Goal: Information Seeking & Learning: Find specific fact

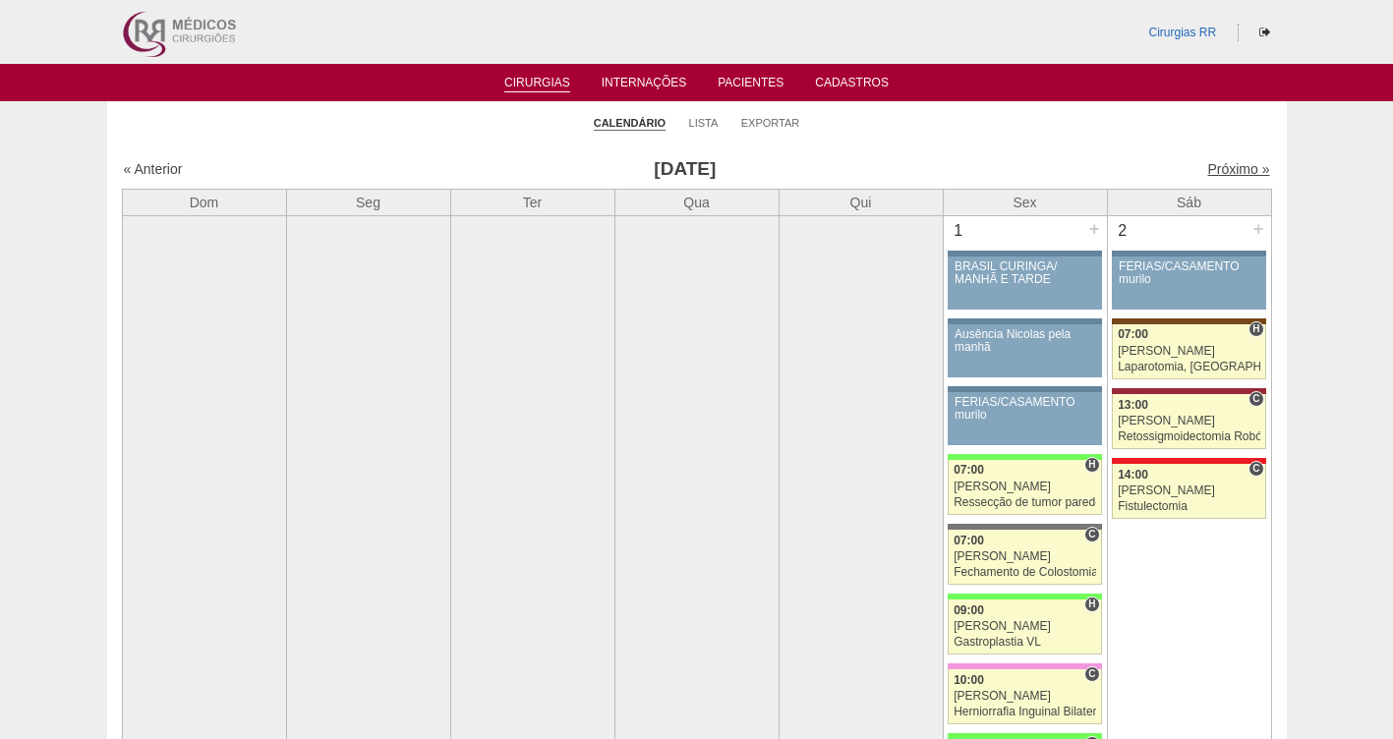
click at [1220, 161] on link "Próximo »" at bounding box center [1238, 169] width 62 height 16
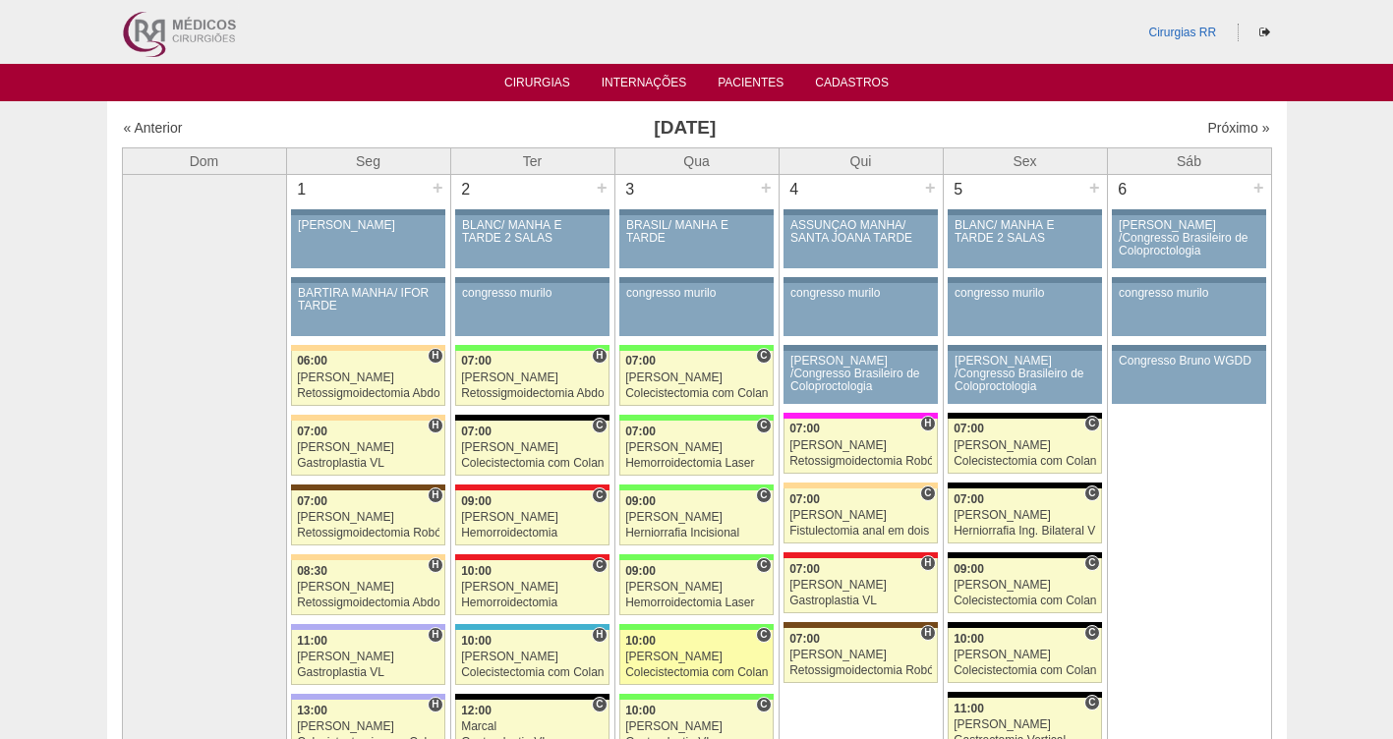
click at [677, 649] on link "87706 Ricardo Fernandes C 10:00 Ricardo Fernandes Colecistectomia com Colangiog…" at bounding box center [695, 657] width 153 height 55
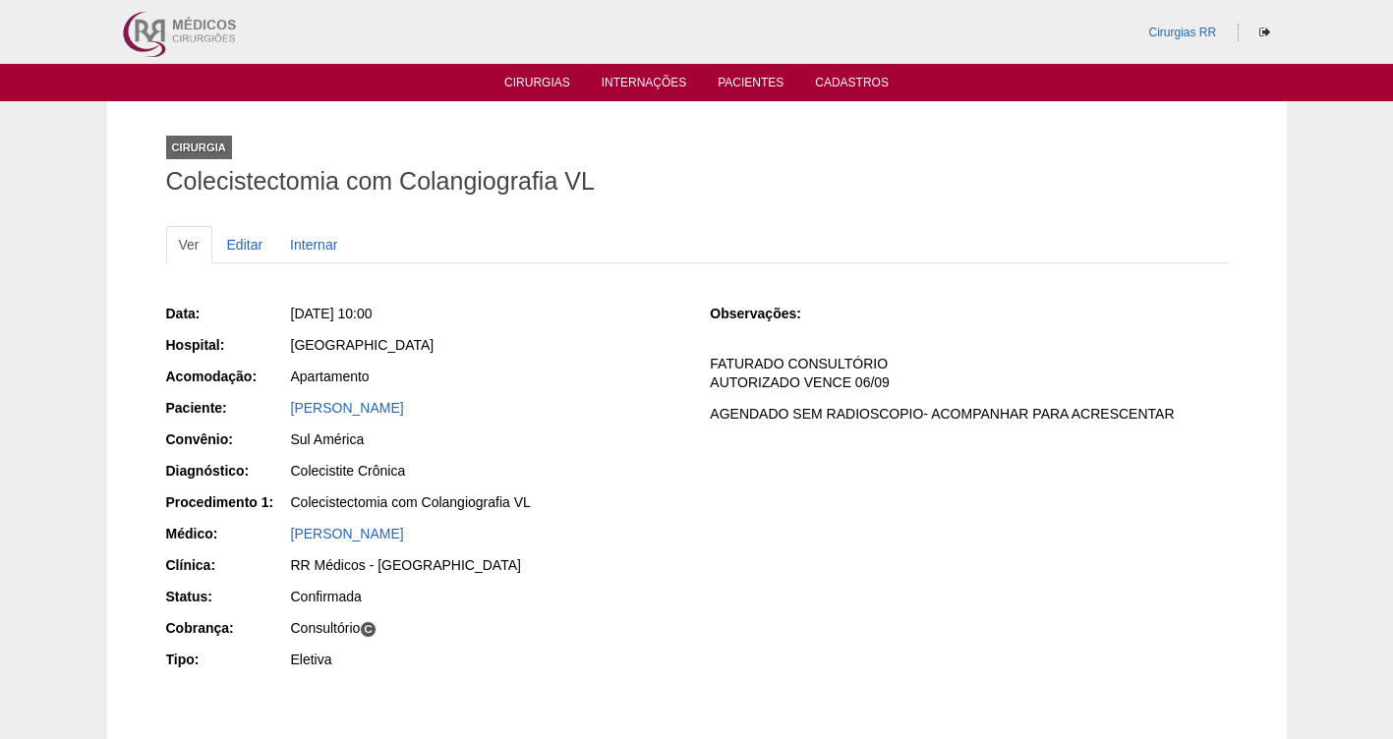
drag, startPoint x: 473, startPoint y: 314, endPoint x: 320, endPoint y: 300, distance: 153.0
click at [320, 300] on div "Data: Qua, 03/09/2025 - 10:00 Hospital: Brasil Acomodação: Apartamento Paciente…" at bounding box center [424, 489] width 517 height 384
copy span "03/09/2025 - 10:00"
click at [543, 74] on li "Cirurgias" at bounding box center [536, 82] width 93 height 16
click at [532, 79] on link "Cirurgias" at bounding box center [537, 84] width 66 height 17
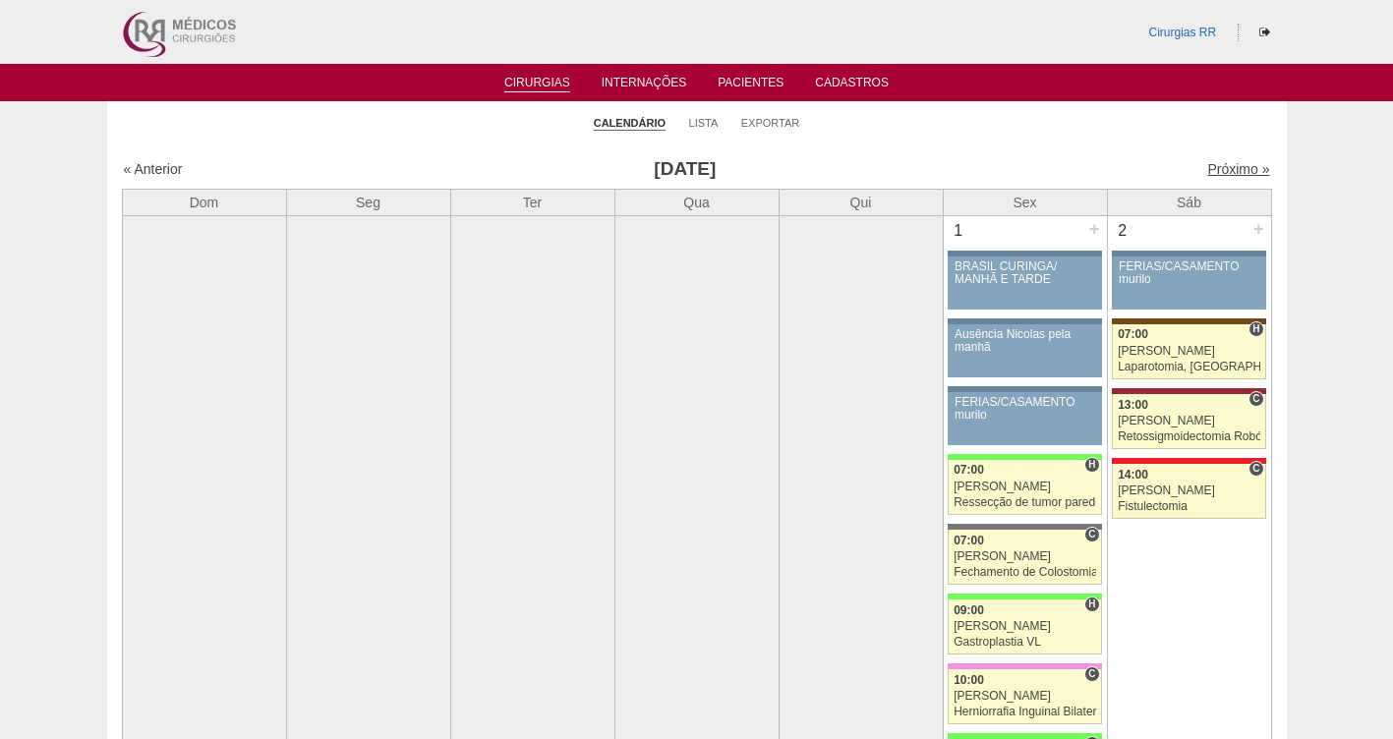
click at [1207, 169] on link "Próximo »" at bounding box center [1238, 169] width 62 height 16
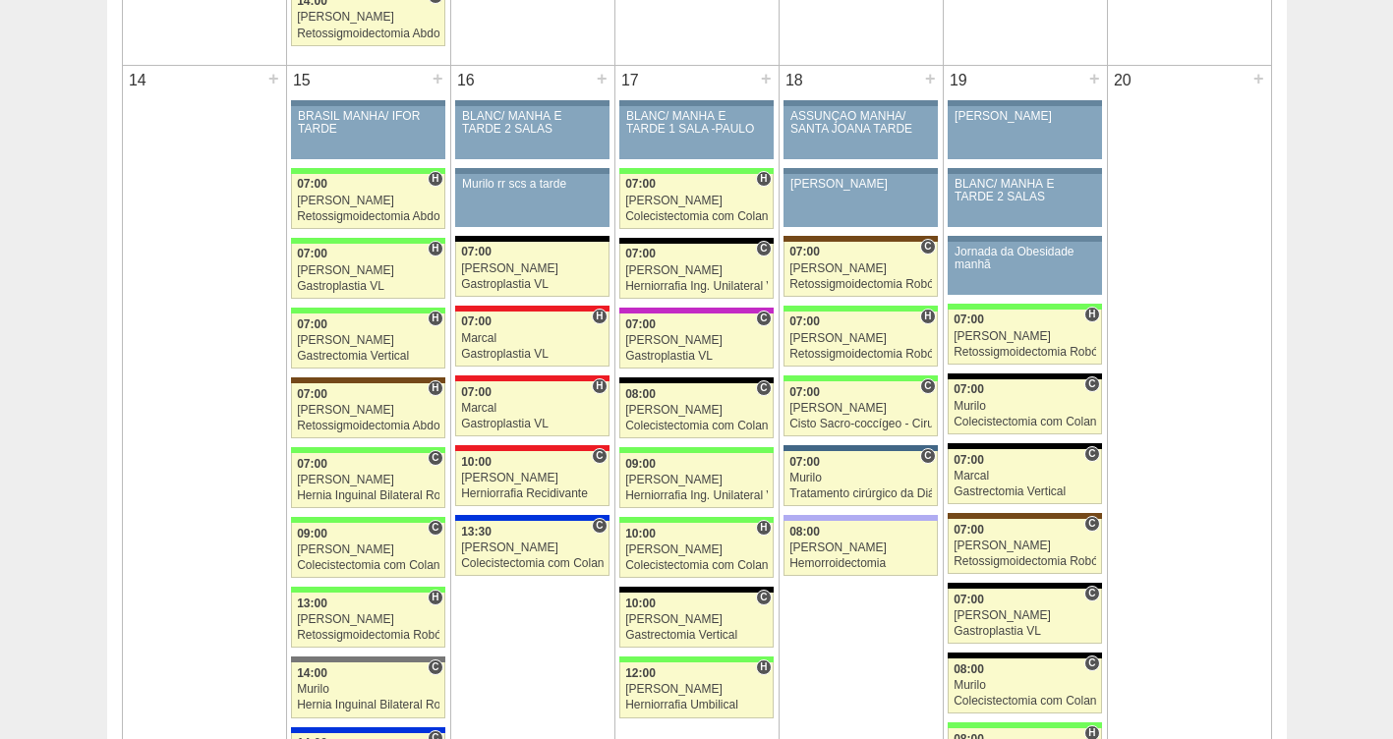
scroll to position [1950, 0]
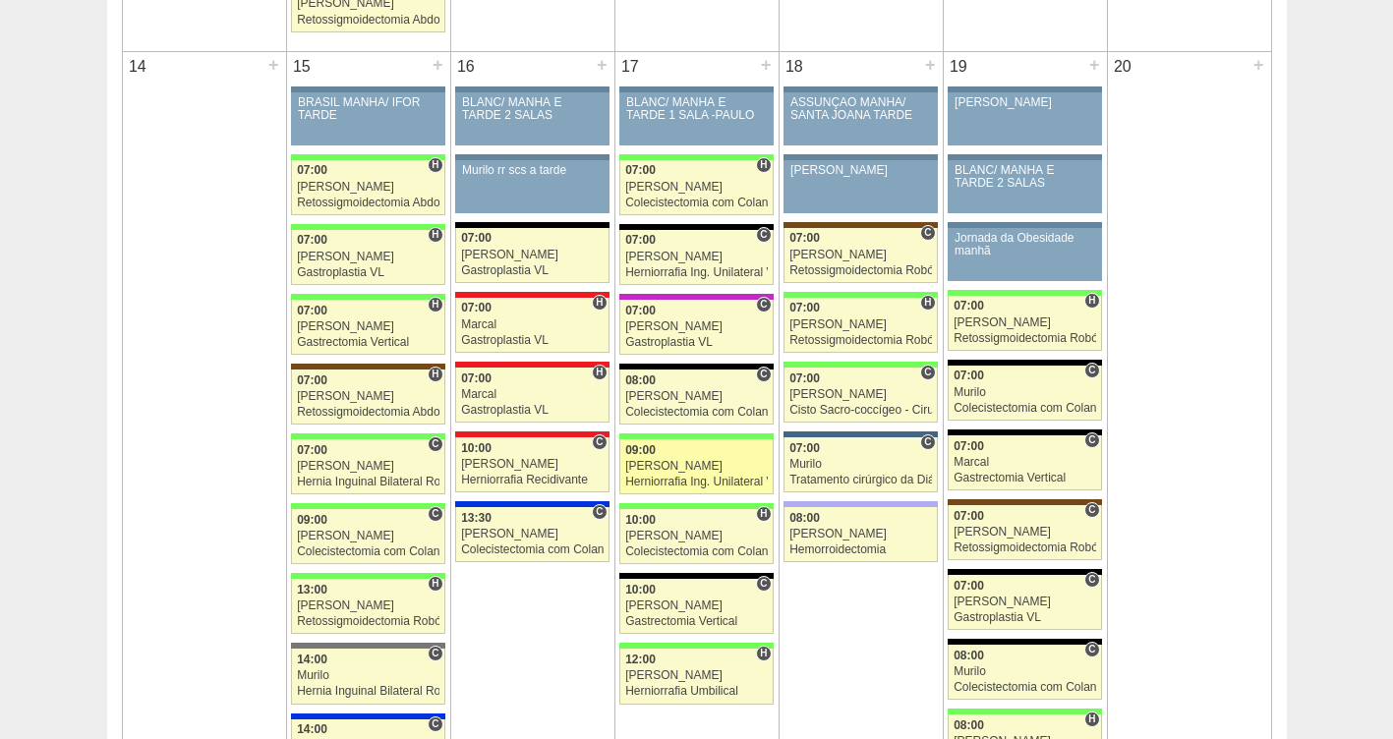
click at [700, 467] on div "[PERSON_NAME]" at bounding box center [696, 466] width 142 height 13
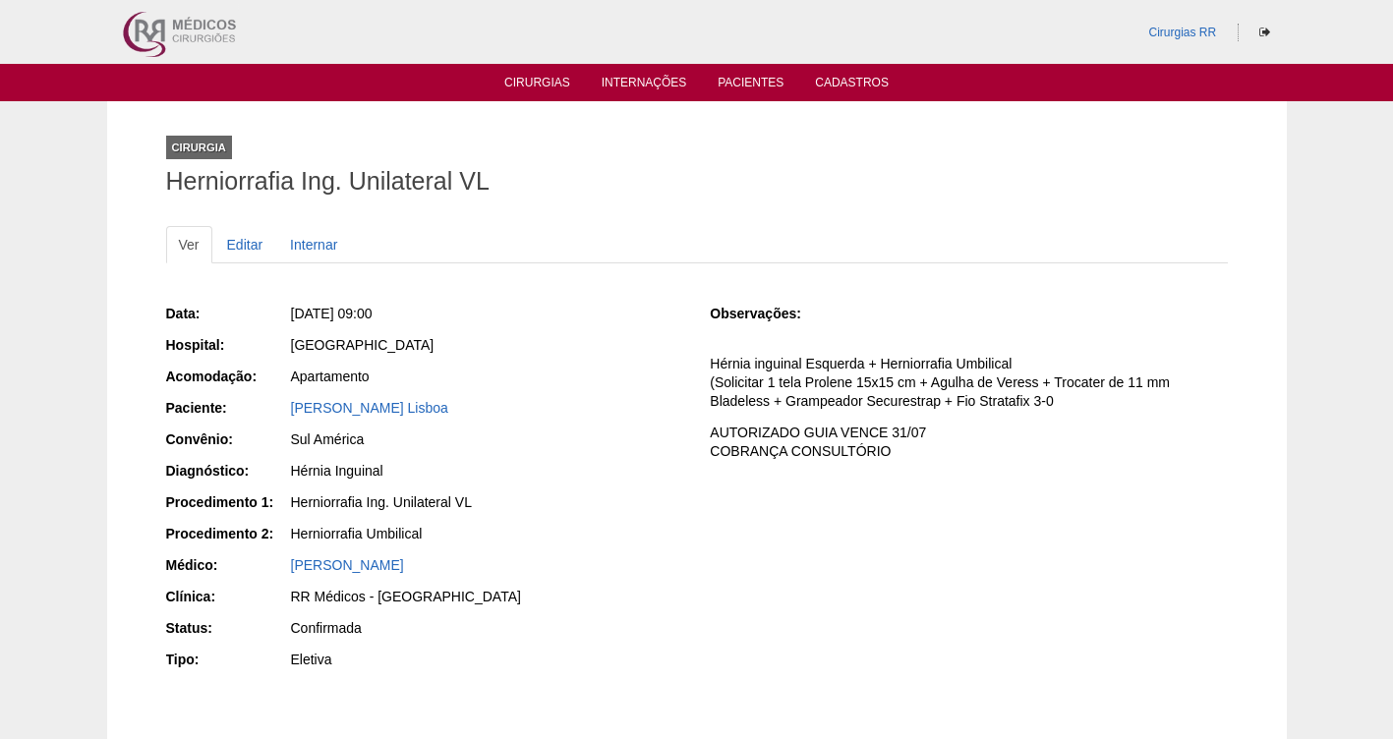
drag, startPoint x: 478, startPoint y: 305, endPoint x: 326, endPoint y: 313, distance: 151.5
click at [326, 313] on div "[DATE] 09:00" at bounding box center [487, 314] width 392 height 20
copy span "[DATE] 09:00"
click at [509, 85] on link "Cirurgias" at bounding box center [537, 84] width 66 height 17
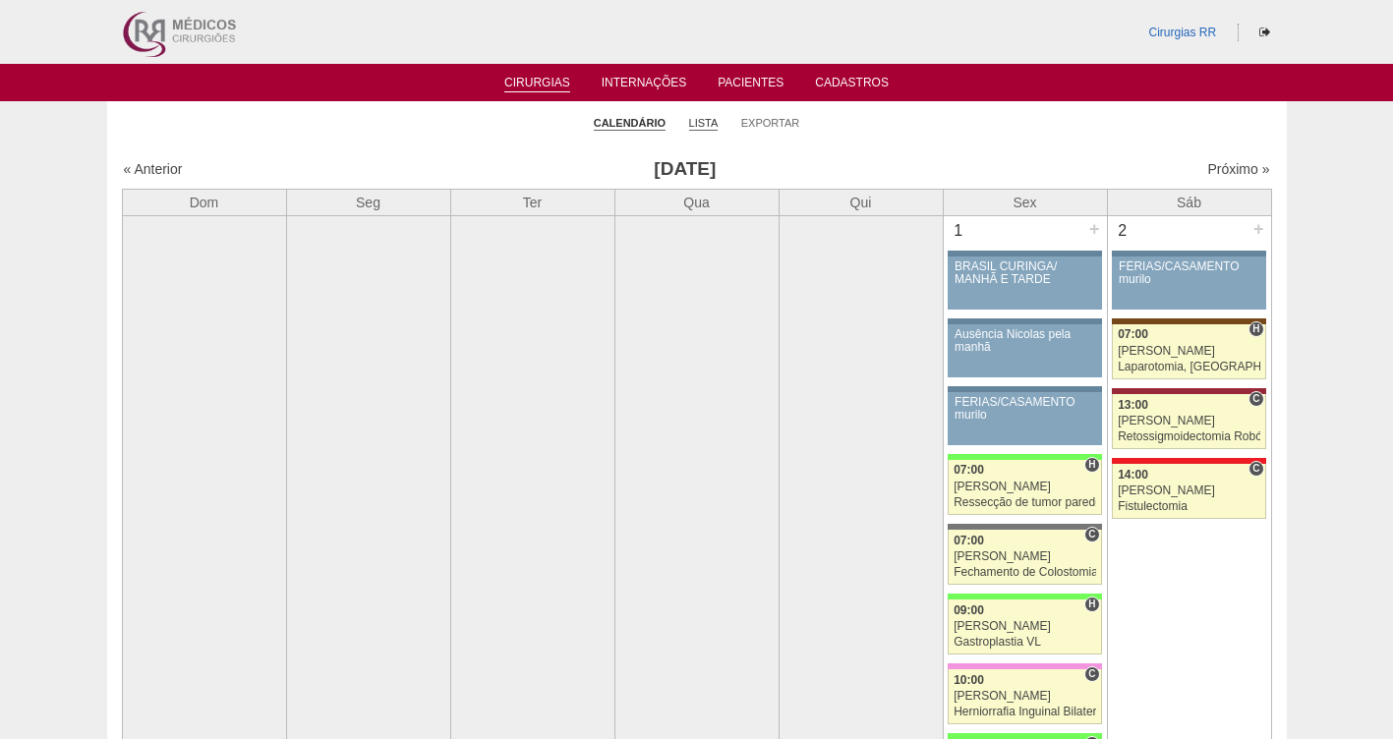
click at [698, 117] on link "Lista" at bounding box center [703, 123] width 29 height 15
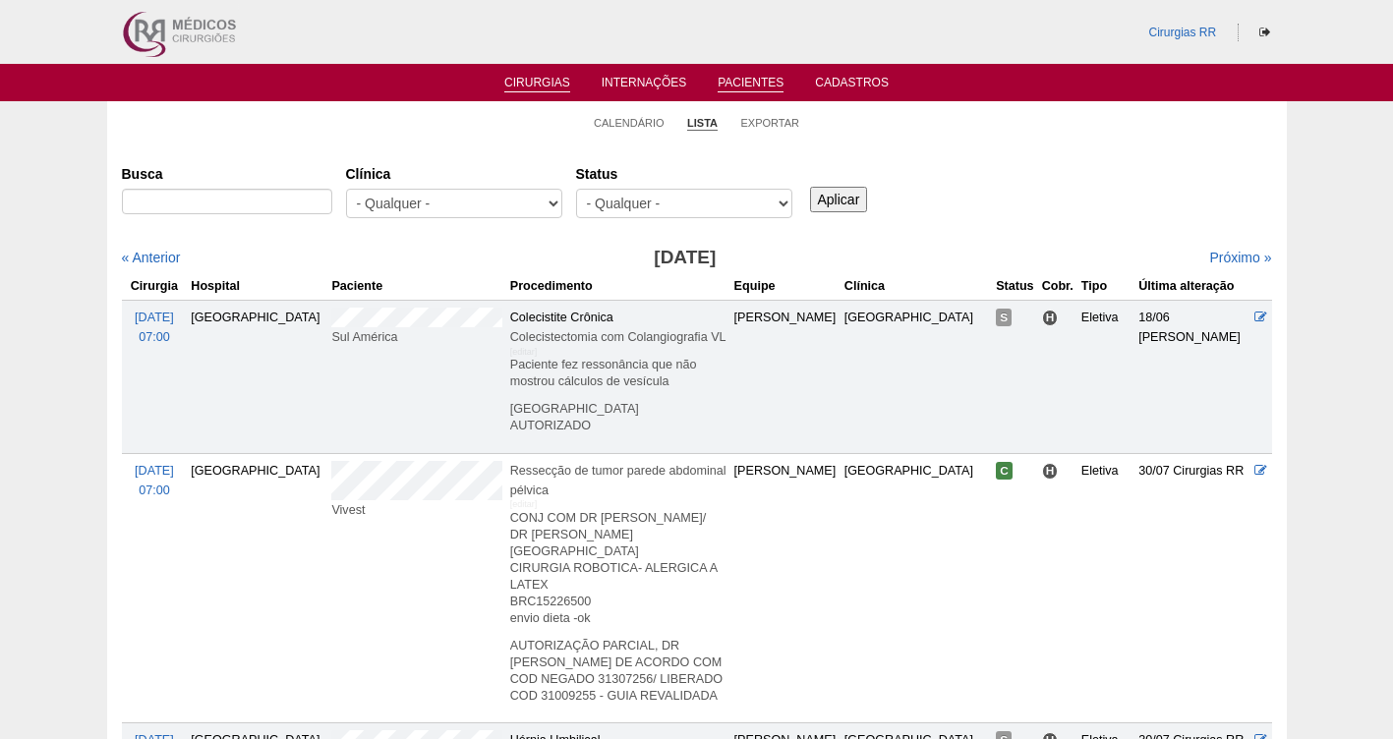
click at [754, 79] on link "Pacientes" at bounding box center [750, 84] width 66 height 17
click at [743, 81] on link "Pacientes" at bounding box center [750, 84] width 66 height 17
click at [748, 80] on link "Pacientes" at bounding box center [750, 84] width 66 height 17
click at [751, 84] on link "Pacientes" at bounding box center [750, 84] width 66 height 17
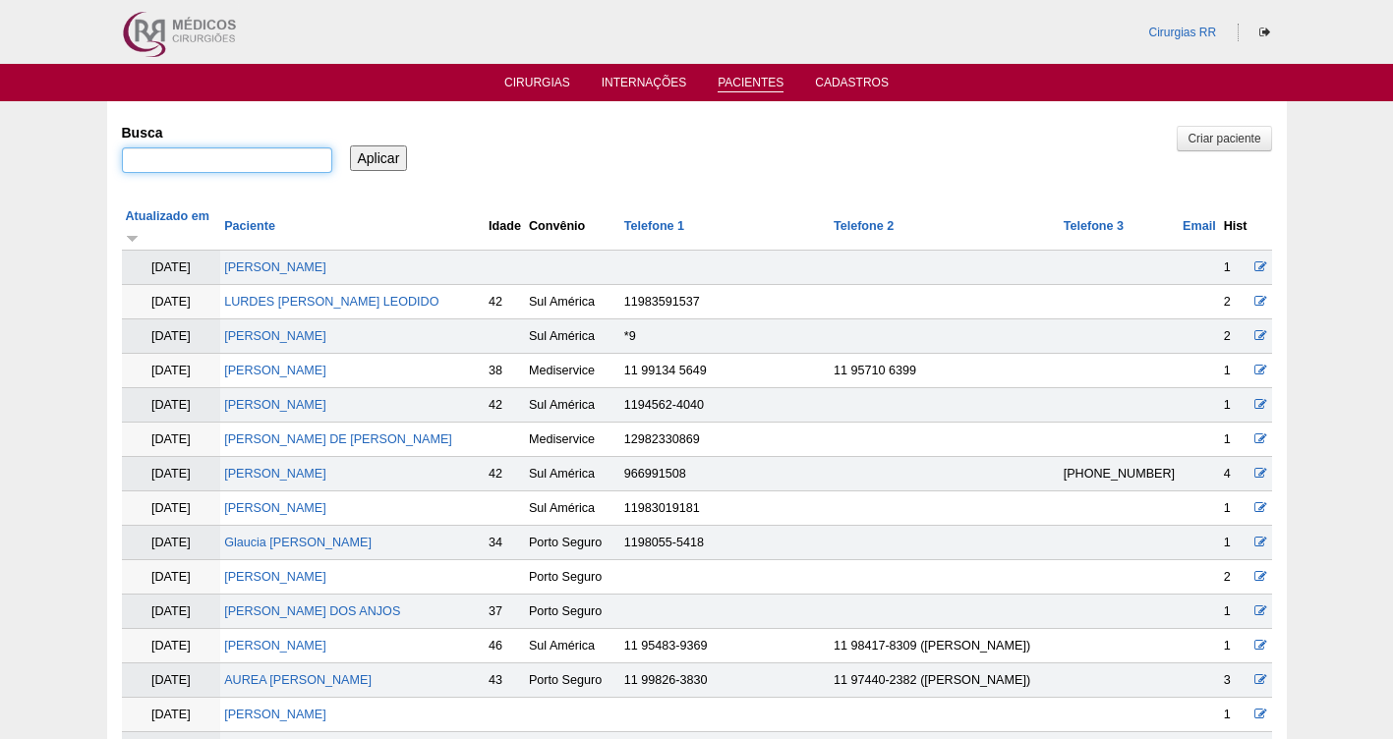
click at [227, 164] on input "Busca" at bounding box center [227, 160] width 210 height 26
paste input "Monick Rafhaela Braga de Andrade"
type input "Monick Rafhaela Braga de Andrade"
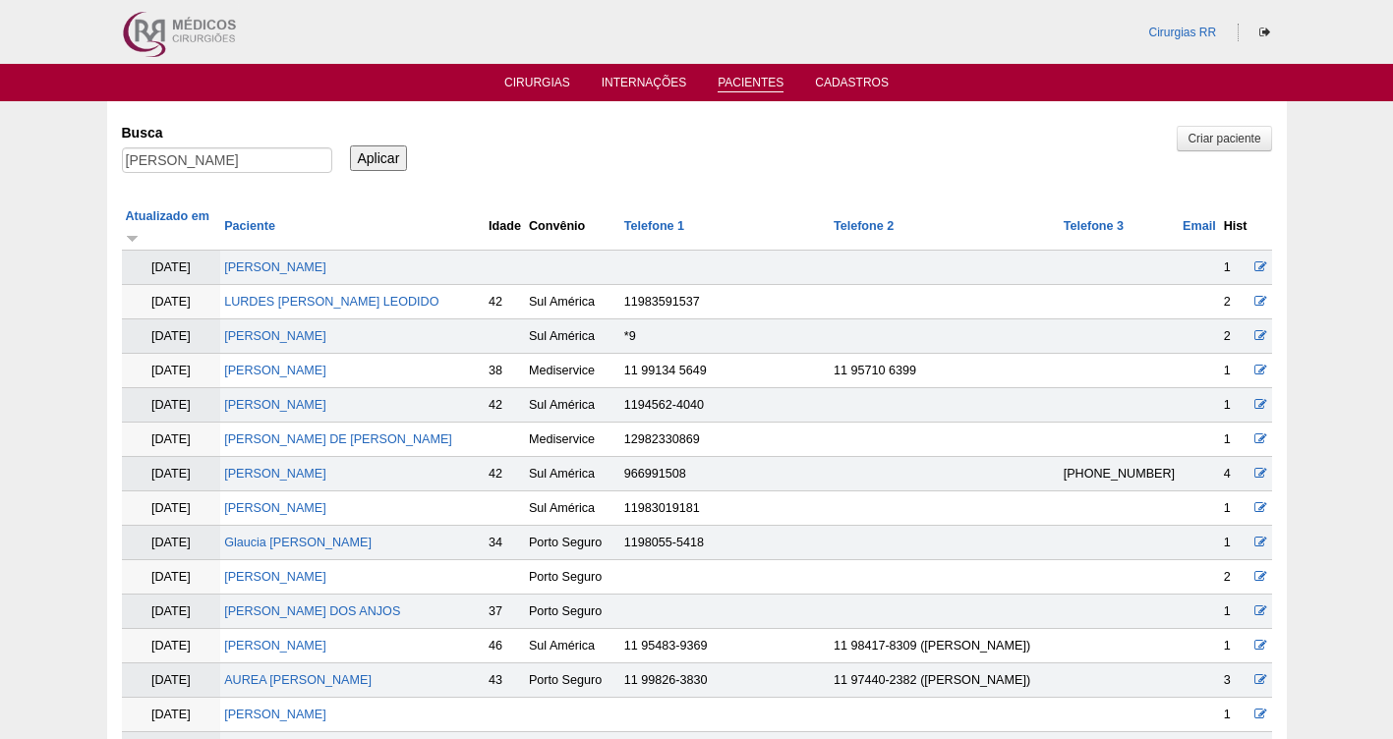
click at [380, 156] on input "Aplicar" at bounding box center [379, 158] width 58 height 26
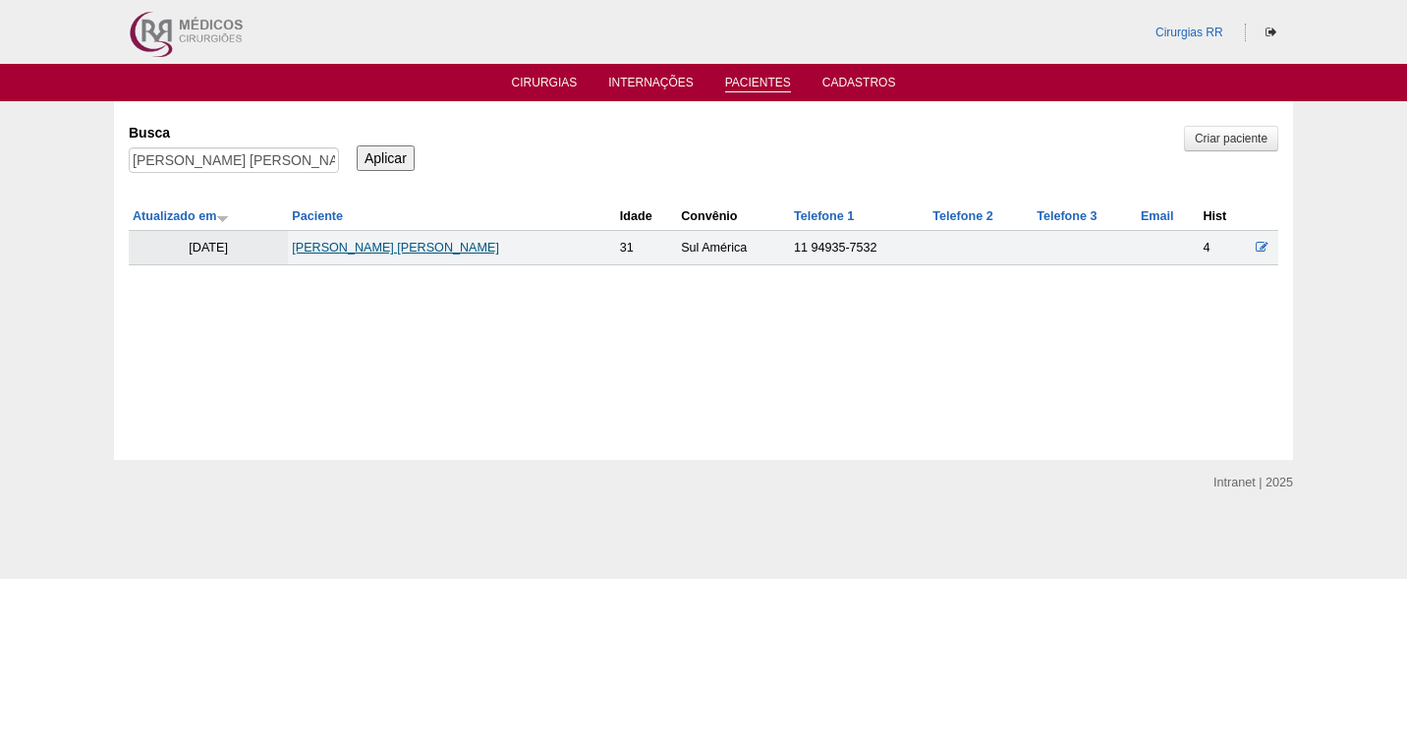
click at [396, 248] on link "[PERSON_NAME]" at bounding box center [395, 248] width 207 height 14
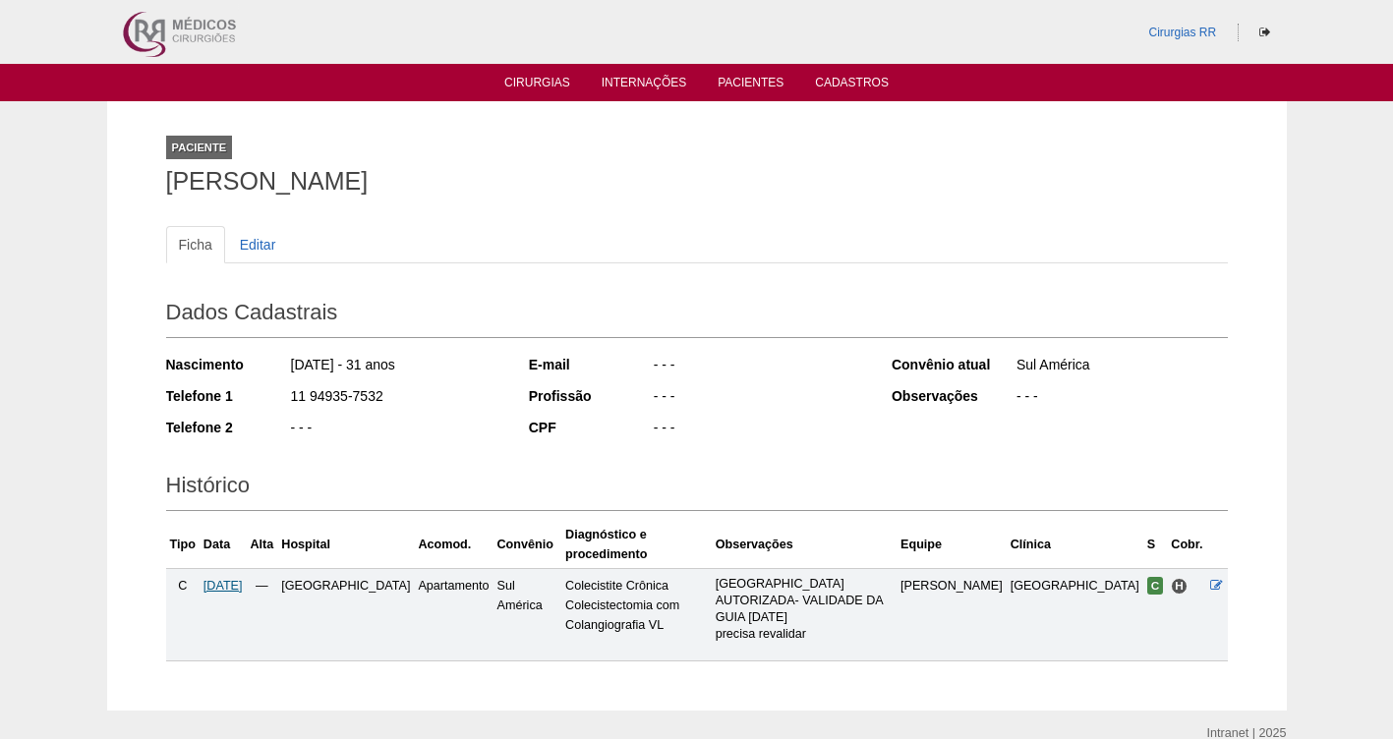
click at [235, 579] on span "[DATE]" at bounding box center [222, 586] width 39 height 14
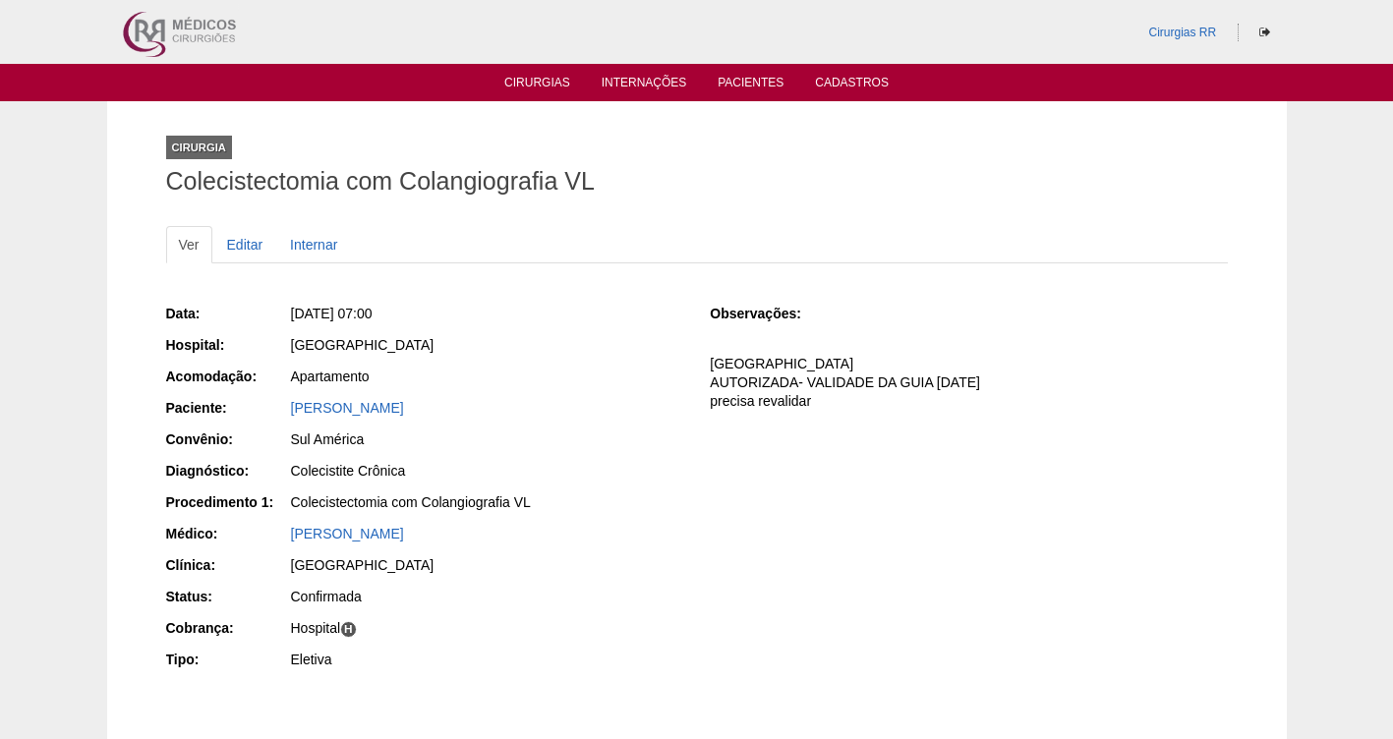
drag, startPoint x: 464, startPoint y: 308, endPoint x: 322, endPoint y: 313, distance: 141.6
click at [322, 313] on div "[DATE] 07:00" at bounding box center [487, 314] width 392 height 20
copy span "[DATE] 07:00"
click at [533, 81] on link "Cirurgias" at bounding box center [537, 84] width 66 height 17
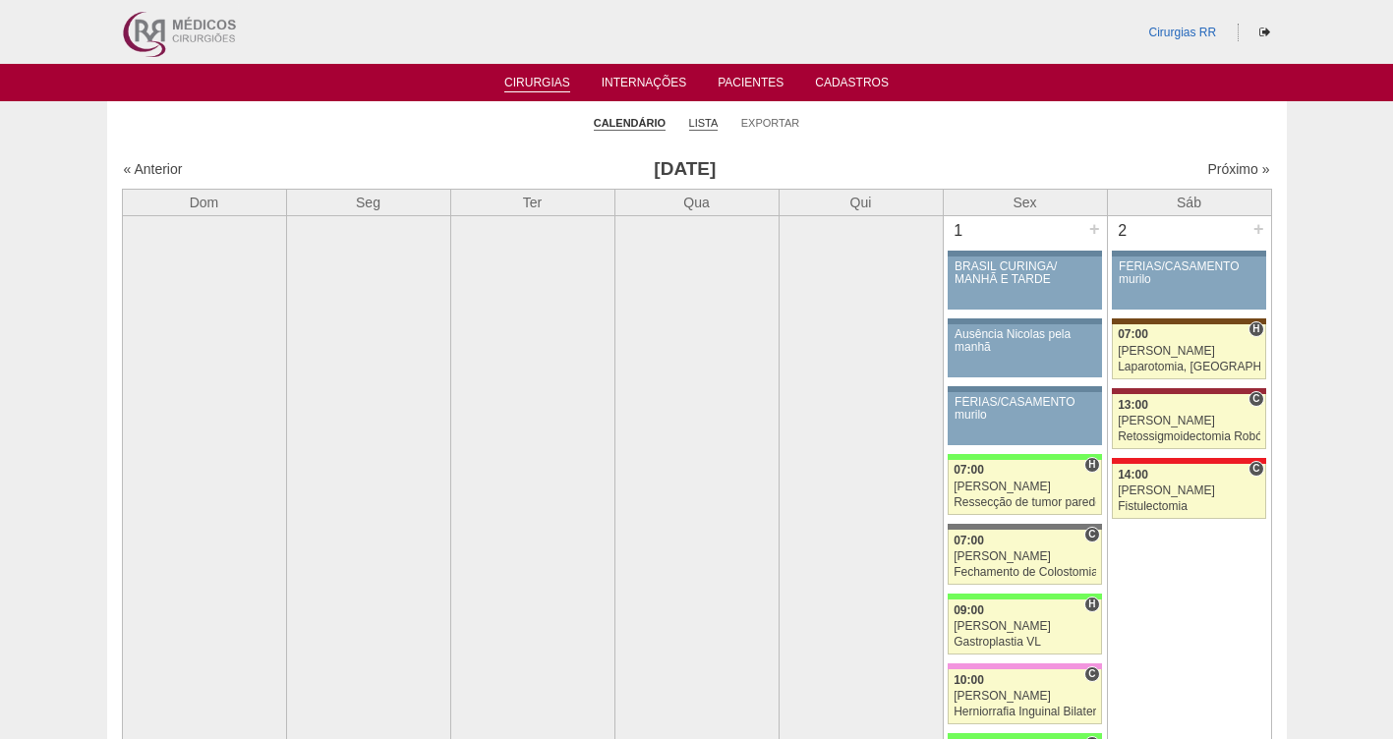
click at [700, 122] on link "Lista" at bounding box center [703, 123] width 29 height 15
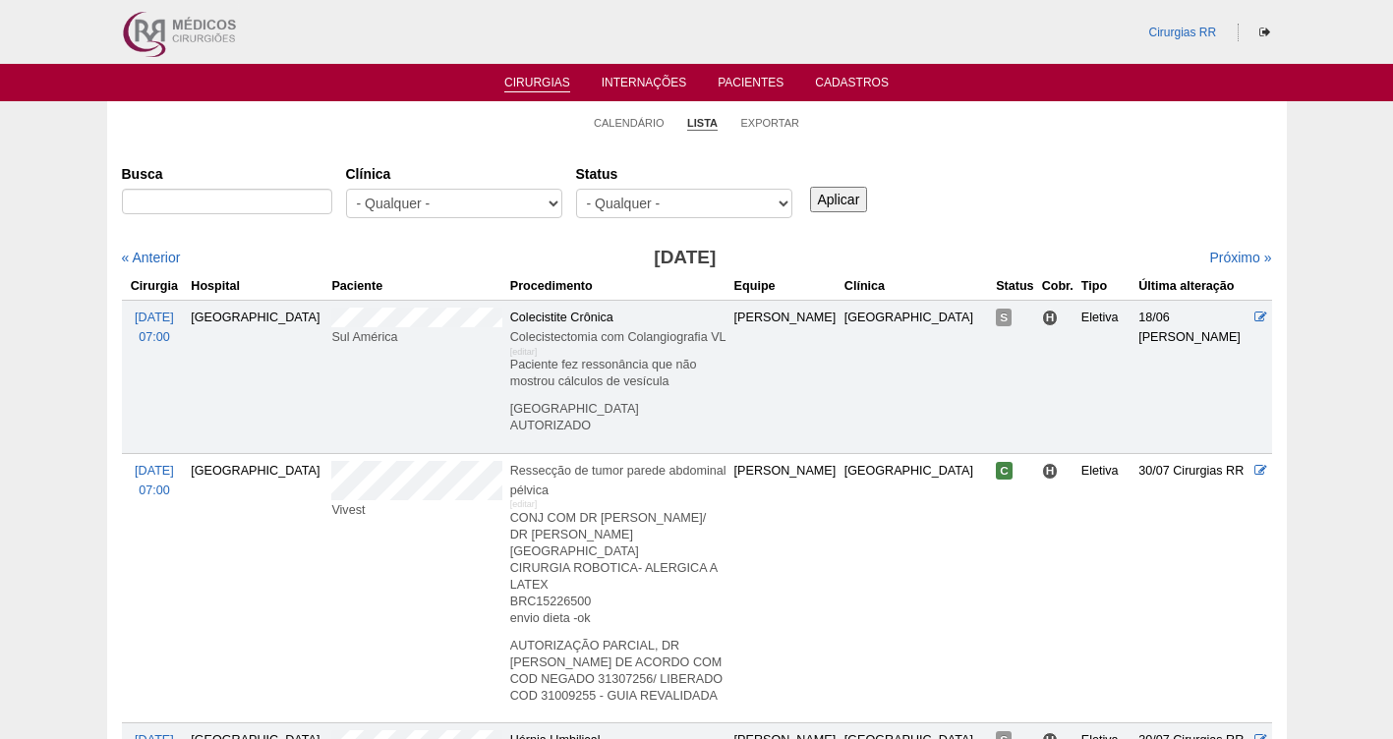
click at [766, 71] on ul "Cirurgias Internações Pacientes Cadastros" at bounding box center [696, 82] width 1393 height 37
click at [762, 66] on ul "Cirurgias Internações Pacientes Cadastros" at bounding box center [696, 82] width 1393 height 37
click at [760, 83] on link "Pacientes" at bounding box center [750, 84] width 66 height 17
click at [169, 206] on input "Busca" at bounding box center [227, 202] width 210 height 26
paste input "Renata dos Santos"
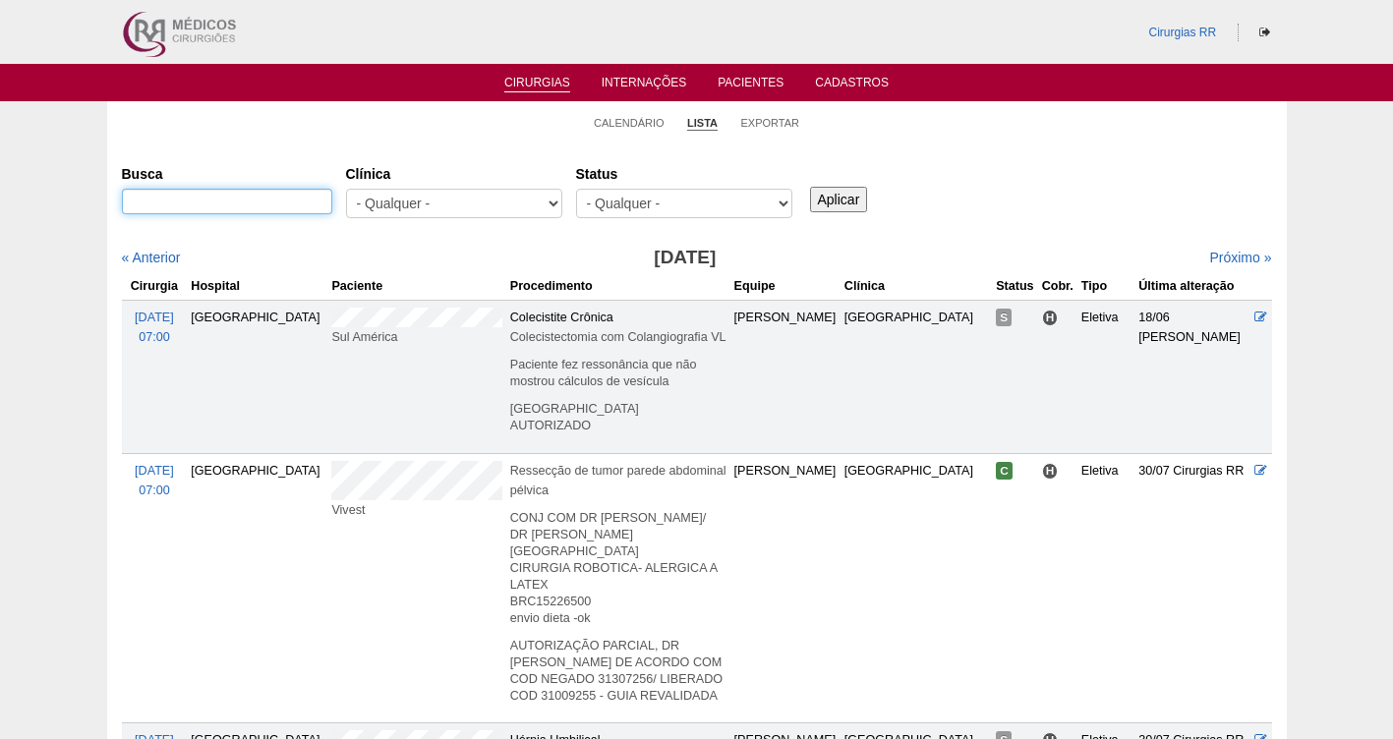
type input "Renata dos Santos"
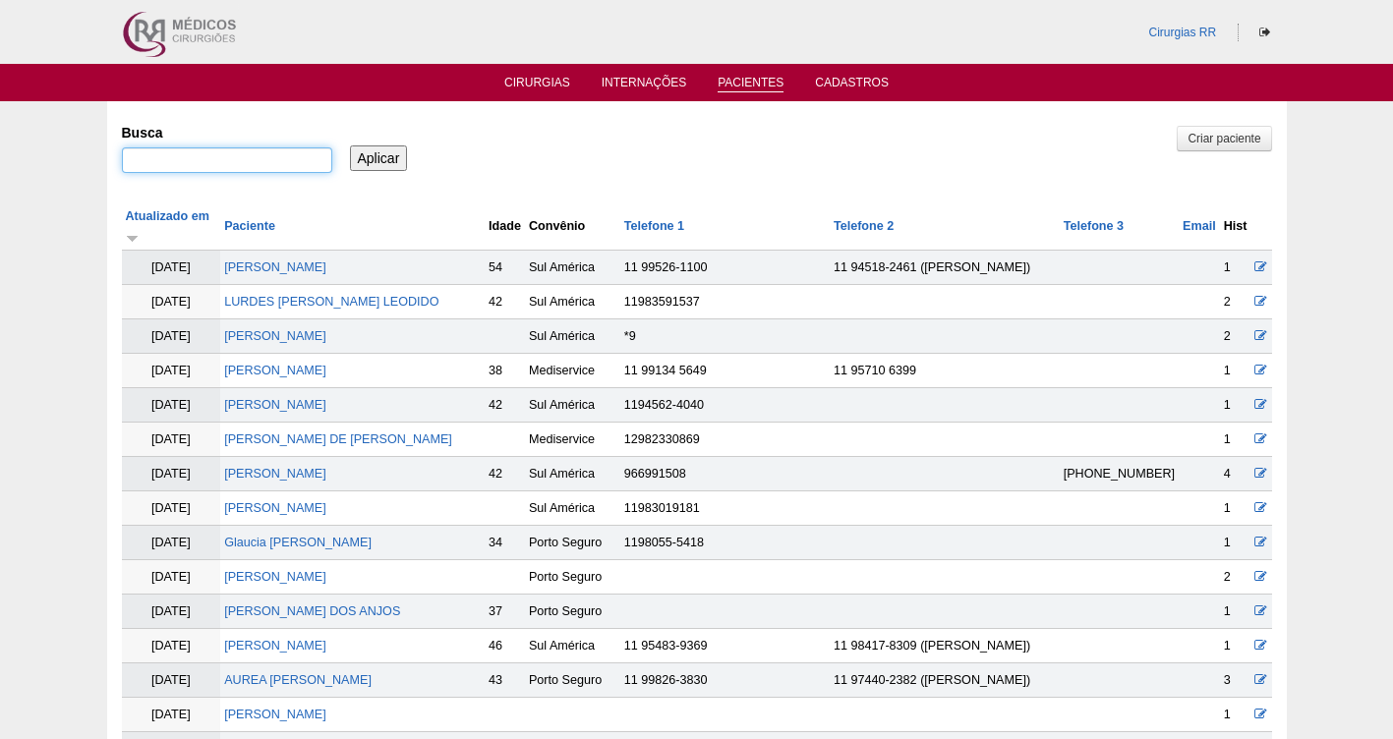
click at [199, 160] on input "Busca" at bounding box center [227, 160] width 210 height 26
paste input "[PERSON_NAME]"
type input "[PERSON_NAME]"
click at [379, 151] on input "Aplicar" at bounding box center [379, 158] width 58 height 26
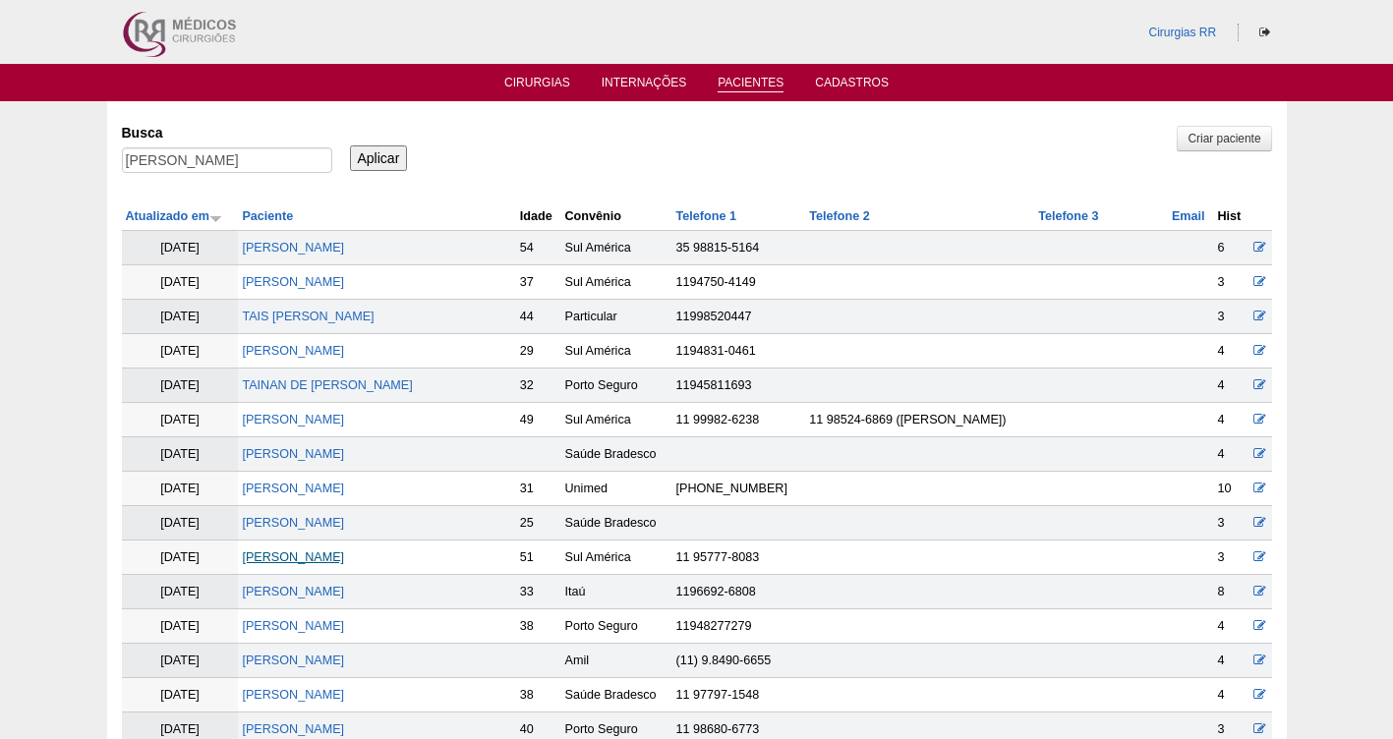
click at [284, 560] on link "[PERSON_NAME]" at bounding box center [293, 557] width 102 height 14
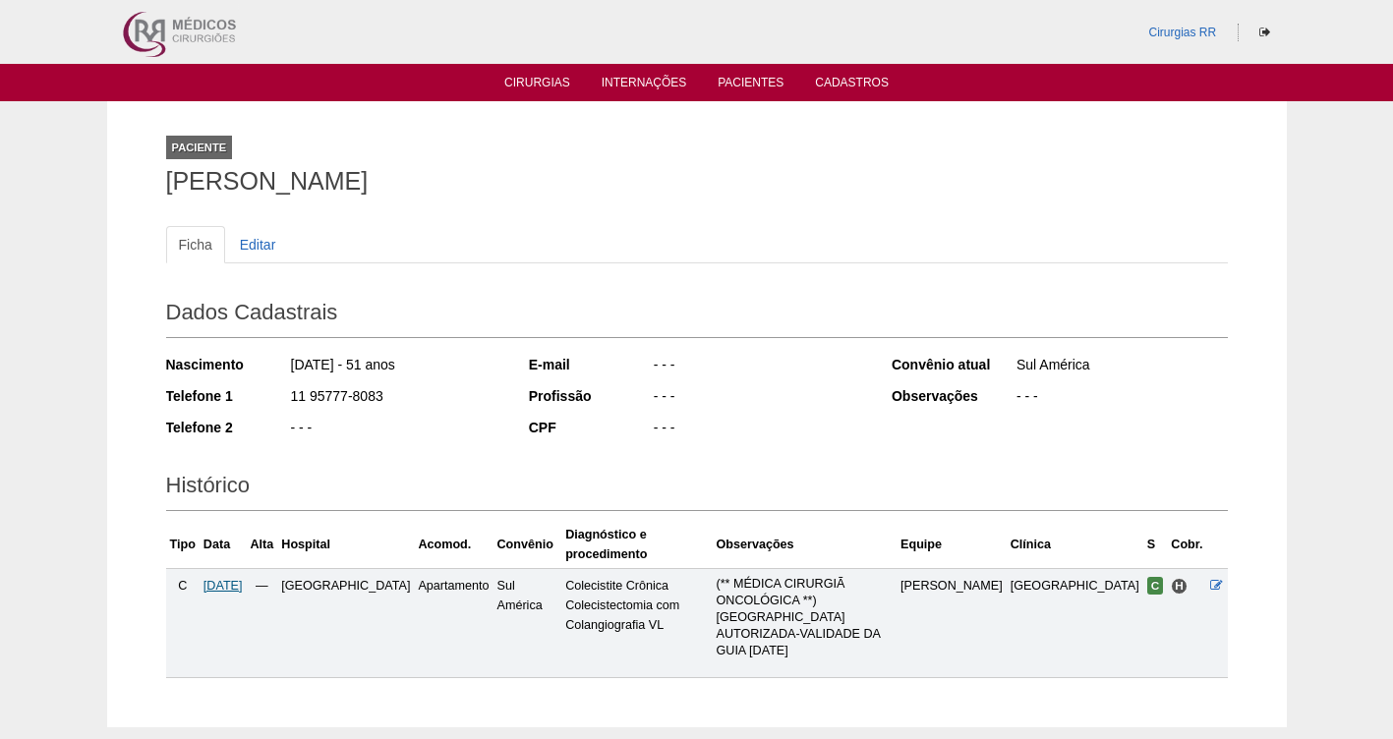
click at [224, 579] on span "17/09/2025" at bounding box center [222, 586] width 39 height 14
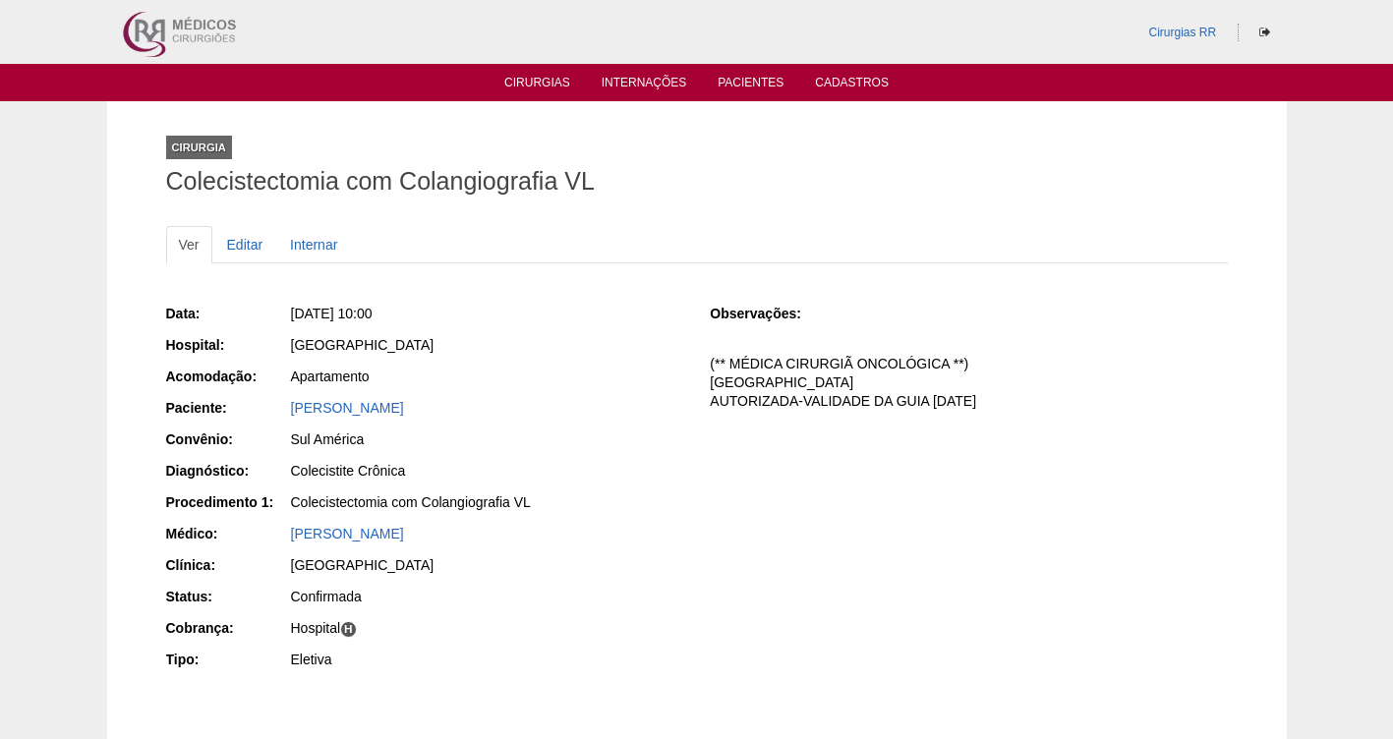
drag, startPoint x: 472, startPoint y: 316, endPoint x: 324, endPoint y: 310, distance: 147.6
click at [324, 310] on div "[DATE] 10:00" at bounding box center [487, 314] width 392 height 20
copy span "[DATE] 10:00"
click at [529, 80] on link "Cirurgias" at bounding box center [537, 84] width 66 height 17
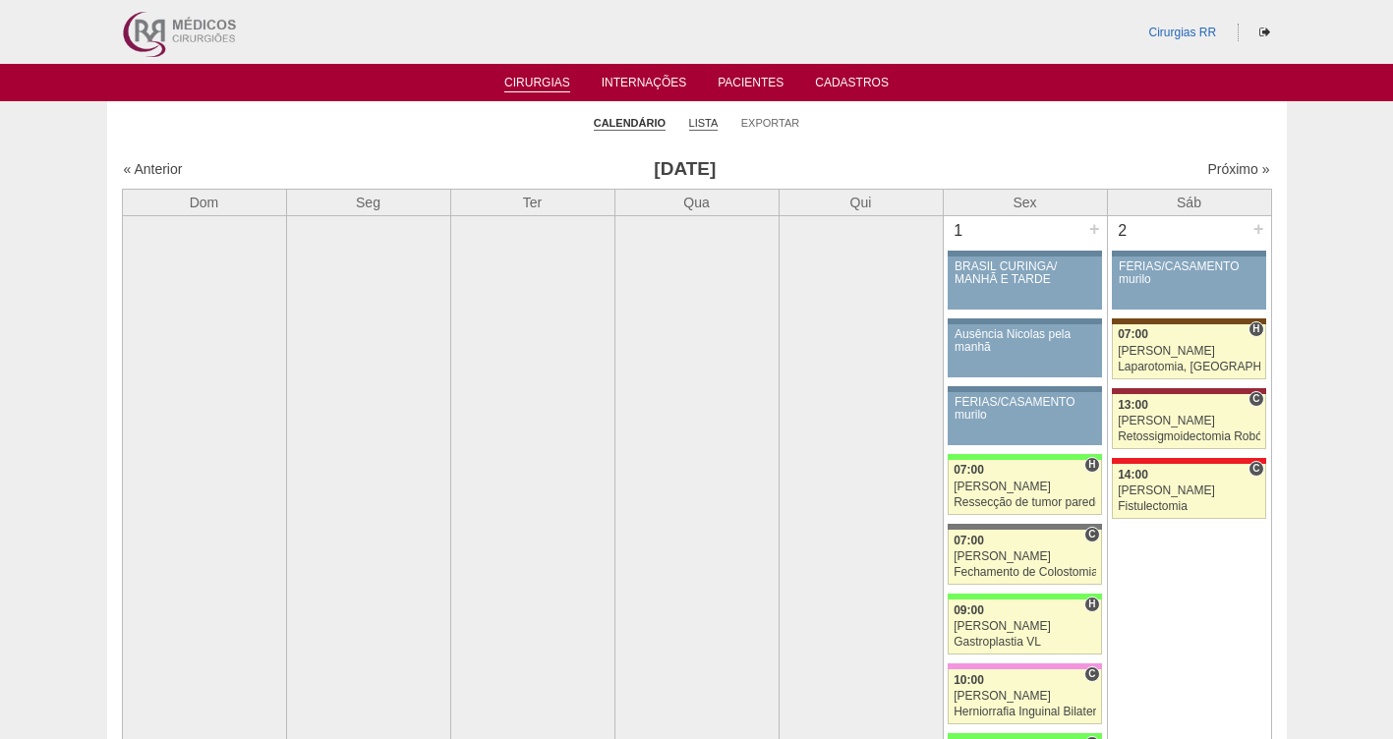
click at [707, 126] on link "Lista" at bounding box center [703, 123] width 29 height 15
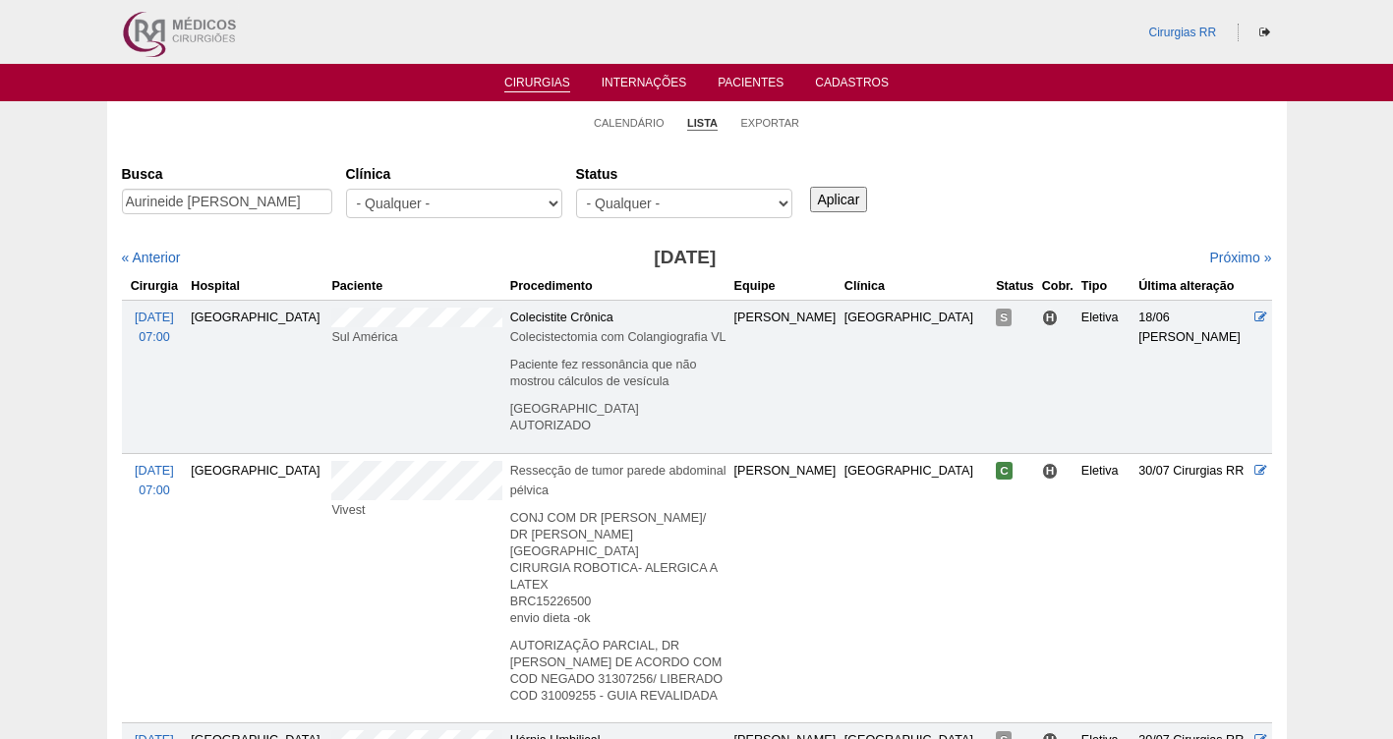
scroll to position [0, 6]
type input "Aurineide [PERSON_NAME]"
click at [834, 198] on input "Aplicar" at bounding box center [839, 200] width 58 height 26
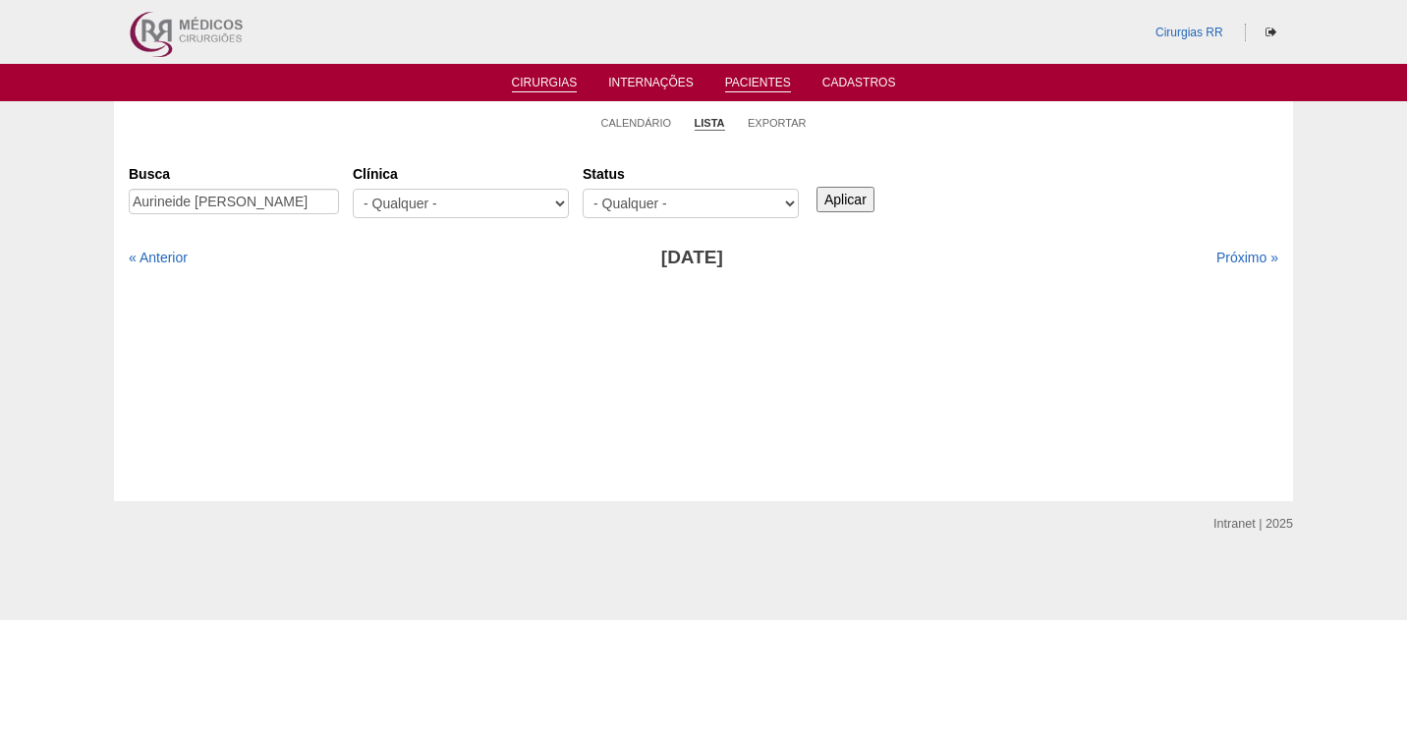
click at [744, 82] on link "Pacientes" at bounding box center [758, 84] width 66 height 17
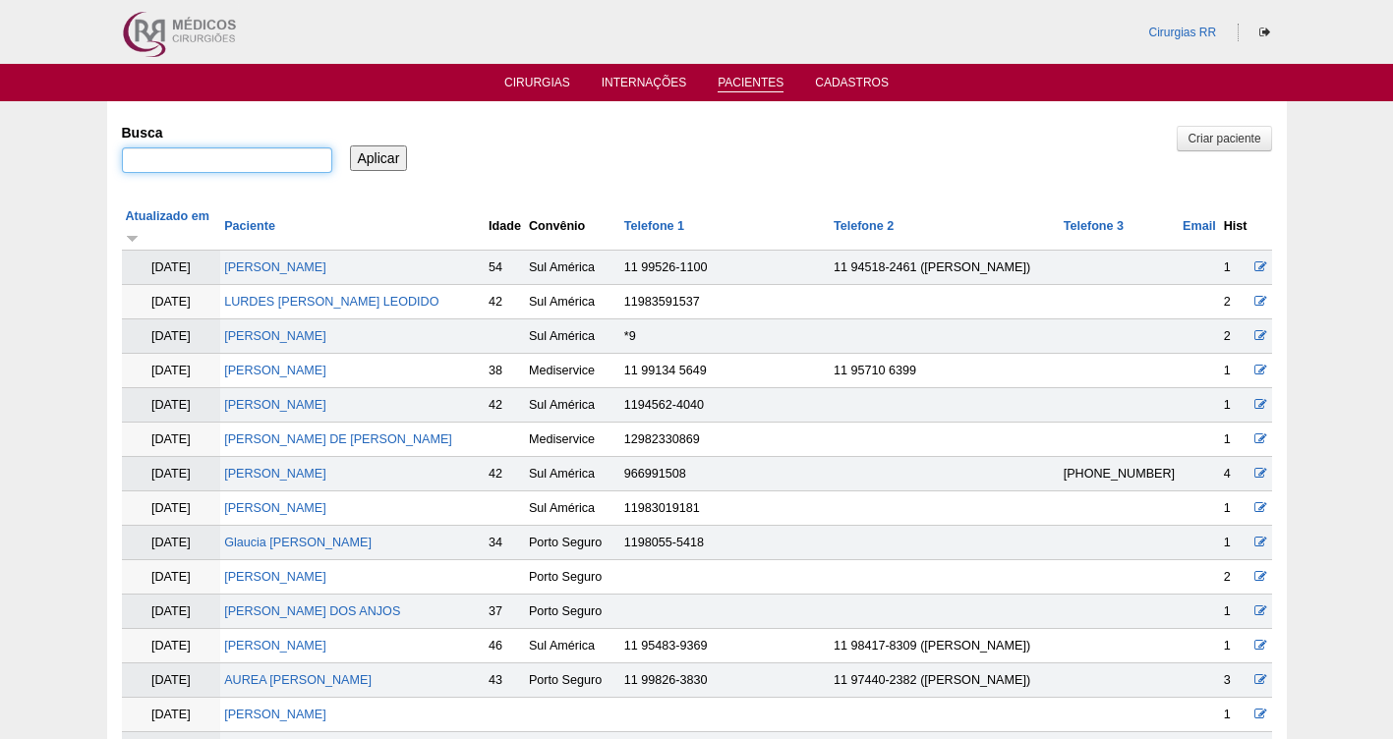
click at [222, 154] on input "Busca" at bounding box center [227, 160] width 210 height 26
paste input "Aurineide [PERSON_NAME]"
type input "Aurineide [PERSON_NAME]"
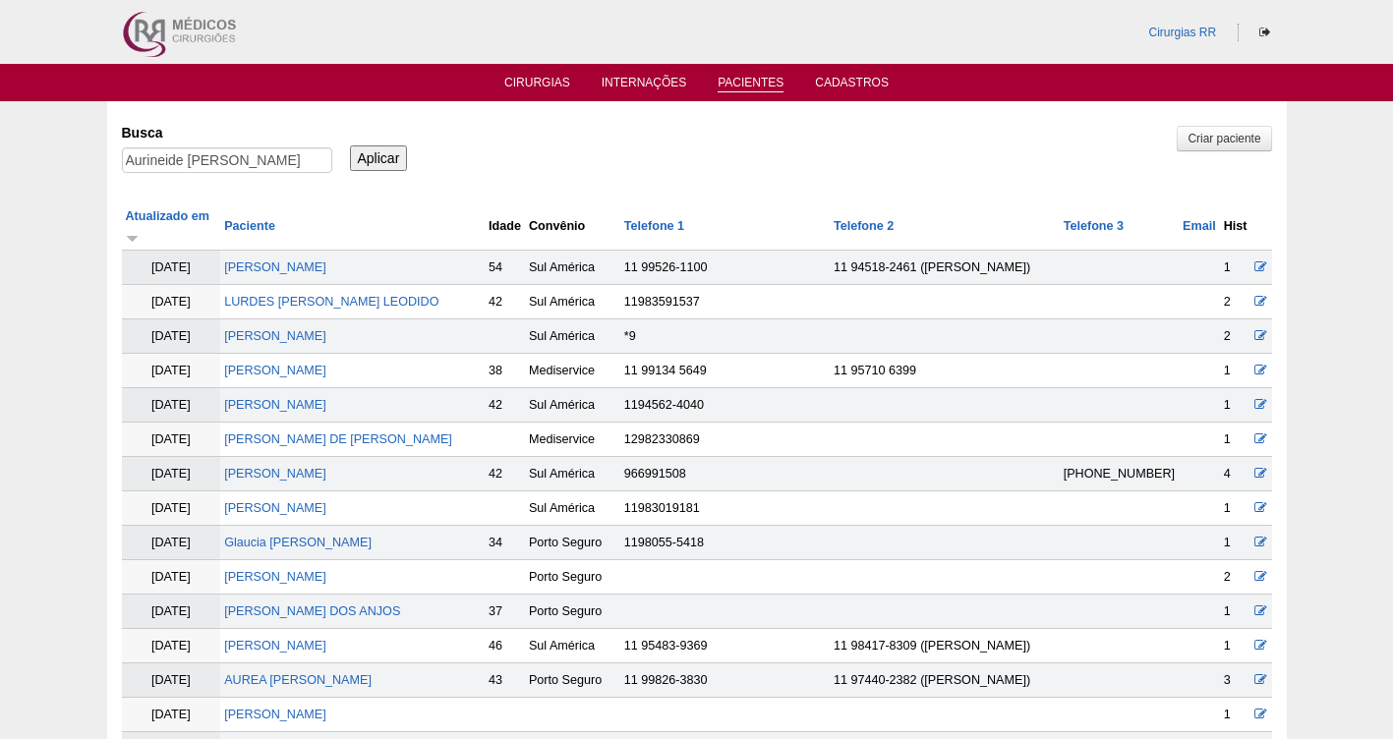
click at [365, 169] on input "Aplicar" at bounding box center [379, 158] width 58 height 26
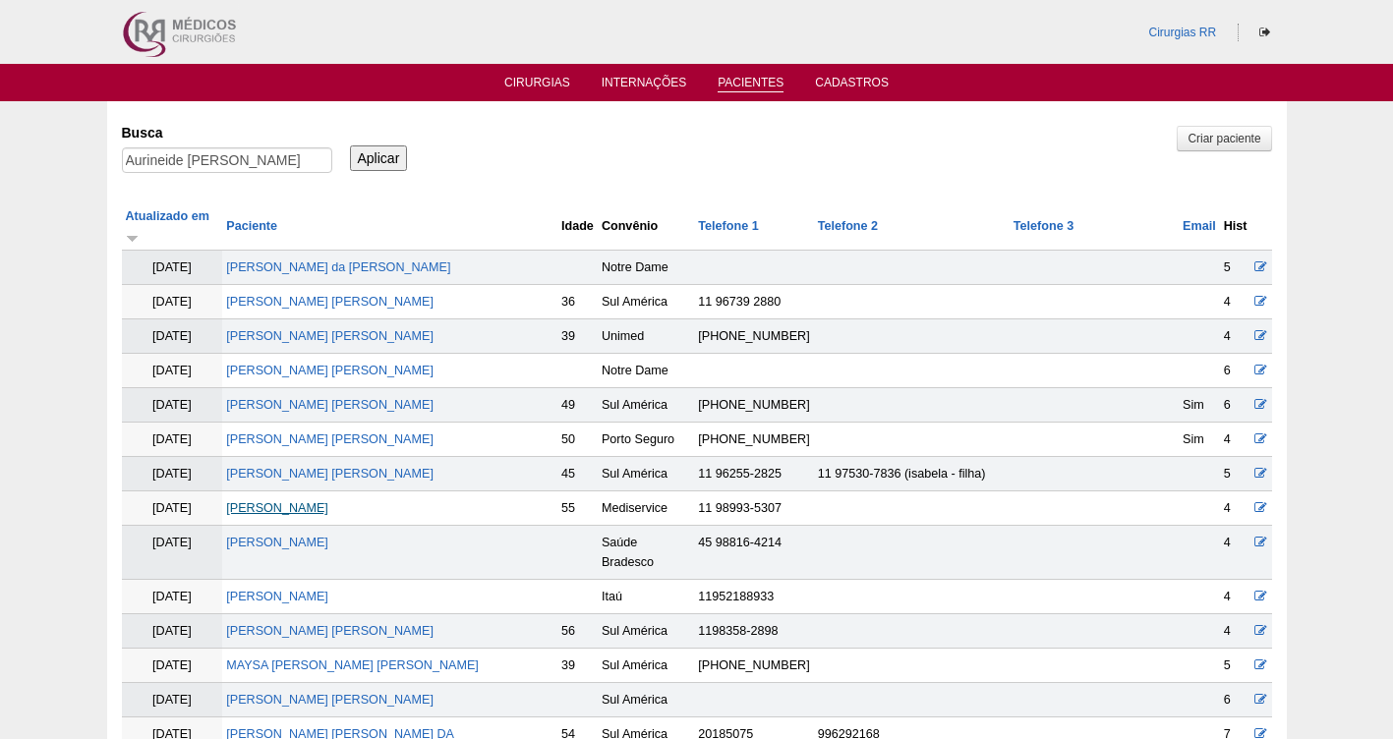
click at [328, 501] on link "[PERSON_NAME]" at bounding box center [277, 508] width 102 height 14
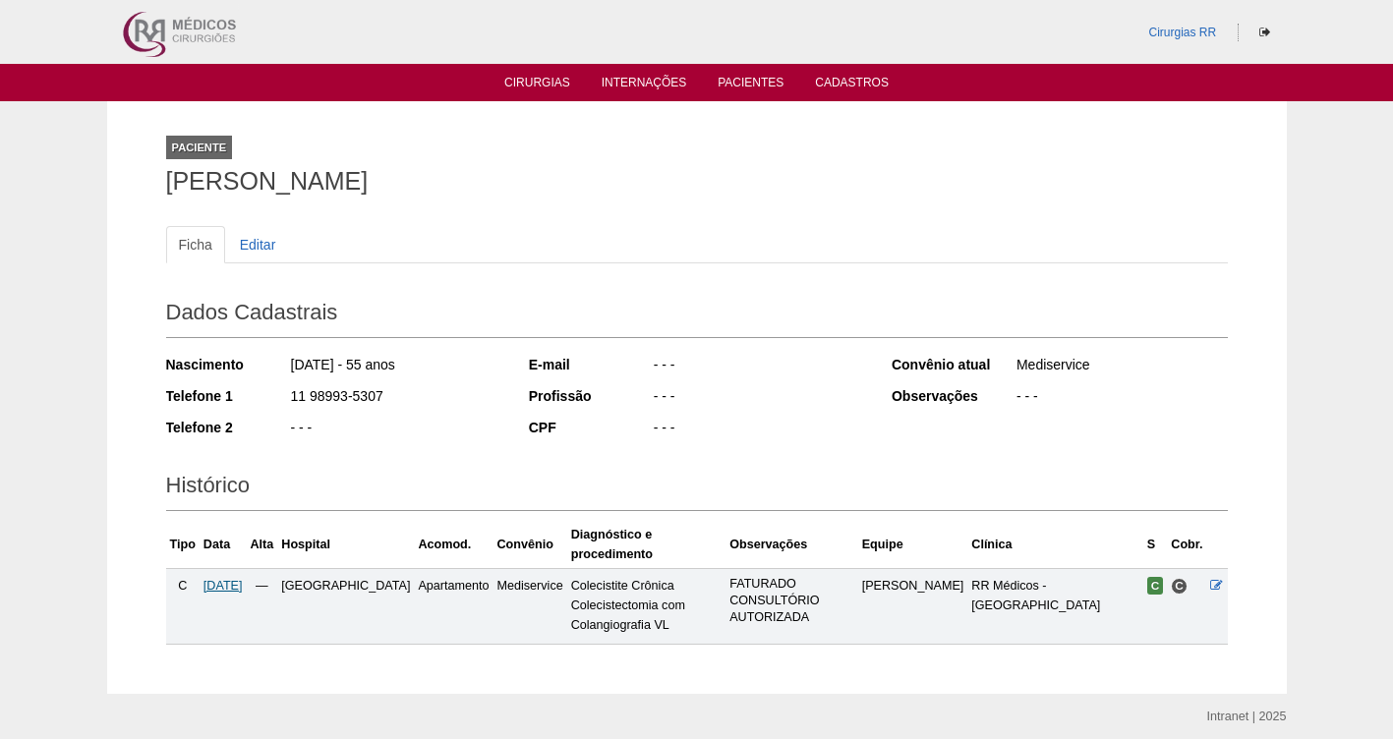
click at [234, 579] on span "03/09/2025" at bounding box center [222, 586] width 39 height 14
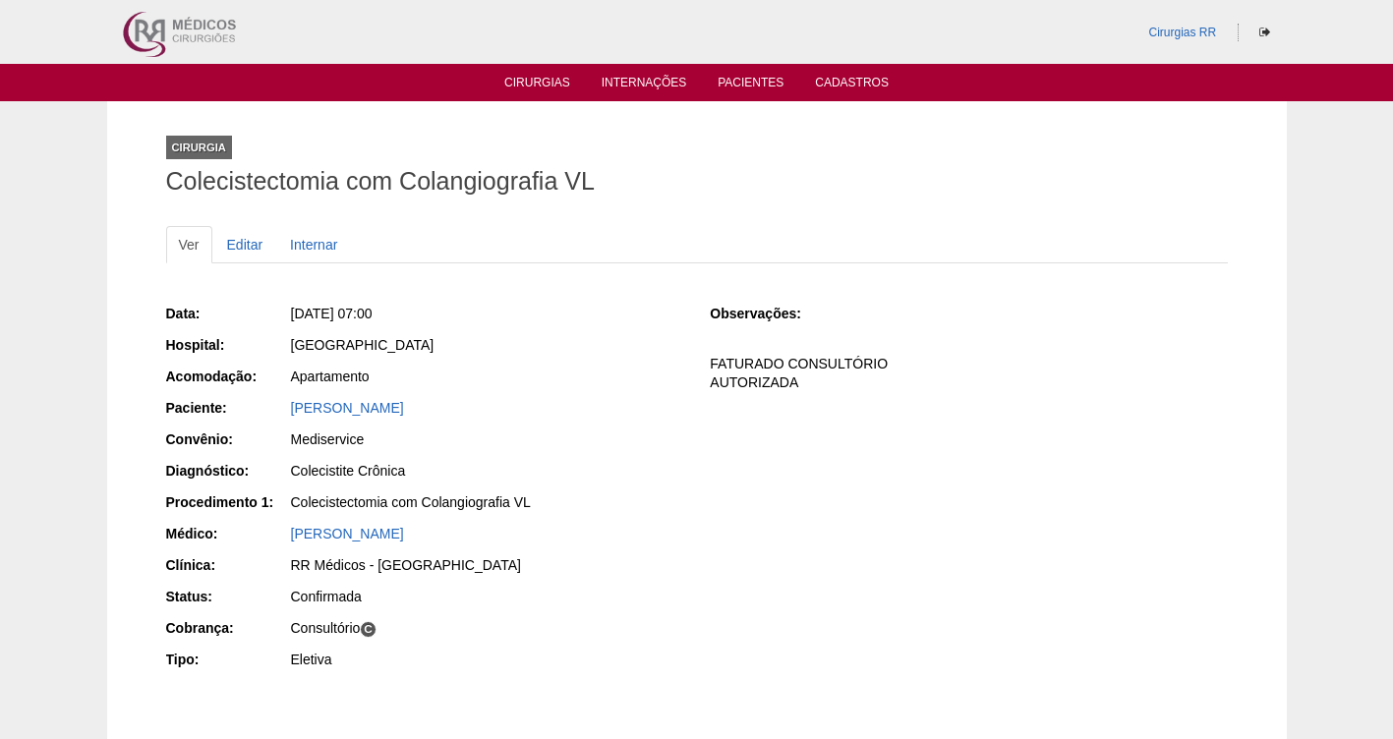
drag, startPoint x: 594, startPoint y: 408, endPoint x: 281, endPoint y: 402, distance: 312.6
click at [281, 402] on div "Paciente: [PERSON_NAME]" at bounding box center [424, 410] width 517 height 25
copy div "Paciente: [PERSON_NAME]"
click at [541, 285] on div "Data: Qua, 03/09/2025 - 07:00 Hospital: Brasil Acomodação: Apartamento Paciente…" at bounding box center [696, 509] width 1061 height 453
drag, startPoint x: 473, startPoint y: 317, endPoint x: 321, endPoint y: 310, distance: 151.5
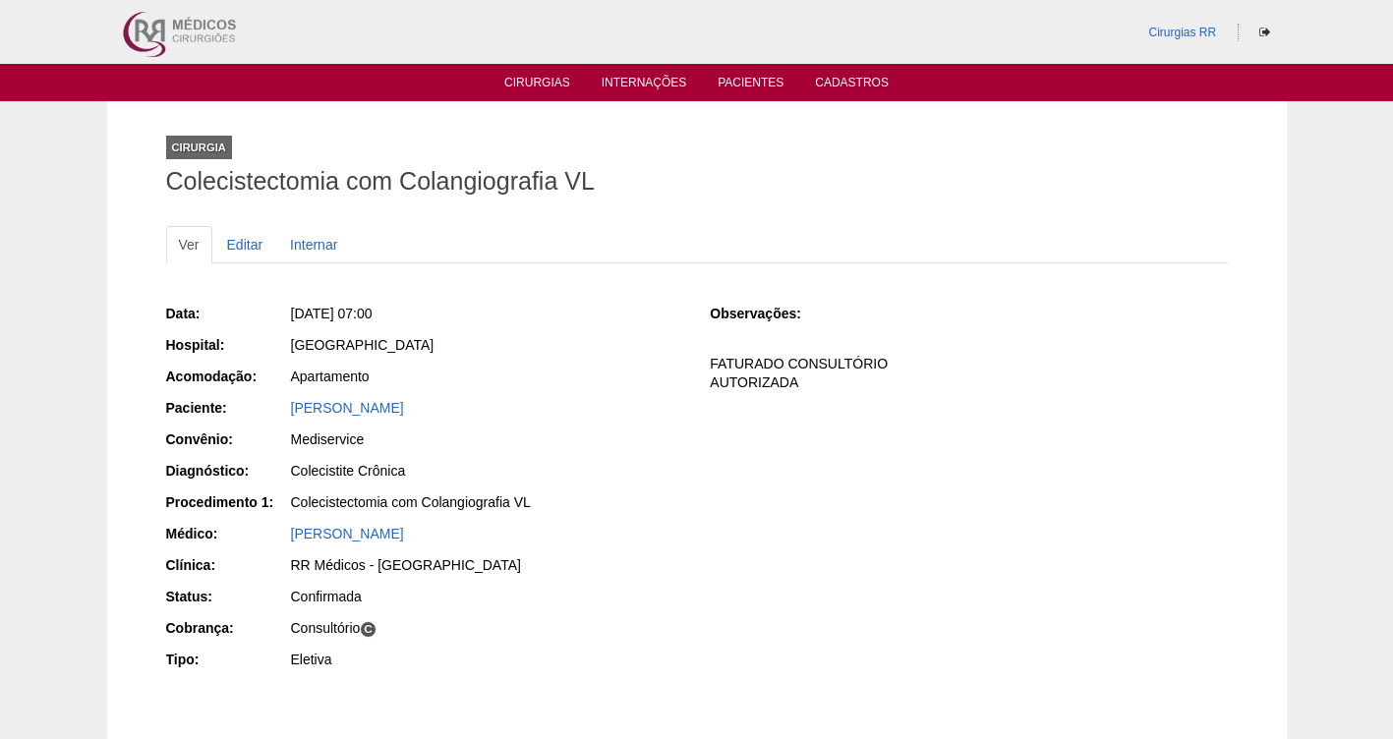
click at [321, 310] on div "Qua, 03/09/2025 - 07:00" at bounding box center [486, 316] width 394 height 25
copy span "03/09/2025 - 07:00"
click at [738, 85] on link "Pacientes" at bounding box center [750, 84] width 66 height 17
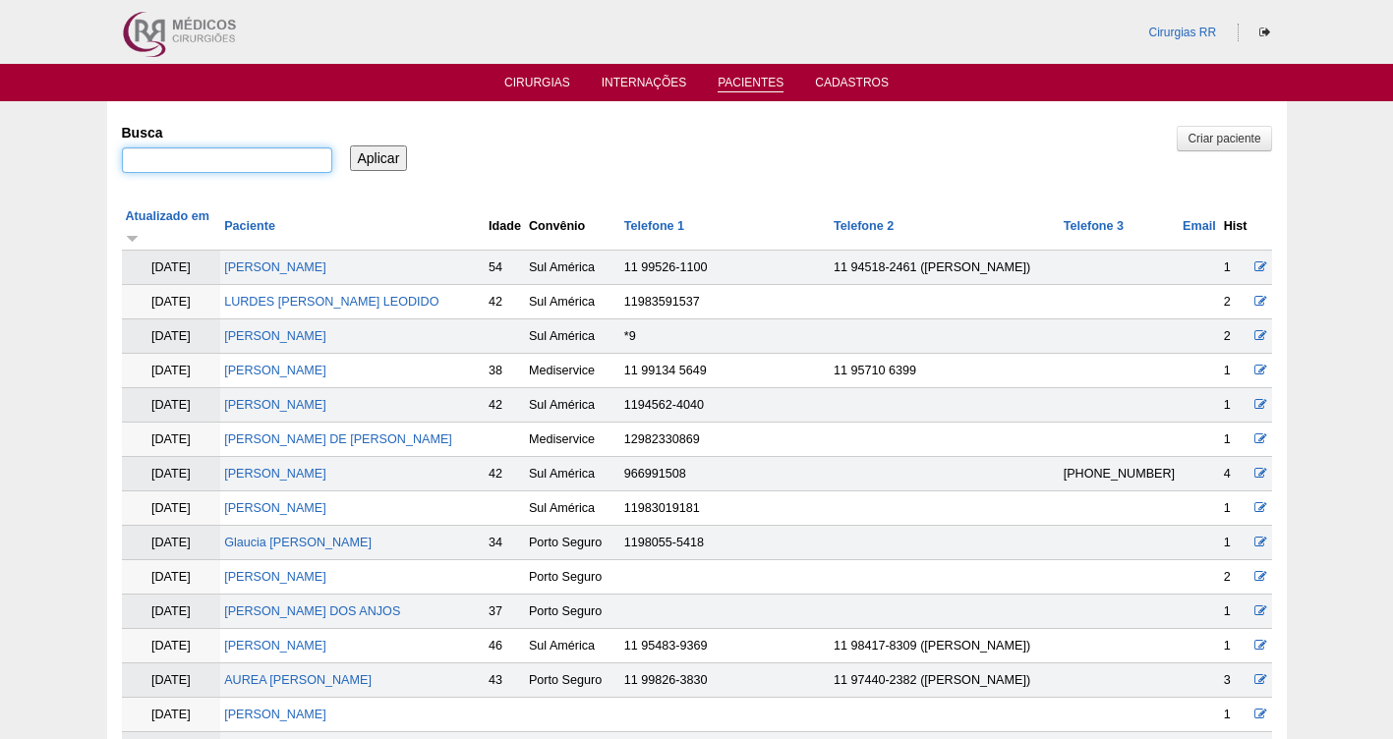
click at [194, 165] on input "Busca" at bounding box center [227, 160] width 210 height 26
paste input "[PERSON_NAME]"
type input "[PERSON_NAME]"
click at [382, 156] on input "Aplicar" at bounding box center [379, 158] width 58 height 26
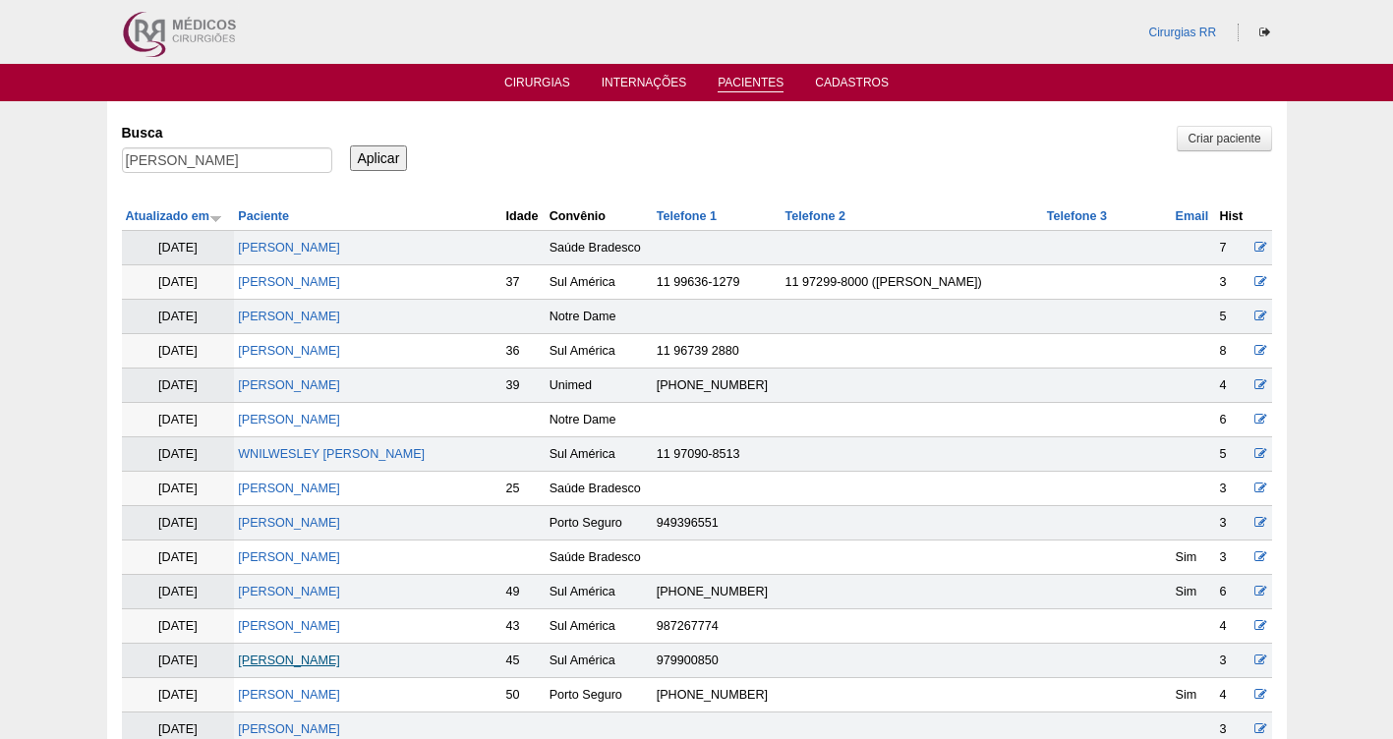
click at [306, 663] on link "[PERSON_NAME]" at bounding box center [289, 661] width 102 height 14
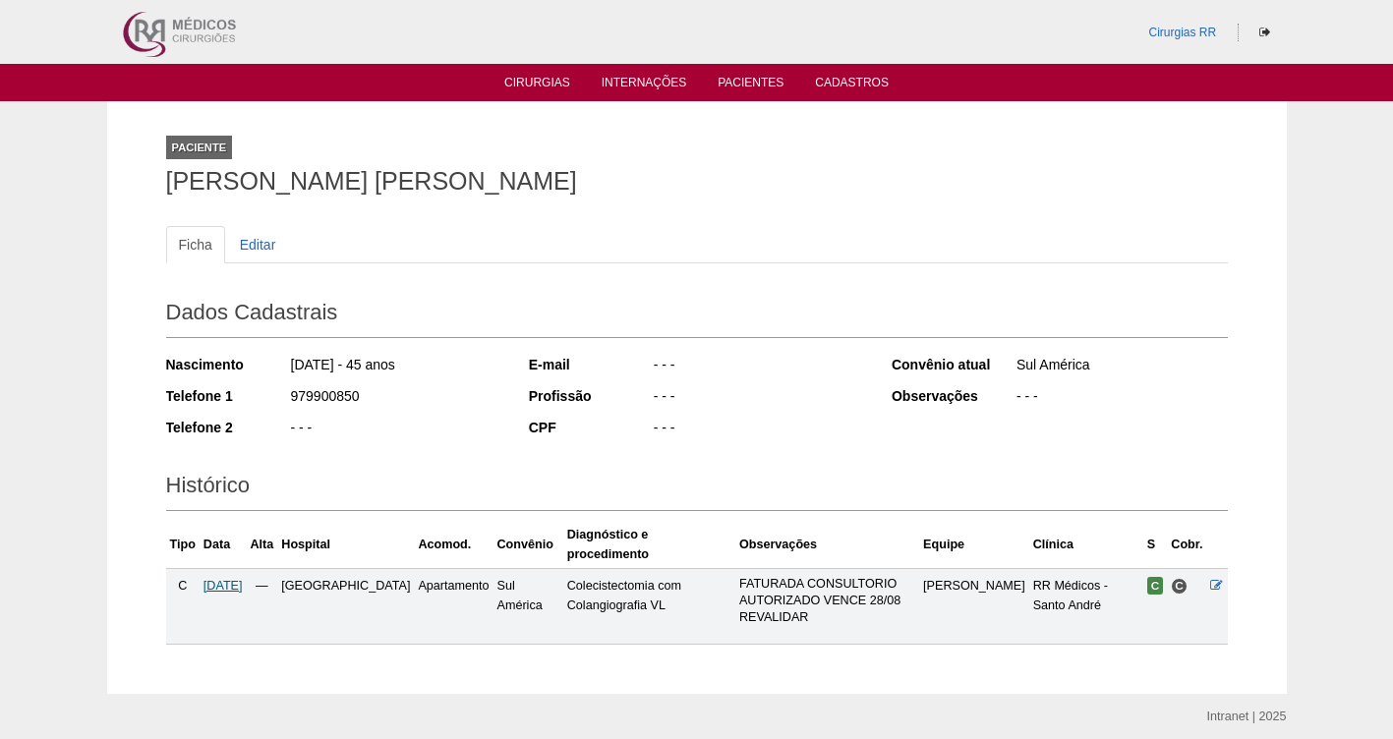
click at [215, 579] on span "29/08/2025" at bounding box center [222, 586] width 39 height 14
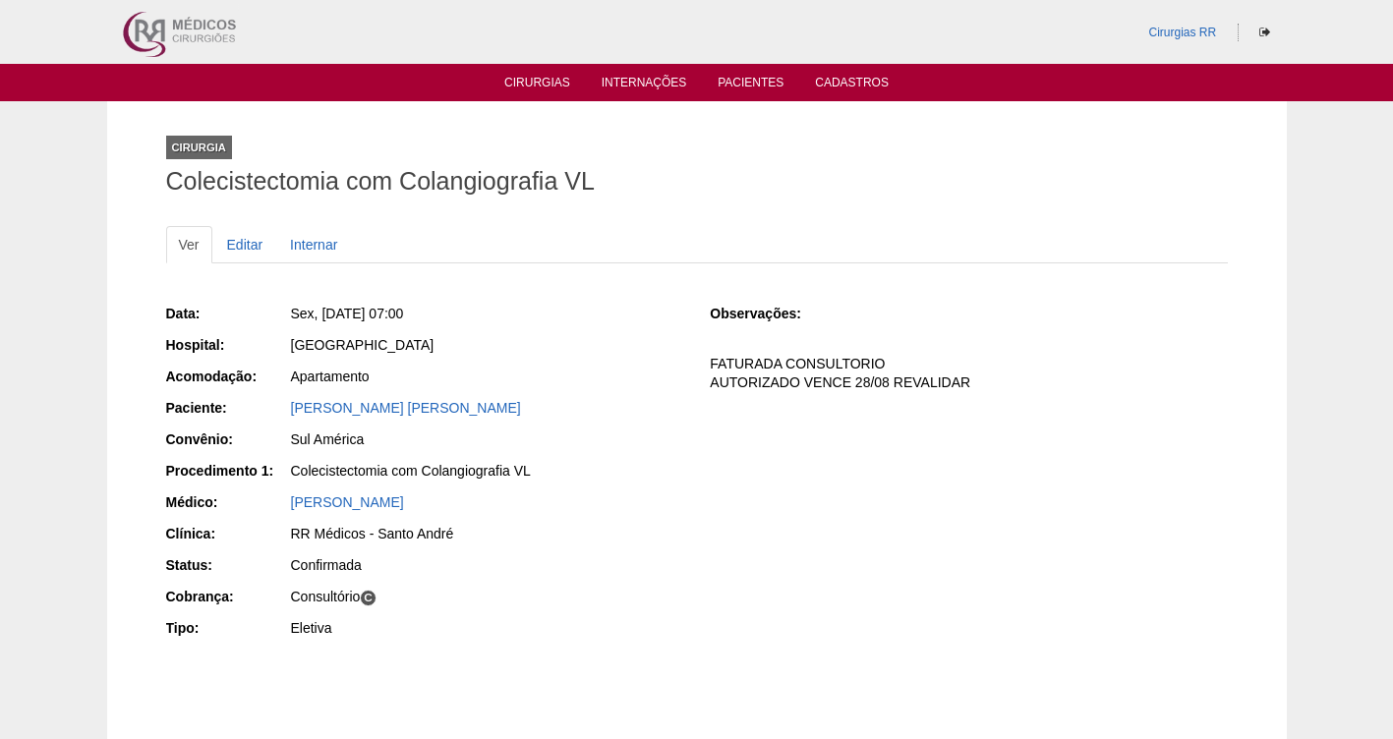
drag, startPoint x: 480, startPoint y: 304, endPoint x: 320, endPoint y: 310, distance: 159.3
click at [320, 310] on div "Sex, 29/08/2025 - 07:00" at bounding box center [487, 314] width 392 height 20
copy span "29/08/2025 - 07:00"
click at [746, 76] on link "Pacientes" at bounding box center [750, 84] width 66 height 17
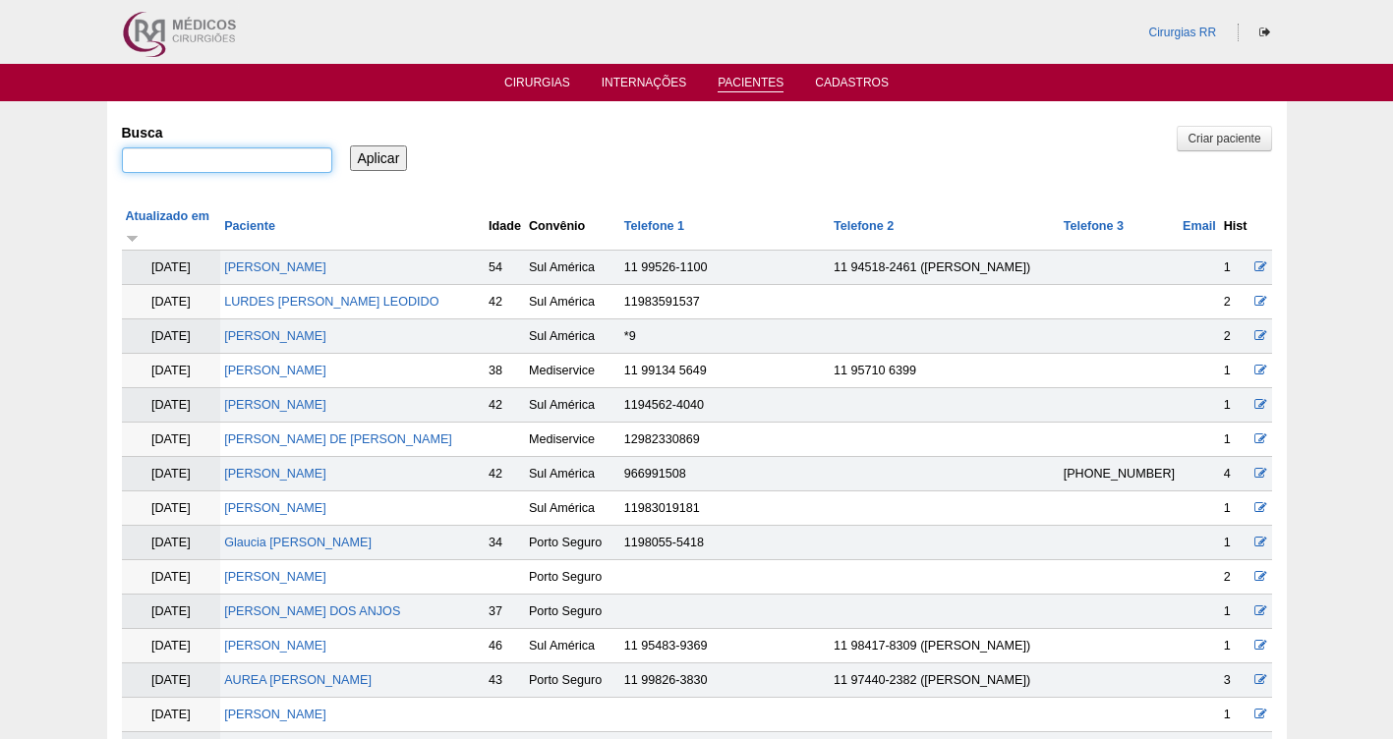
click at [143, 156] on input "Busca" at bounding box center [227, 160] width 210 height 26
paste input "[PERSON_NAME] [PERSON_NAME] [PERSON_NAME]"
type input "[PERSON_NAME] [PERSON_NAME] [PERSON_NAME]"
click at [387, 152] on input "Aplicar" at bounding box center [379, 158] width 58 height 26
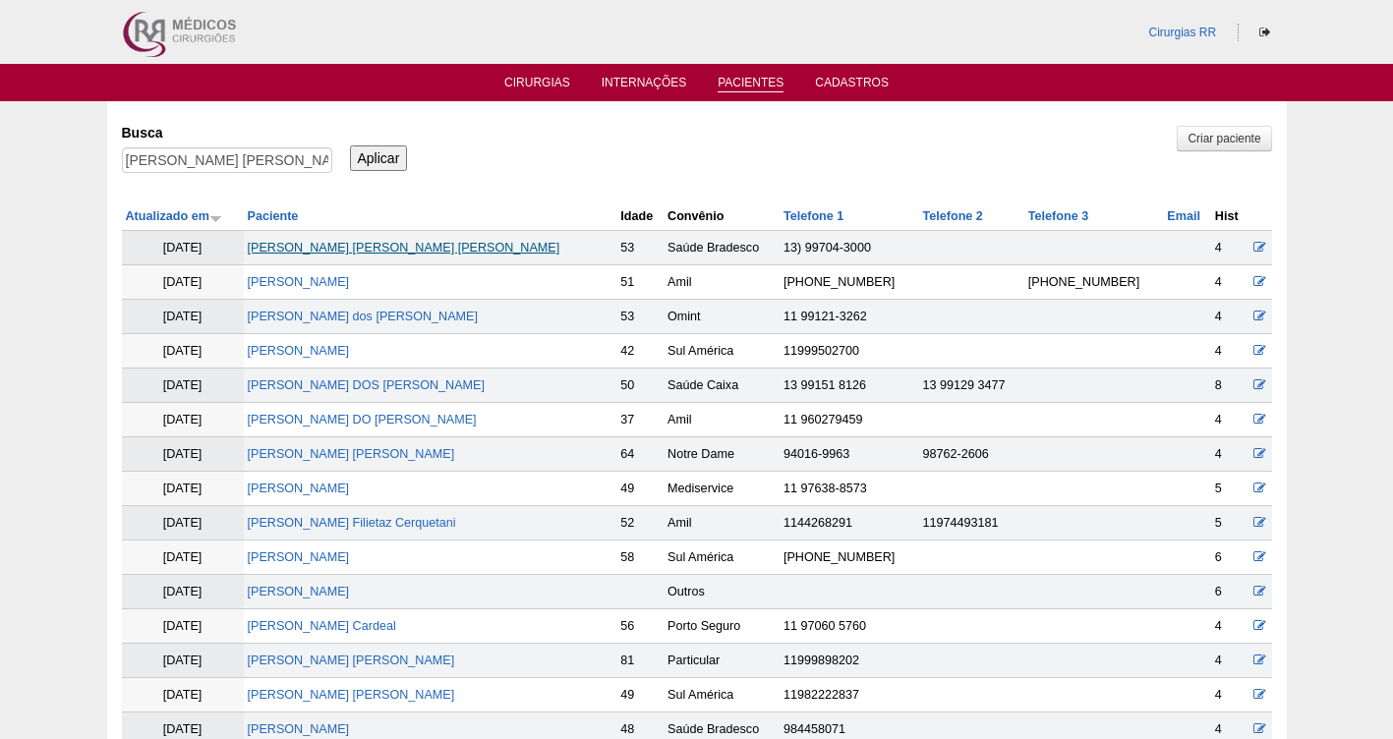
click at [347, 253] on link "[PERSON_NAME] [PERSON_NAME] [PERSON_NAME]" at bounding box center [404, 248] width 313 height 14
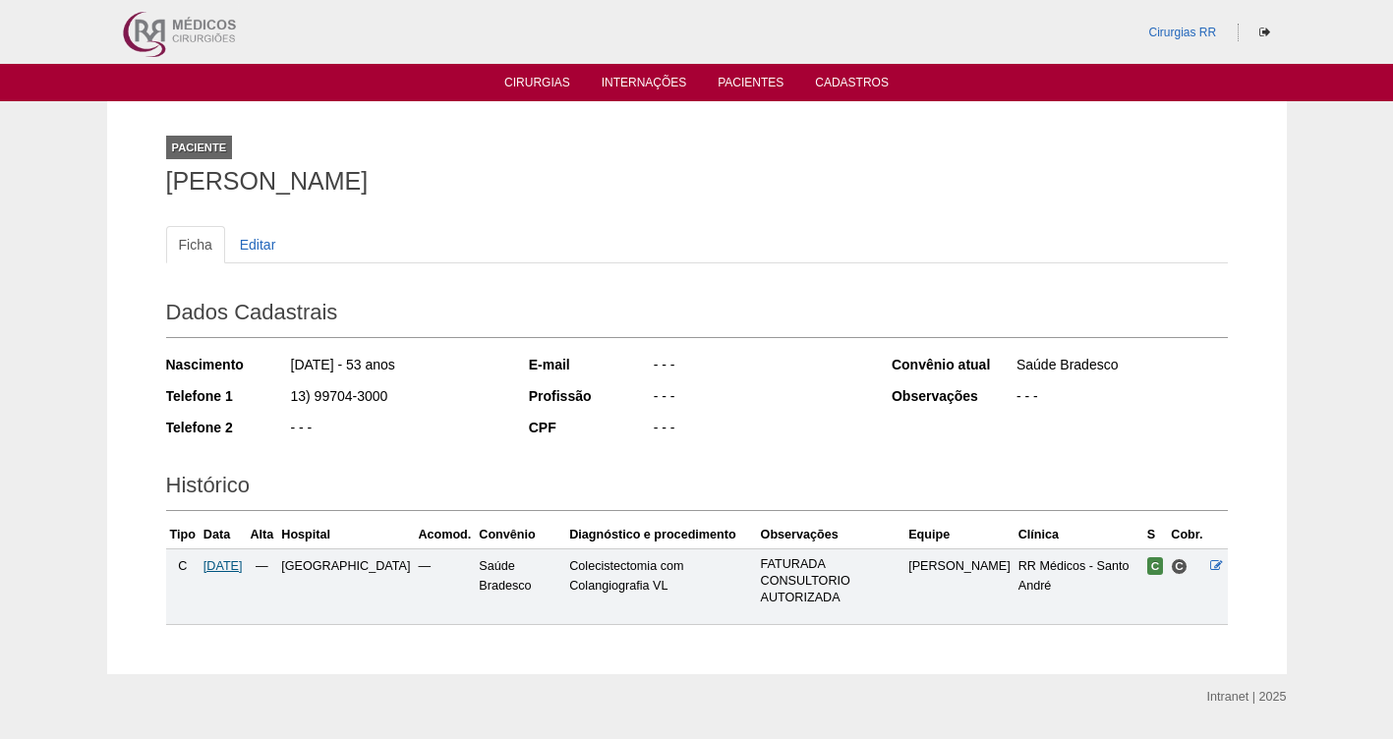
click at [218, 561] on span "26/09/2025" at bounding box center [222, 566] width 39 height 14
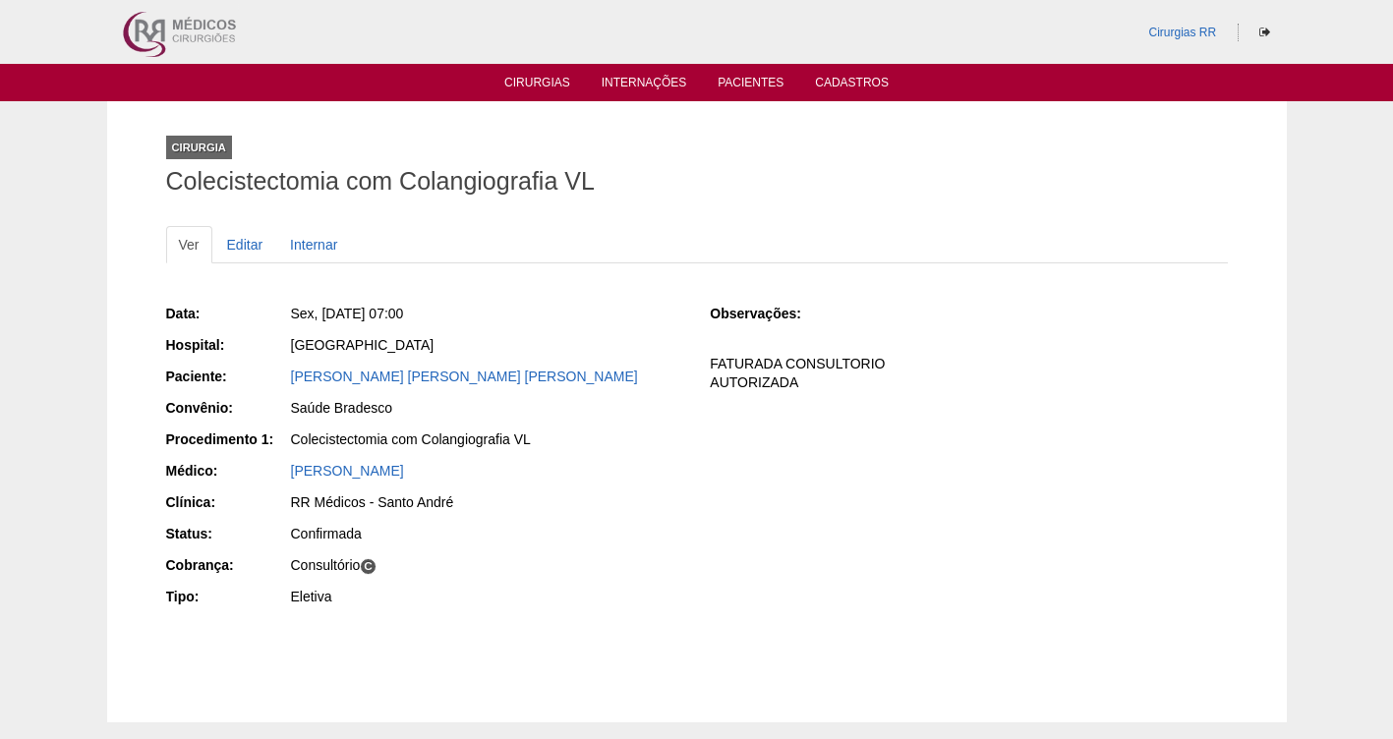
drag, startPoint x: 461, startPoint y: 308, endPoint x: 318, endPoint y: 304, distance: 142.5
click at [318, 304] on div "Sex, 26/09/2025 - 07:00" at bounding box center [487, 314] width 392 height 20
copy span "26/09/2025 - 07:00"
click at [531, 81] on link "Cirurgias" at bounding box center [537, 84] width 66 height 17
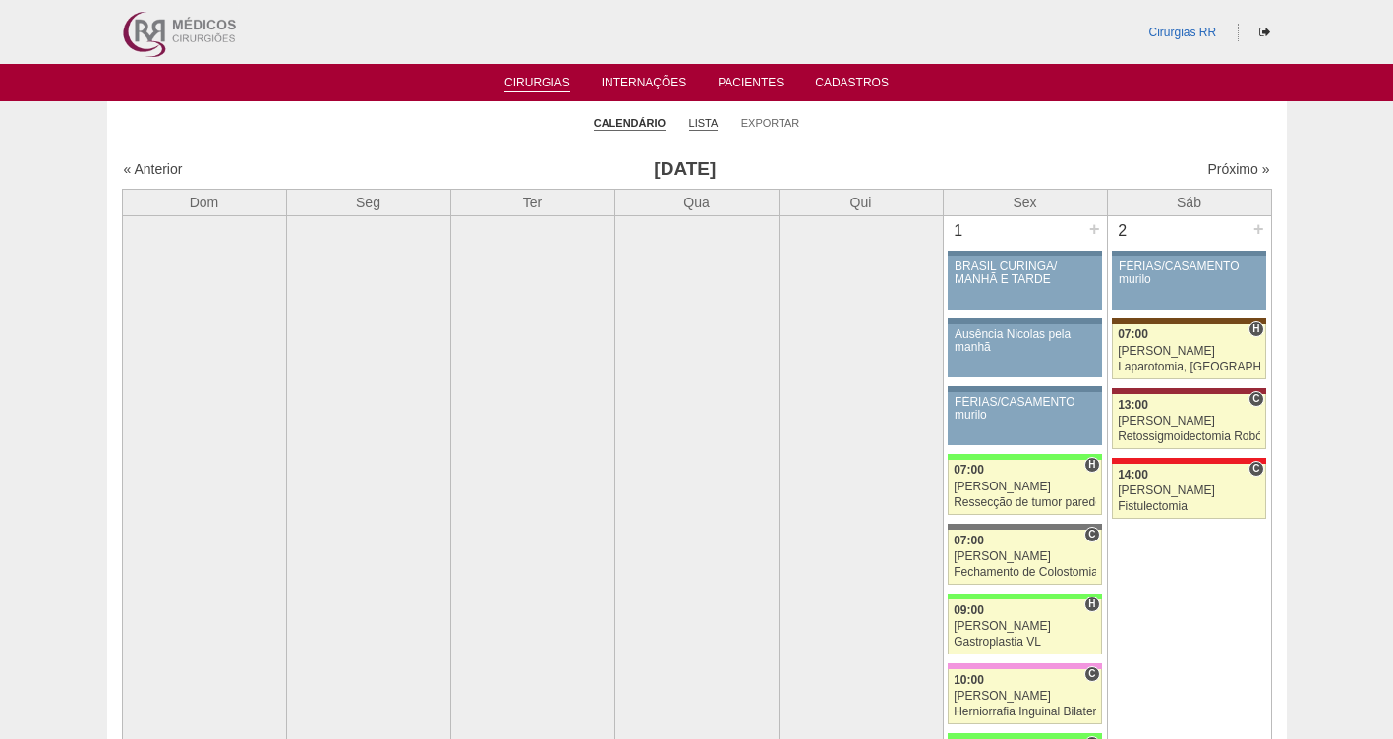
click at [703, 125] on link "Lista" at bounding box center [703, 123] width 29 height 15
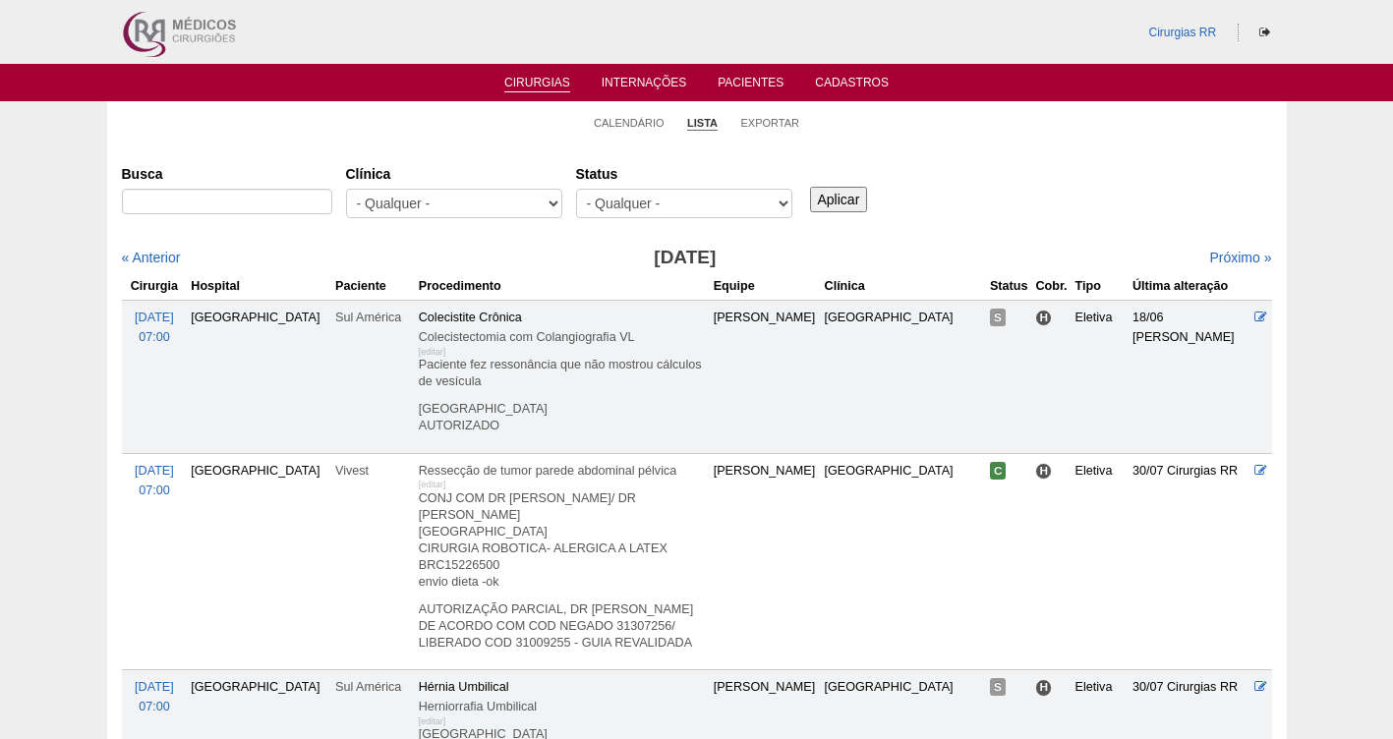
click at [213, 196] on input "Busca" at bounding box center [227, 202] width 210 height 26
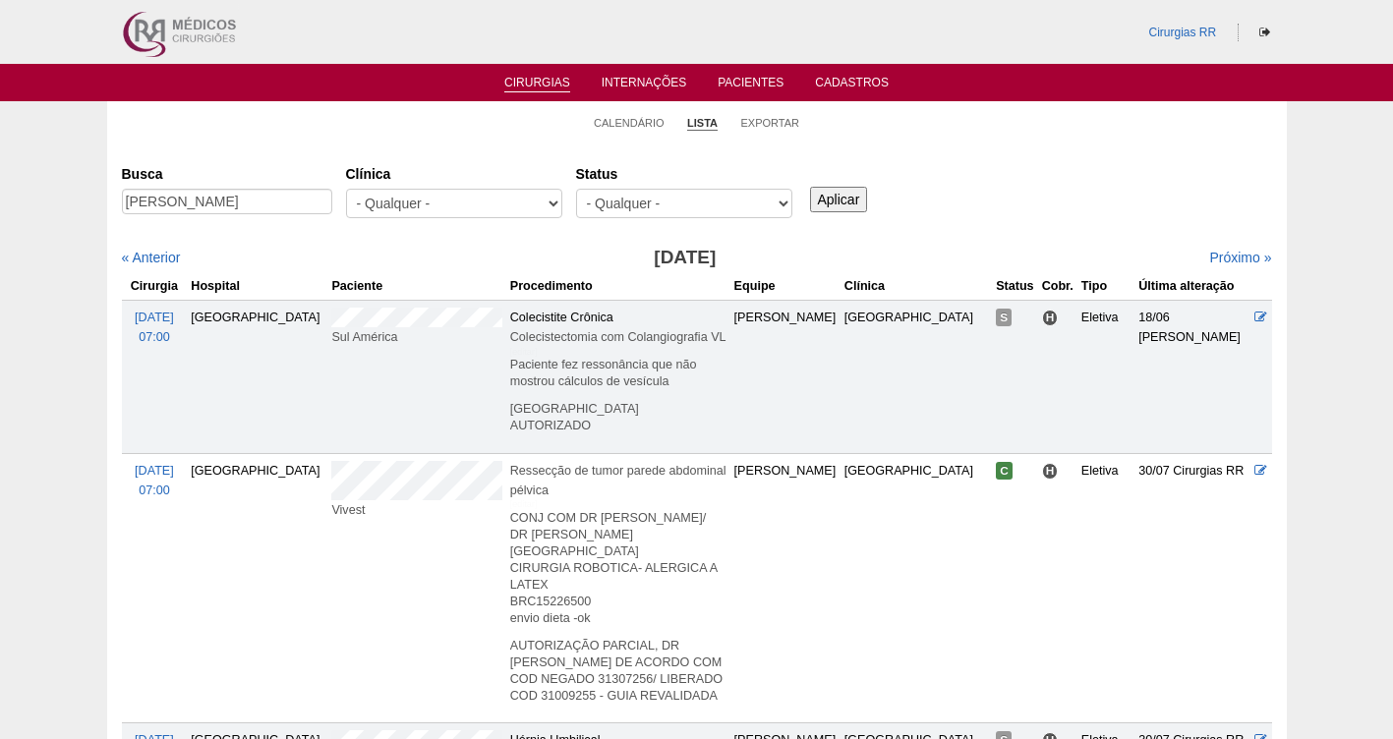
type input "Juliana Barros da Silva"
click at [838, 195] on input "Aplicar" at bounding box center [839, 200] width 58 height 26
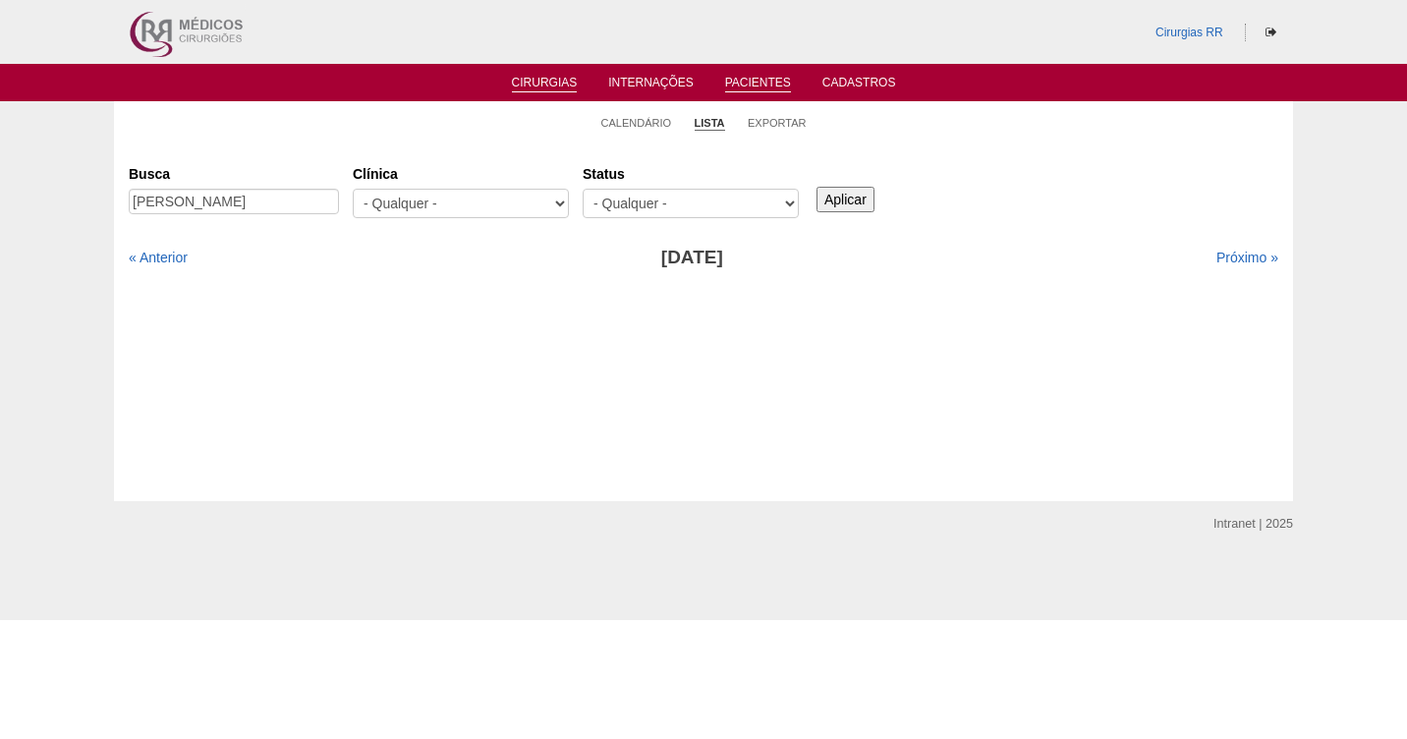
click at [754, 82] on link "Pacientes" at bounding box center [758, 84] width 66 height 17
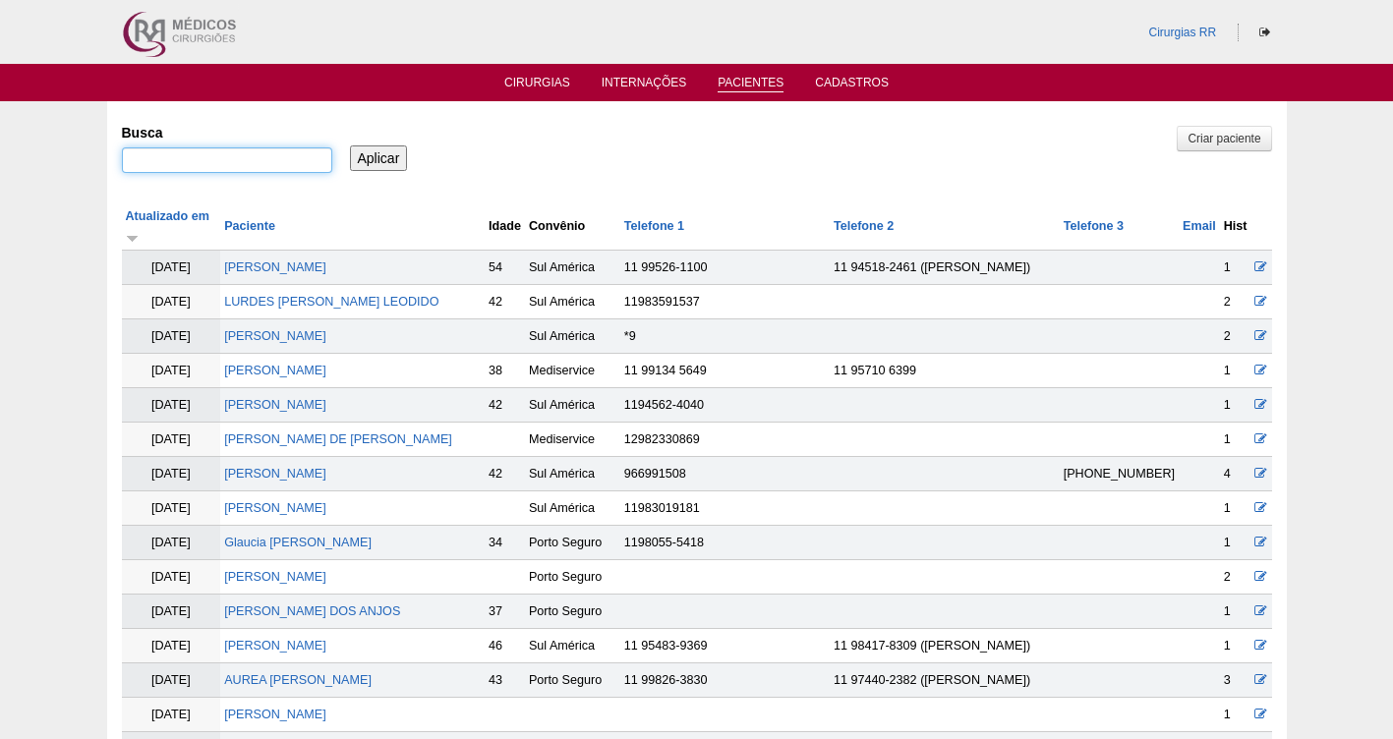
click at [221, 162] on input "Busca" at bounding box center [227, 160] width 210 height 26
paste input "[PERSON_NAME]"
type input "[PERSON_NAME]"
click at [371, 157] on input "Aplicar" at bounding box center [379, 158] width 58 height 26
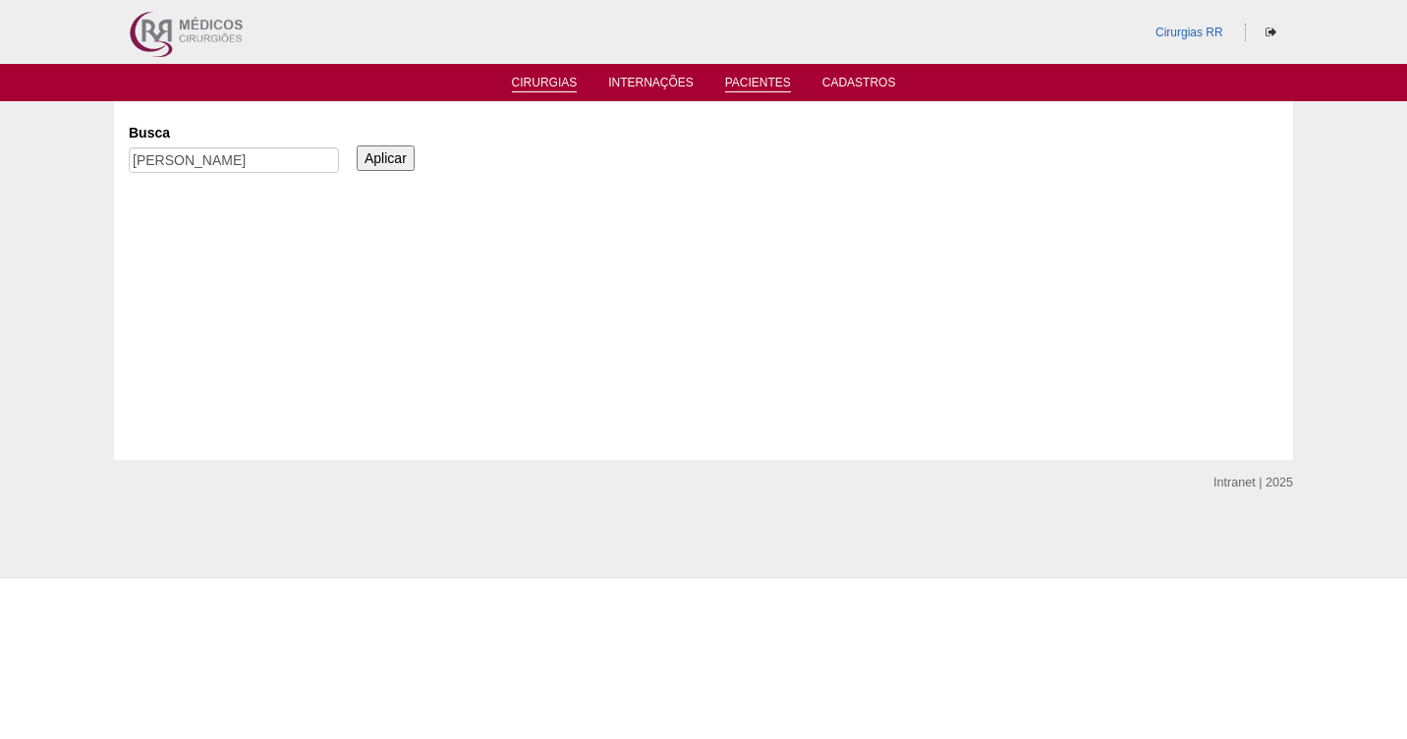
click at [533, 79] on link "Cirurgias" at bounding box center [545, 84] width 66 height 17
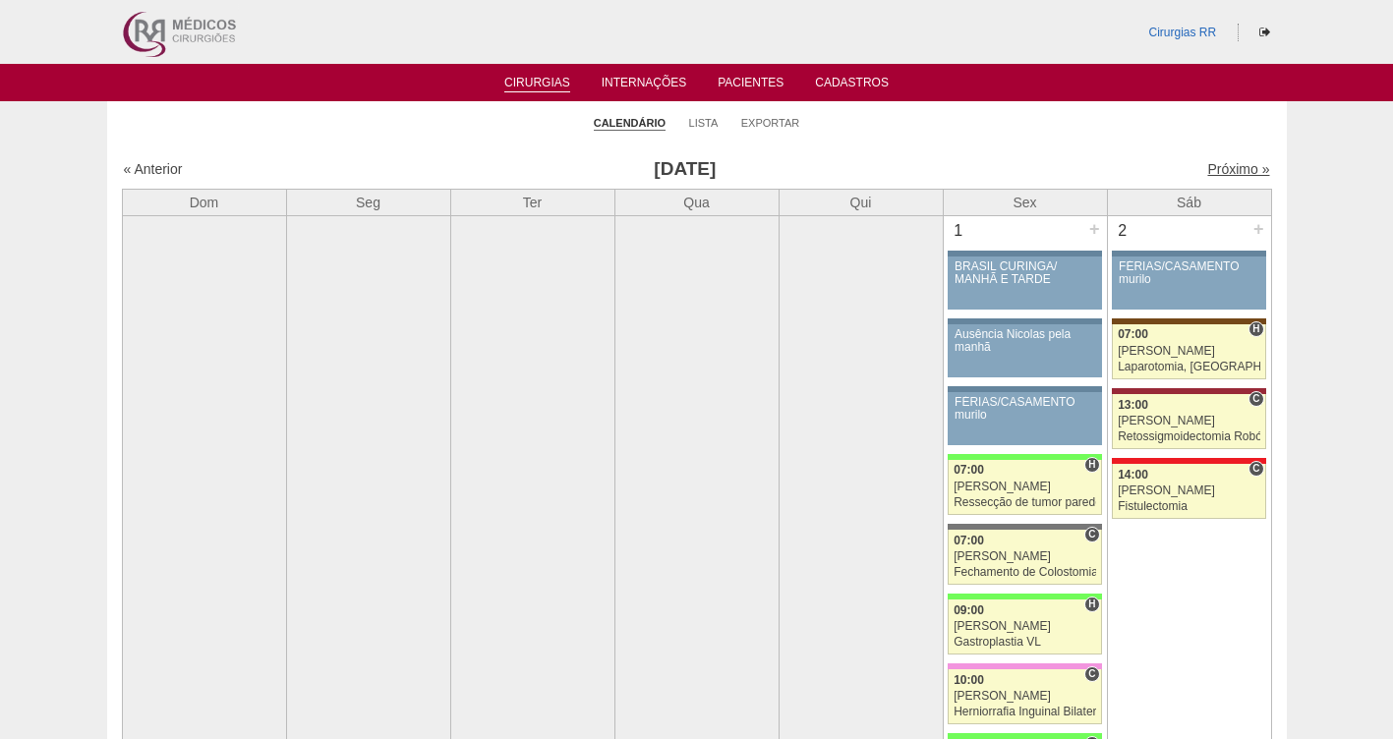
click at [1216, 173] on link "Próximo »" at bounding box center [1238, 169] width 62 height 16
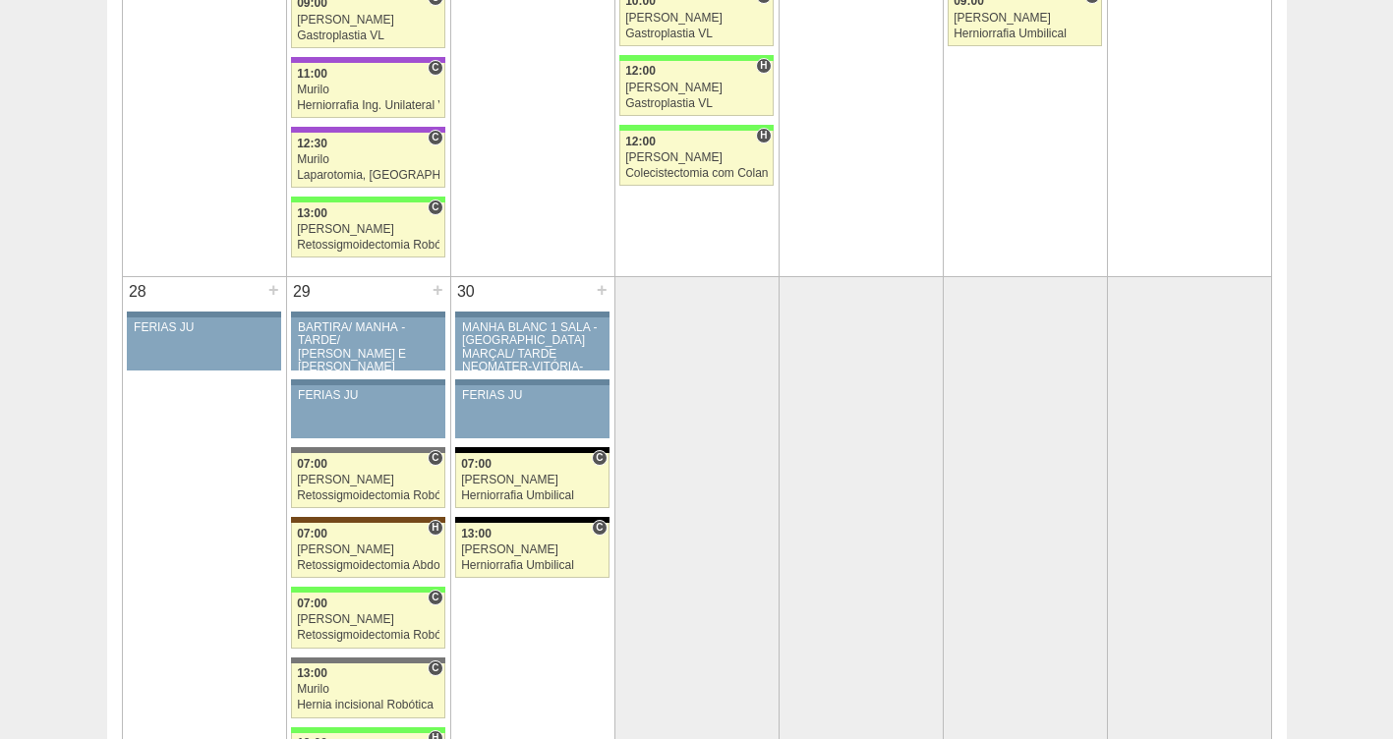
scroll to position [3343, 0]
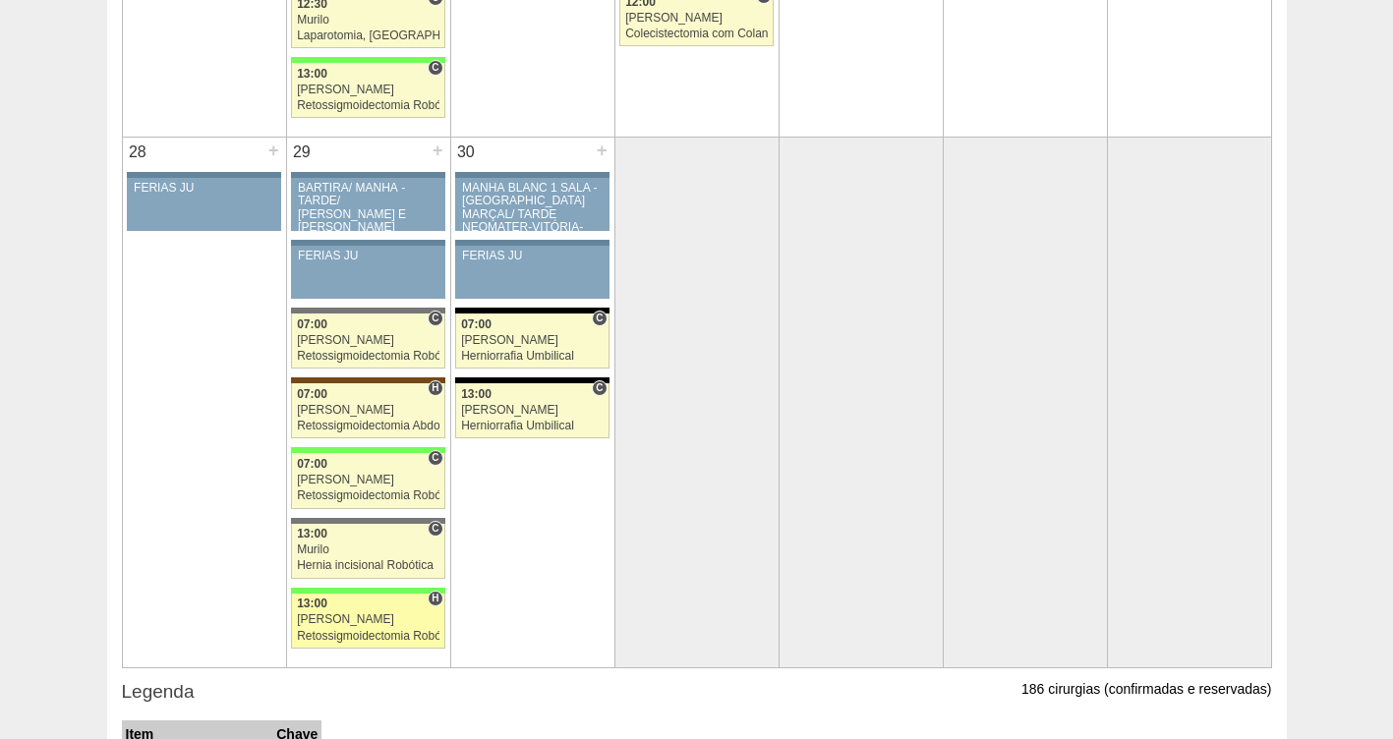
click at [343, 626] on div "[PERSON_NAME]" at bounding box center [368, 619] width 142 height 13
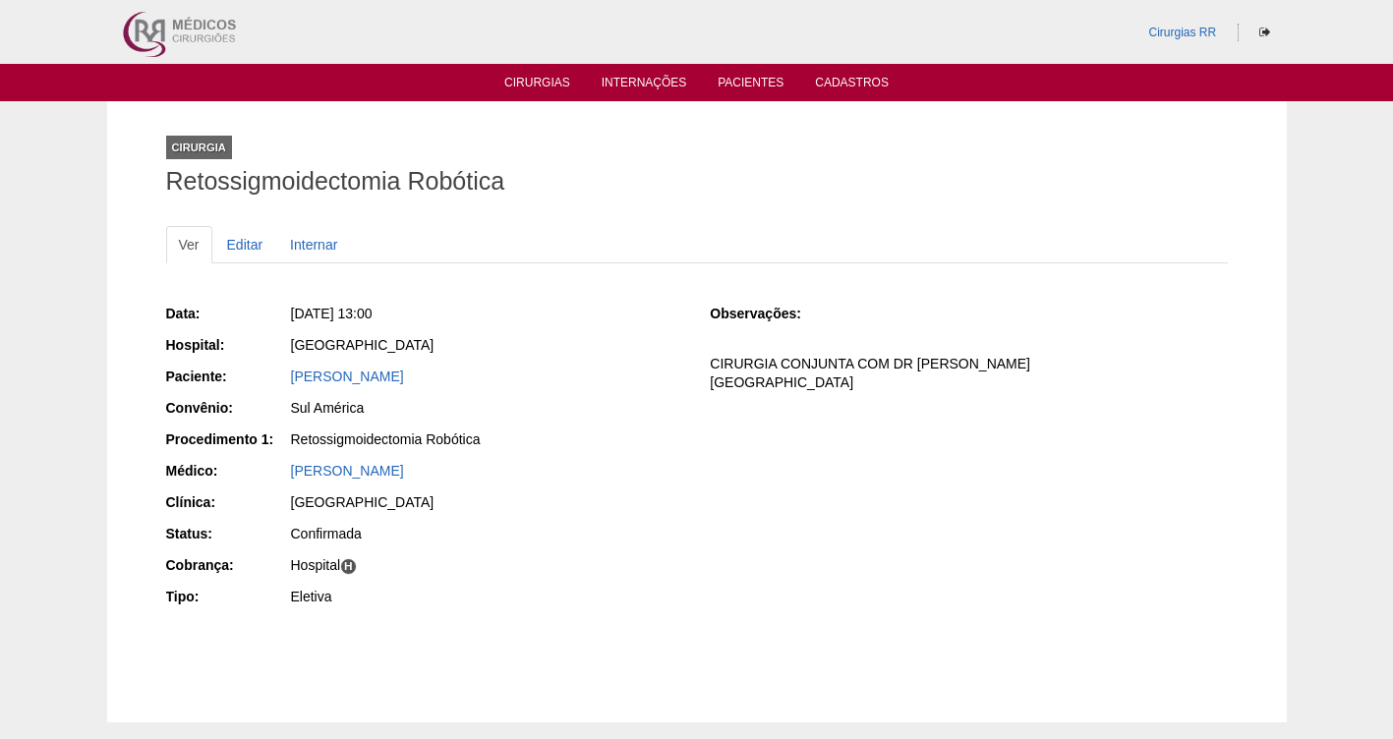
drag, startPoint x: 544, startPoint y: 379, endPoint x: 279, endPoint y: 374, distance: 265.4
click at [279, 374] on div "Paciente: [PERSON_NAME]" at bounding box center [424, 379] width 517 height 25
copy div "Paciente: [PERSON_NAME]"
click at [569, 279] on div "Ver Editar Internar" at bounding box center [696, 254] width 1061 height 57
drag, startPoint x: 485, startPoint y: 305, endPoint x: 322, endPoint y: 313, distance: 163.4
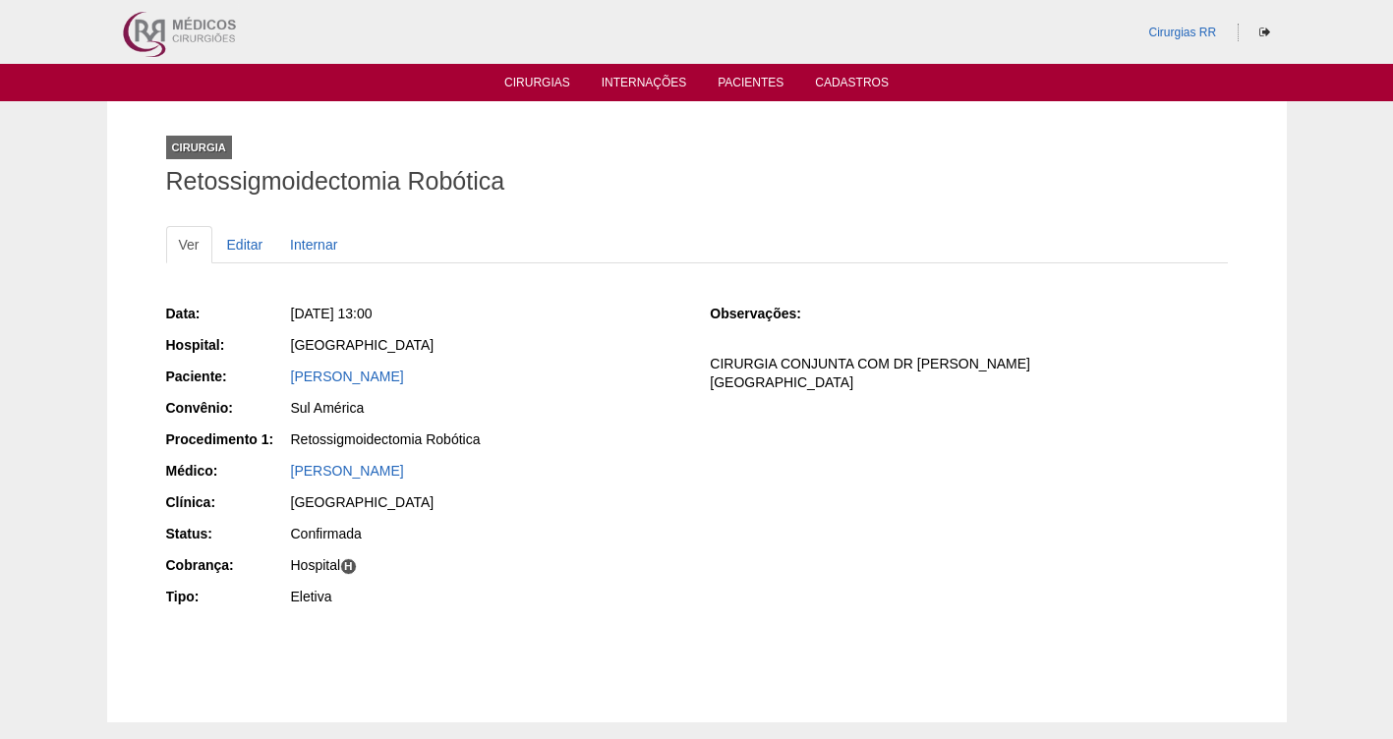
click at [322, 313] on div "[DATE] 13:00" at bounding box center [487, 314] width 392 height 20
copy span "[DATE] 13:00"
click at [749, 84] on link "Pacientes" at bounding box center [750, 84] width 66 height 17
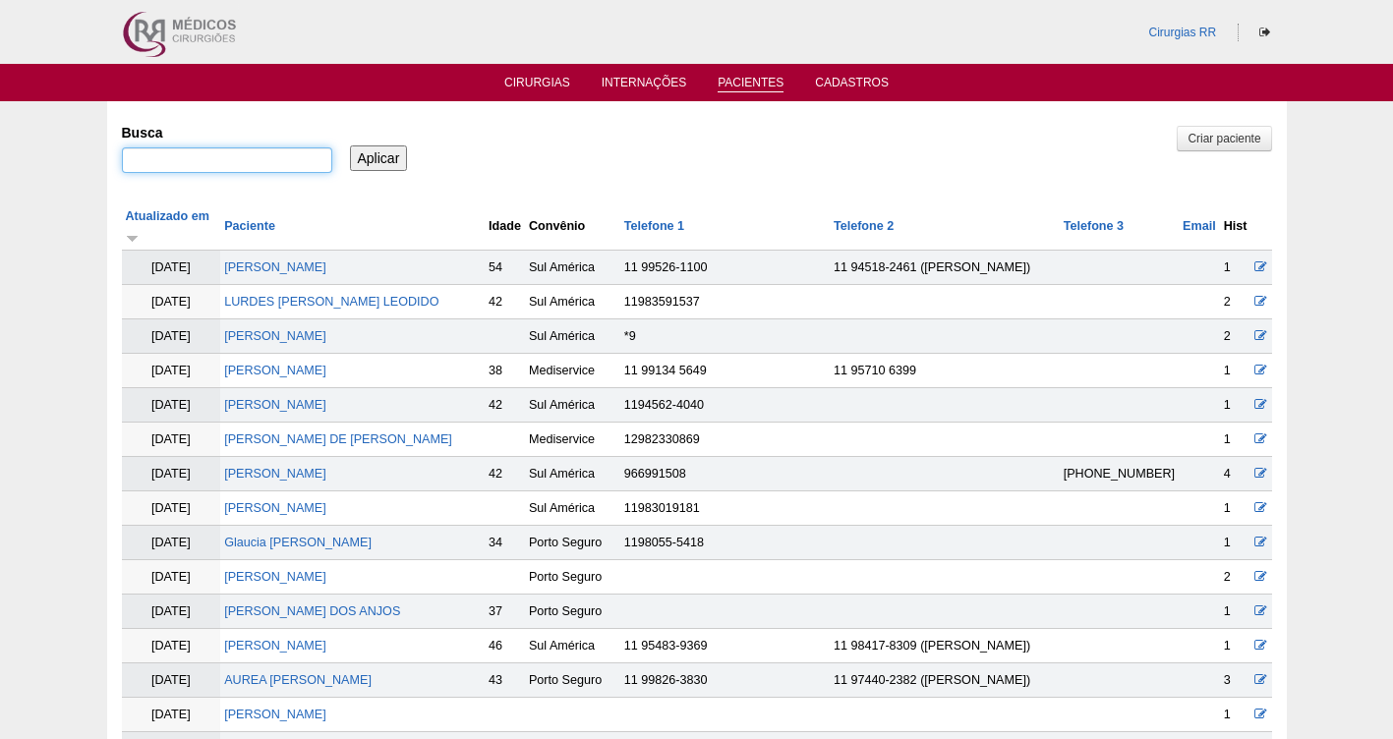
click at [213, 161] on input "Busca" at bounding box center [227, 160] width 210 height 26
paste input "[PERSON_NAME]"
type input "[PERSON_NAME]"
click at [387, 152] on input "Aplicar" at bounding box center [379, 158] width 58 height 26
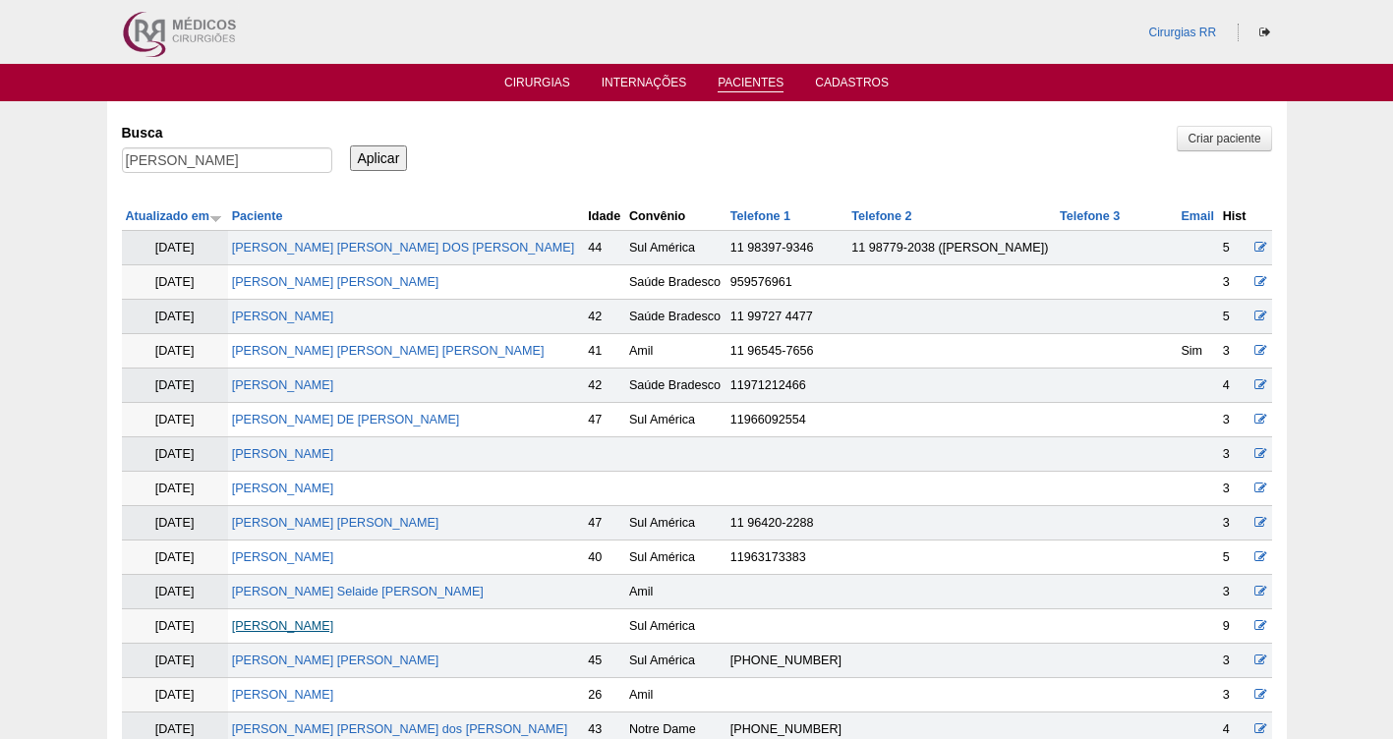
click at [309, 623] on link "[PERSON_NAME]" at bounding box center [283, 626] width 102 height 14
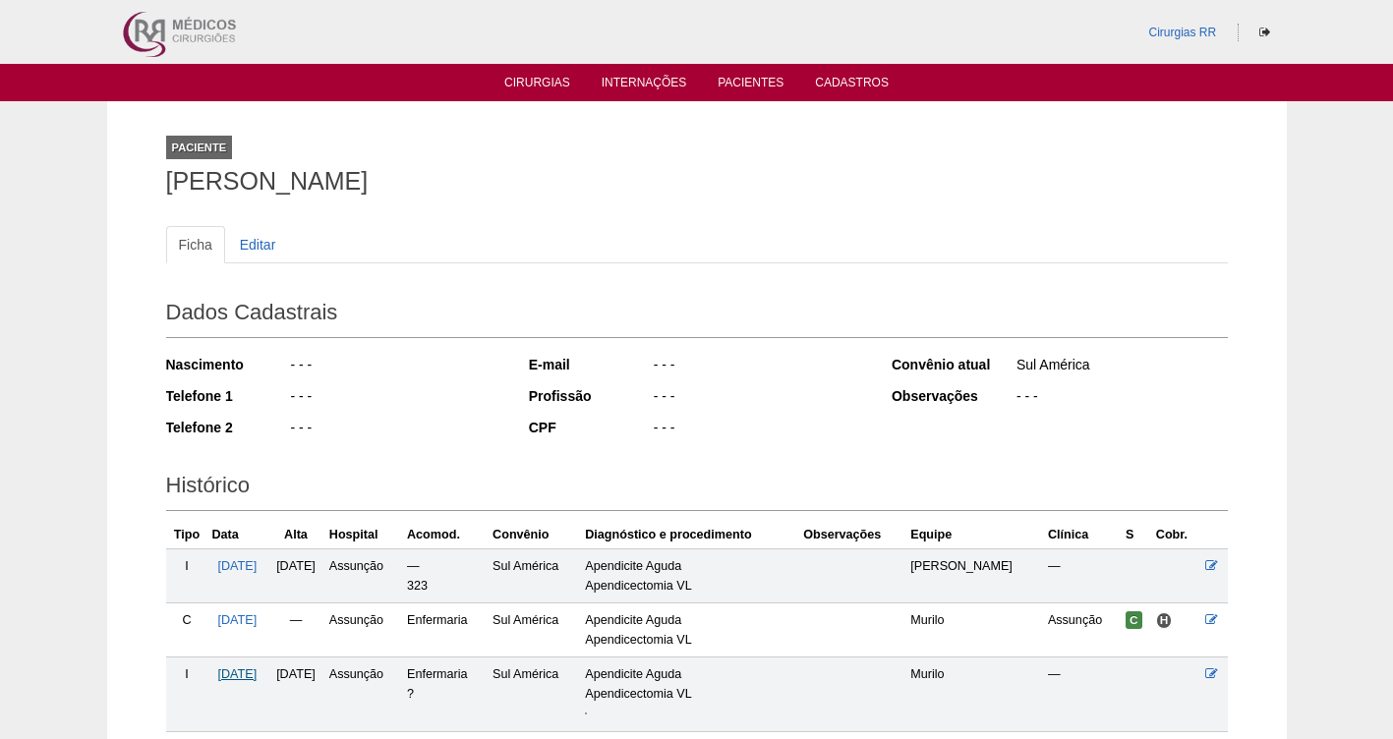
click at [254, 674] on span "[DATE]" at bounding box center [236, 674] width 39 height 14
click at [751, 85] on link "Pacientes" at bounding box center [750, 84] width 66 height 17
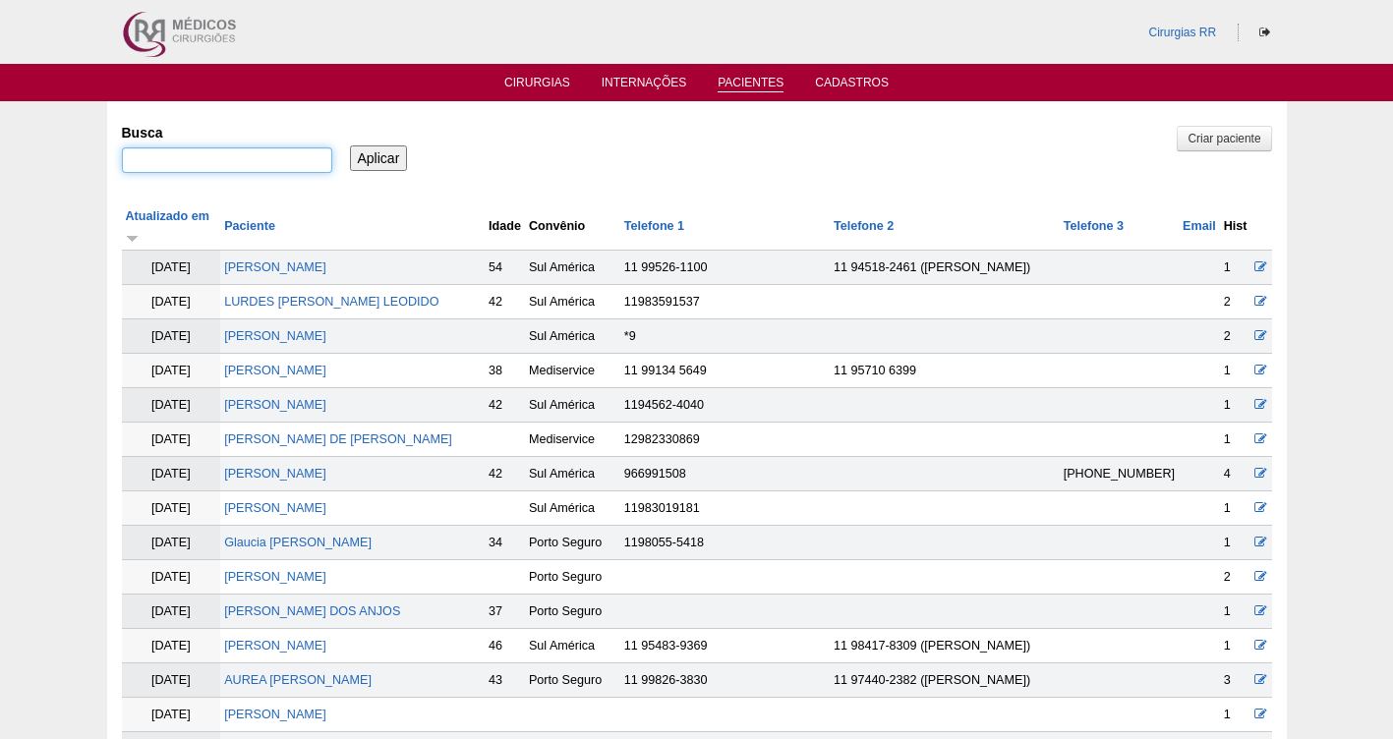
click at [269, 163] on input "Busca" at bounding box center [227, 160] width 210 height 26
paste input "Paula Fernanda de Lima"
type input "Paula Fernanda de Lima"
click at [382, 158] on input "Aplicar" at bounding box center [379, 158] width 58 height 26
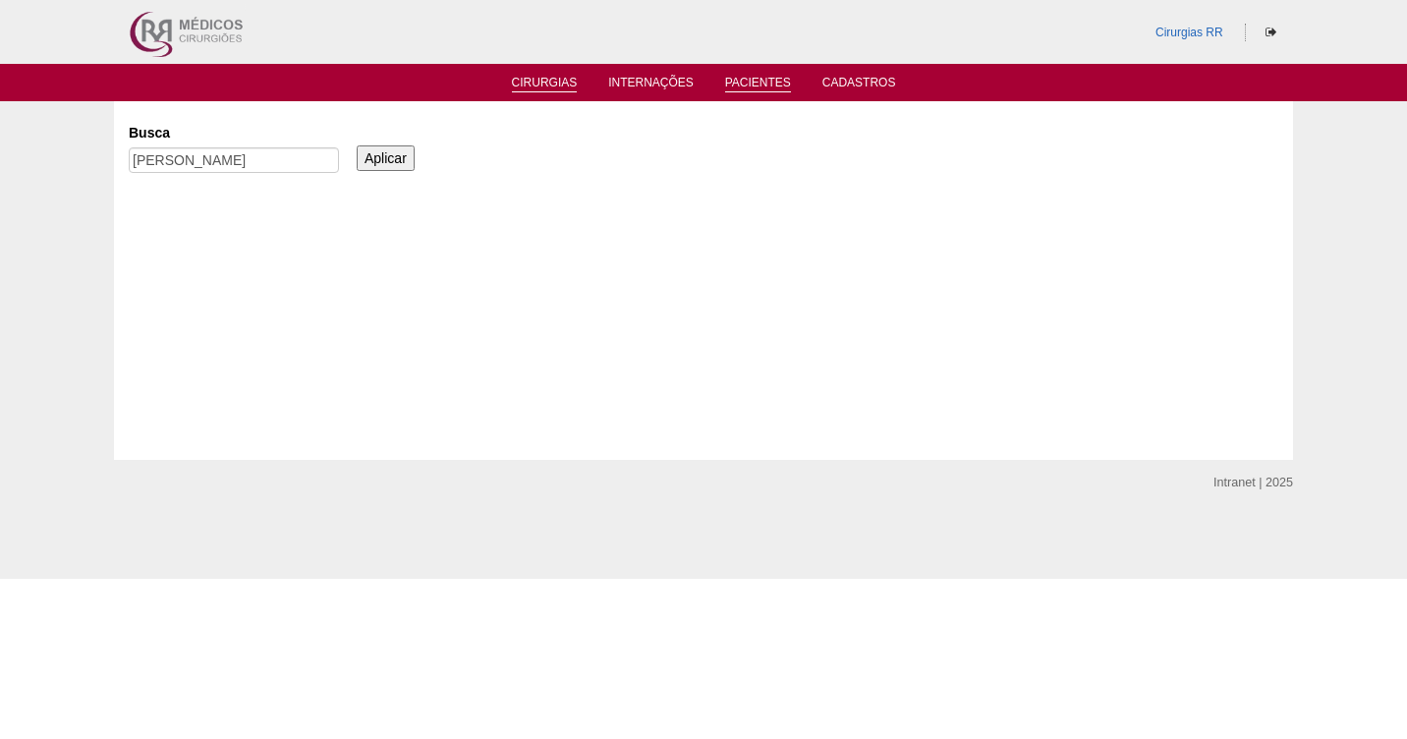
click at [544, 82] on link "Cirurgias" at bounding box center [545, 84] width 66 height 17
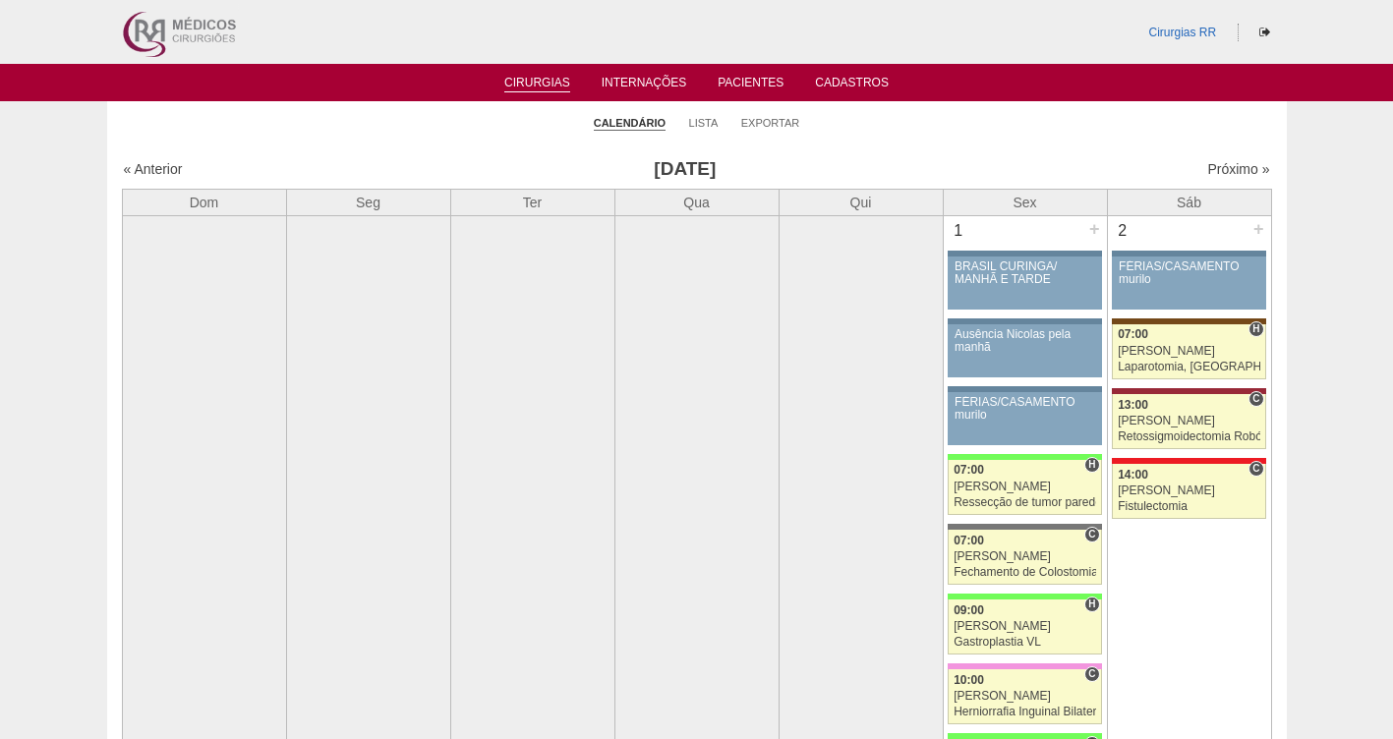
click at [707, 130] on li "Lista" at bounding box center [703, 122] width 29 height 28
click at [705, 130] on li "Lista" at bounding box center [703, 122] width 29 height 28
click at [704, 122] on link "Lista" at bounding box center [703, 123] width 29 height 15
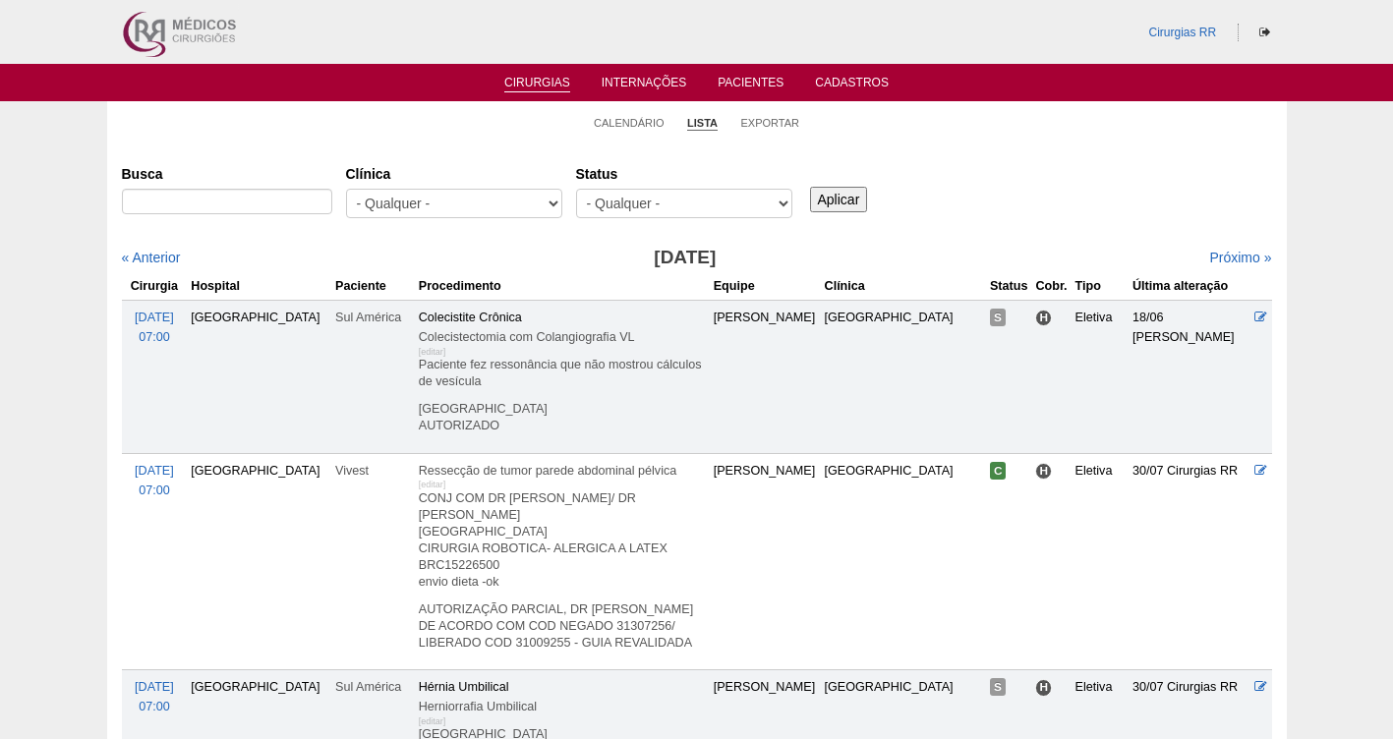
click at [221, 203] on input "Busca" at bounding box center [227, 202] width 210 height 26
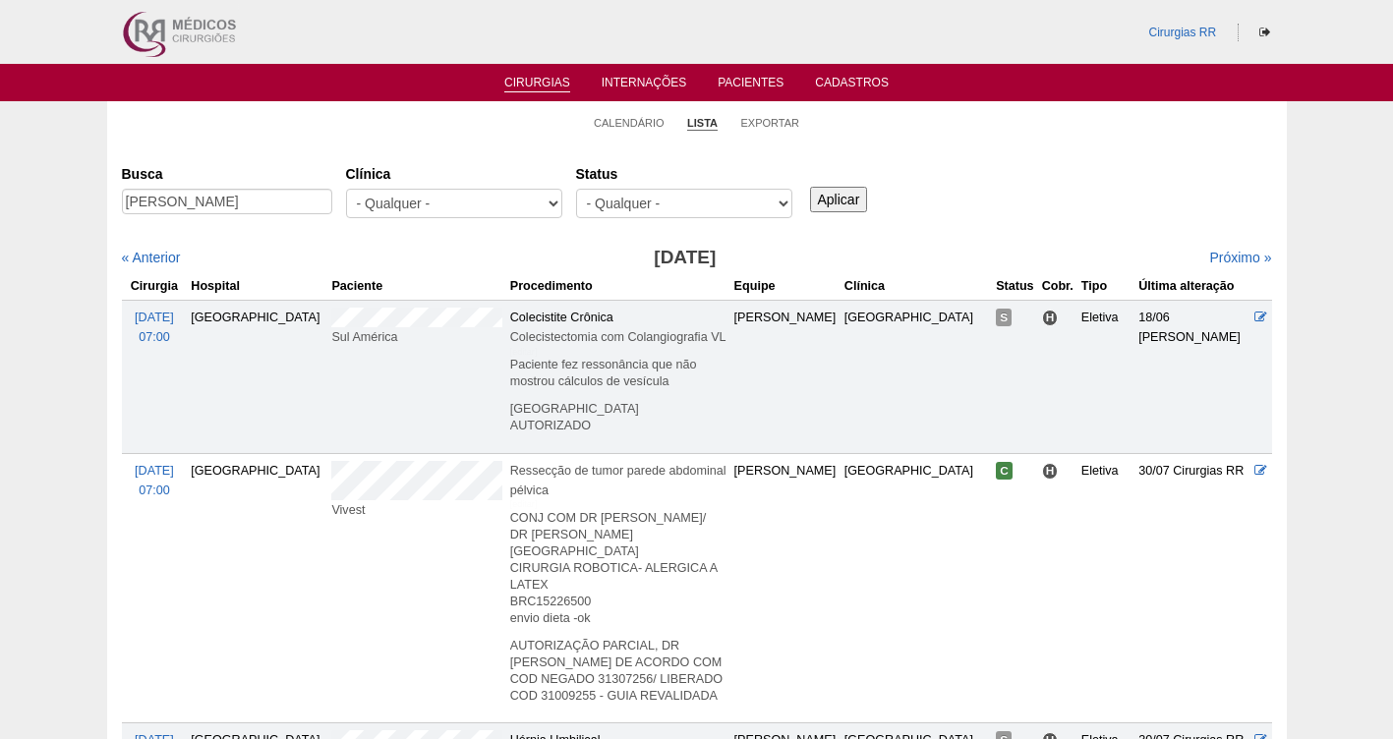
type input "[PERSON_NAME]"
click at [840, 193] on input "Aplicar" at bounding box center [839, 200] width 58 height 26
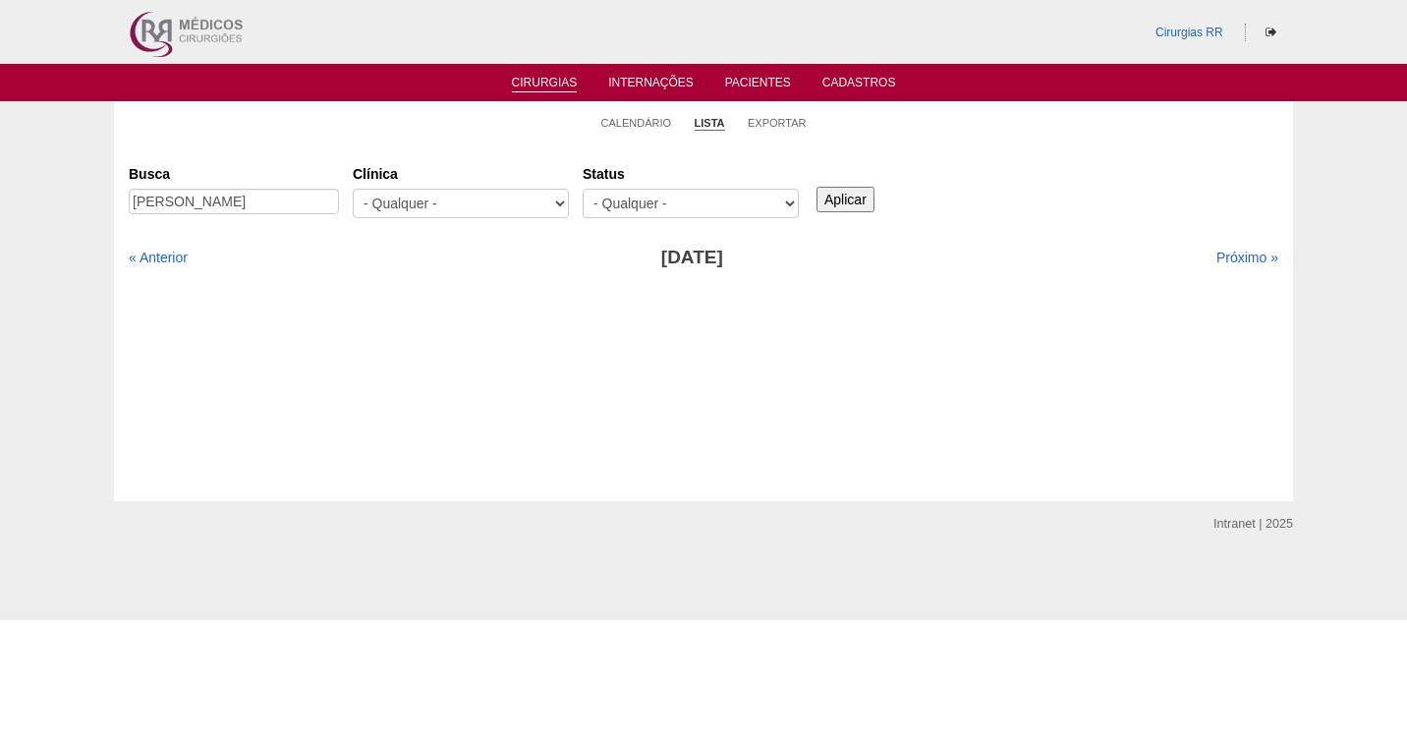
click at [554, 76] on link "Cirurgias" at bounding box center [545, 84] width 66 height 17
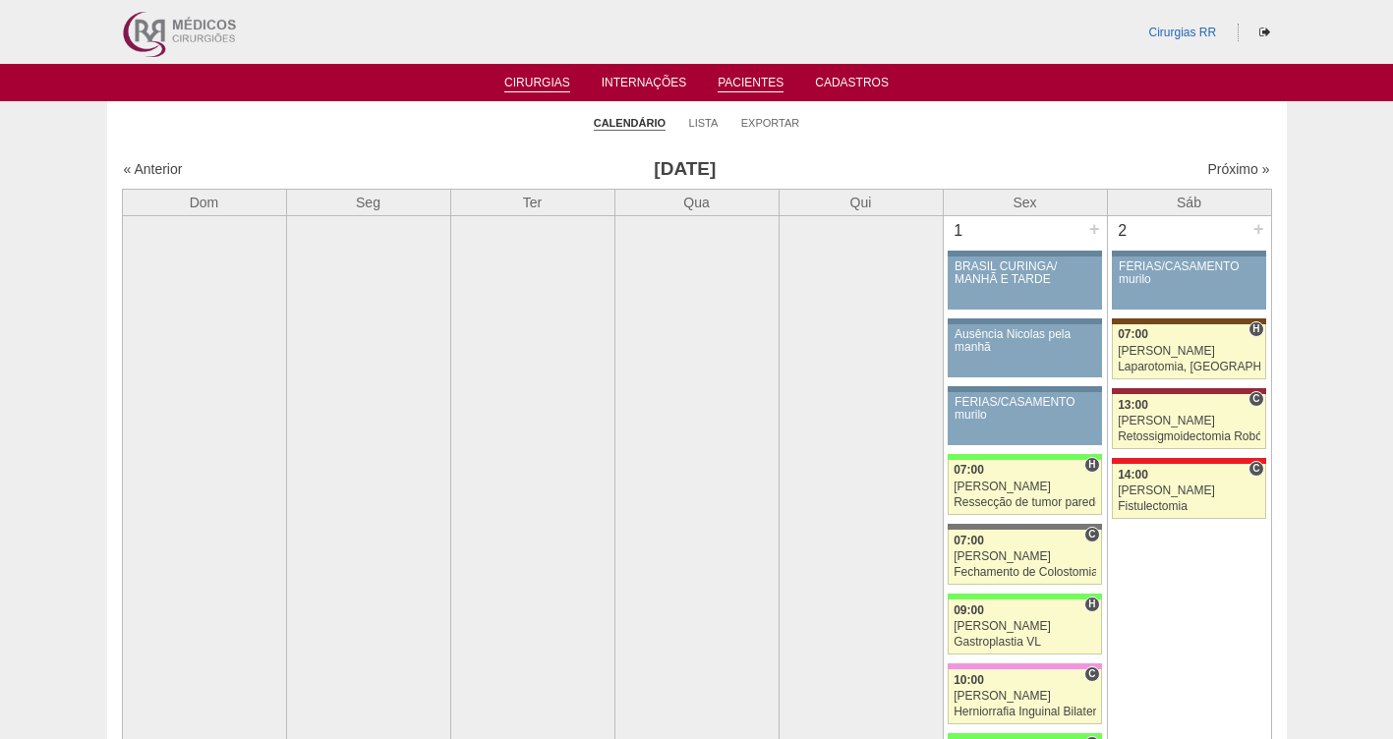
click at [744, 81] on link "Pacientes" at bounding box center [750, 84] width 66 height 17
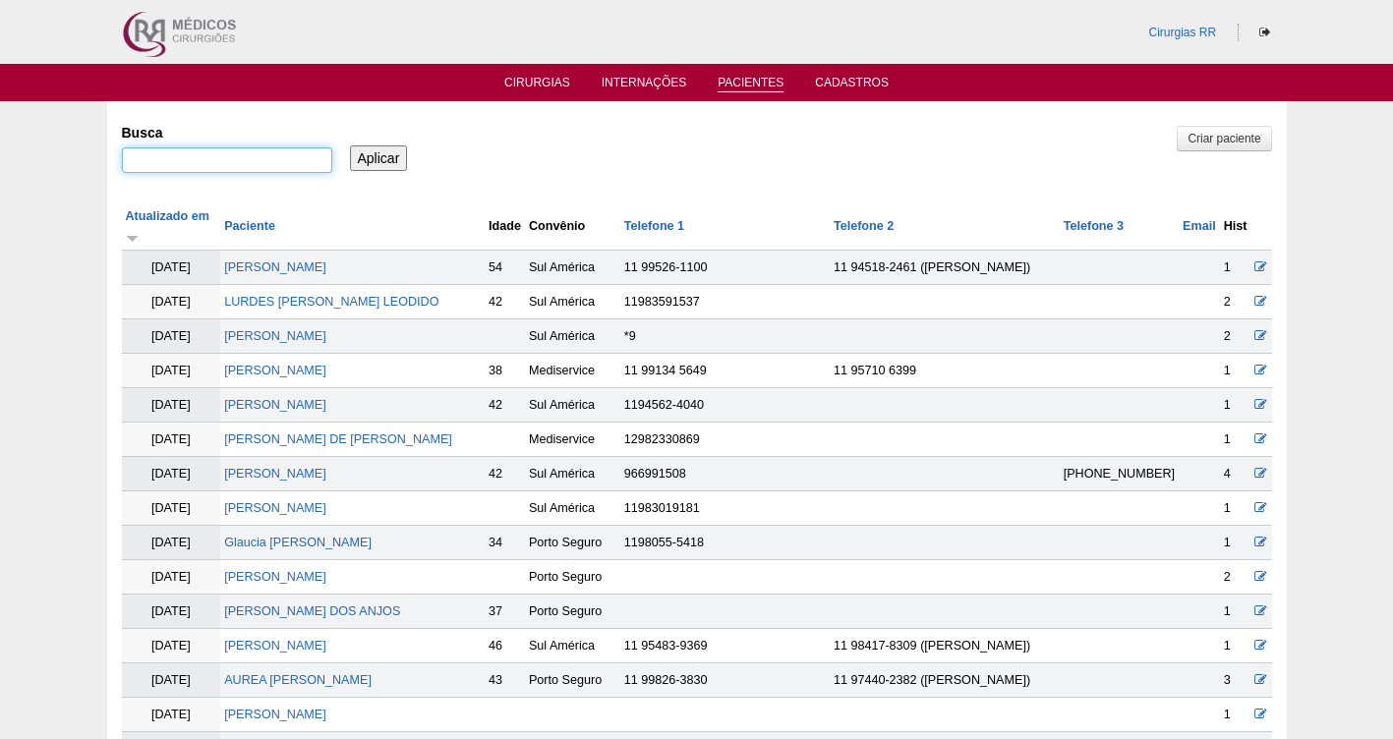
click at [199, 152] on input "Busca" at bounding box center [227, 160] width 210 height 26
paste input "[PERSON_NAME]"
type input "[PERSON_NAME] dos [PERSON_NAME]"
click at [366, 160] on input "Aplicar" at bounding box center [379, 158] width 58 height 26
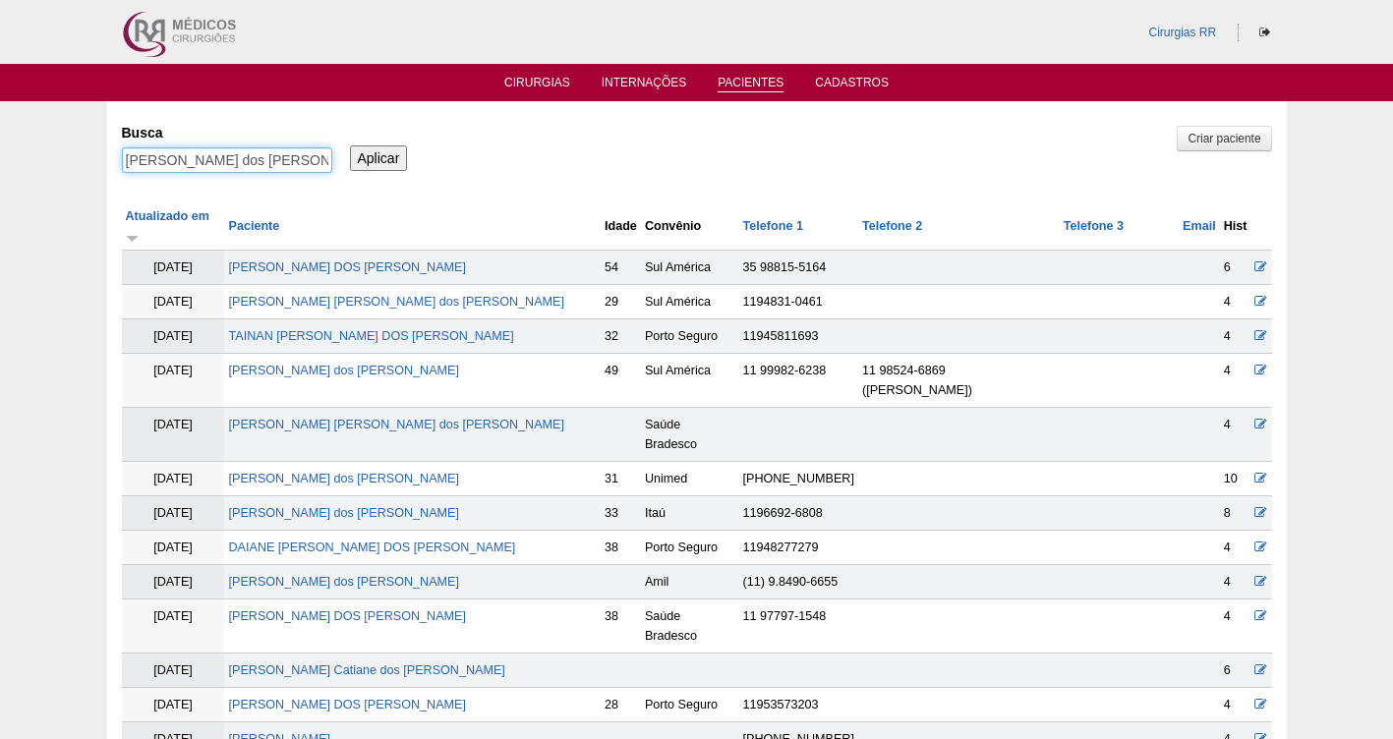
drag, startPoint x: 286, startPoint y: 153, endPoint x: -4, endPoint y: 153, distance: 289.9
paste input "Vivian Neves de Salles"
type input "Vivian Neves de Salles"
click at [362, 154] on input "Aplicar" at bounding box center [379, 158] width 58 height 26
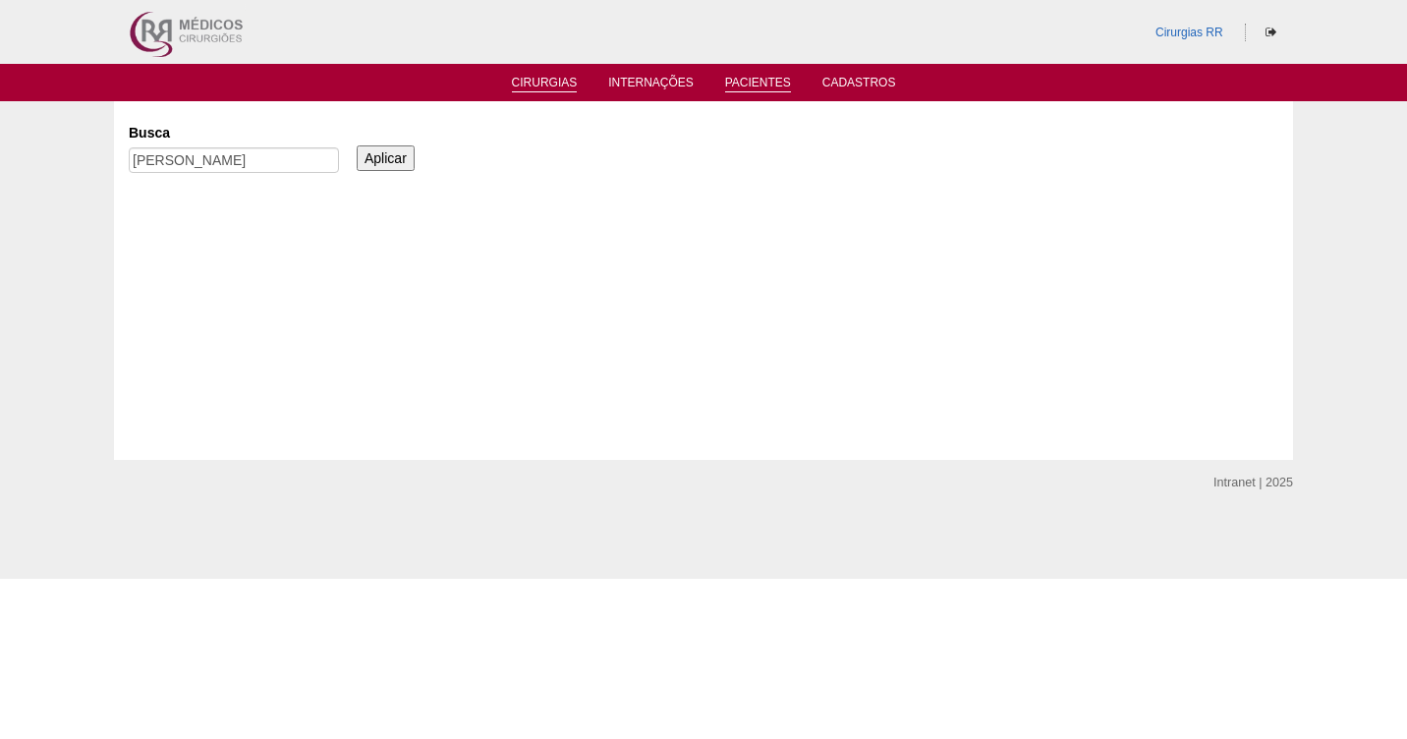
click at [528, 88] on link "Cirurgias" at bounding box center [545, 84] width 66 height 17
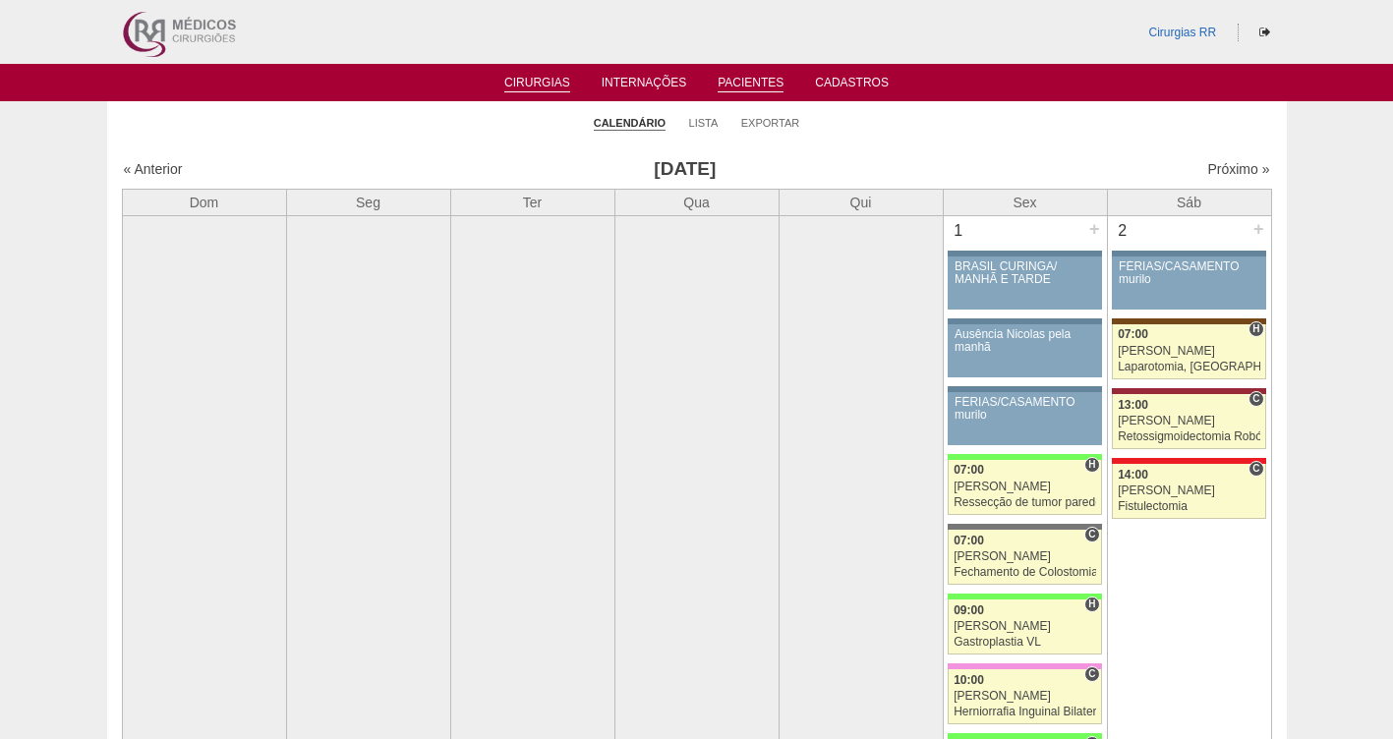
click at [744, 83] on link "Pacientes" at bounding box center [750, 84] width 66 height 17
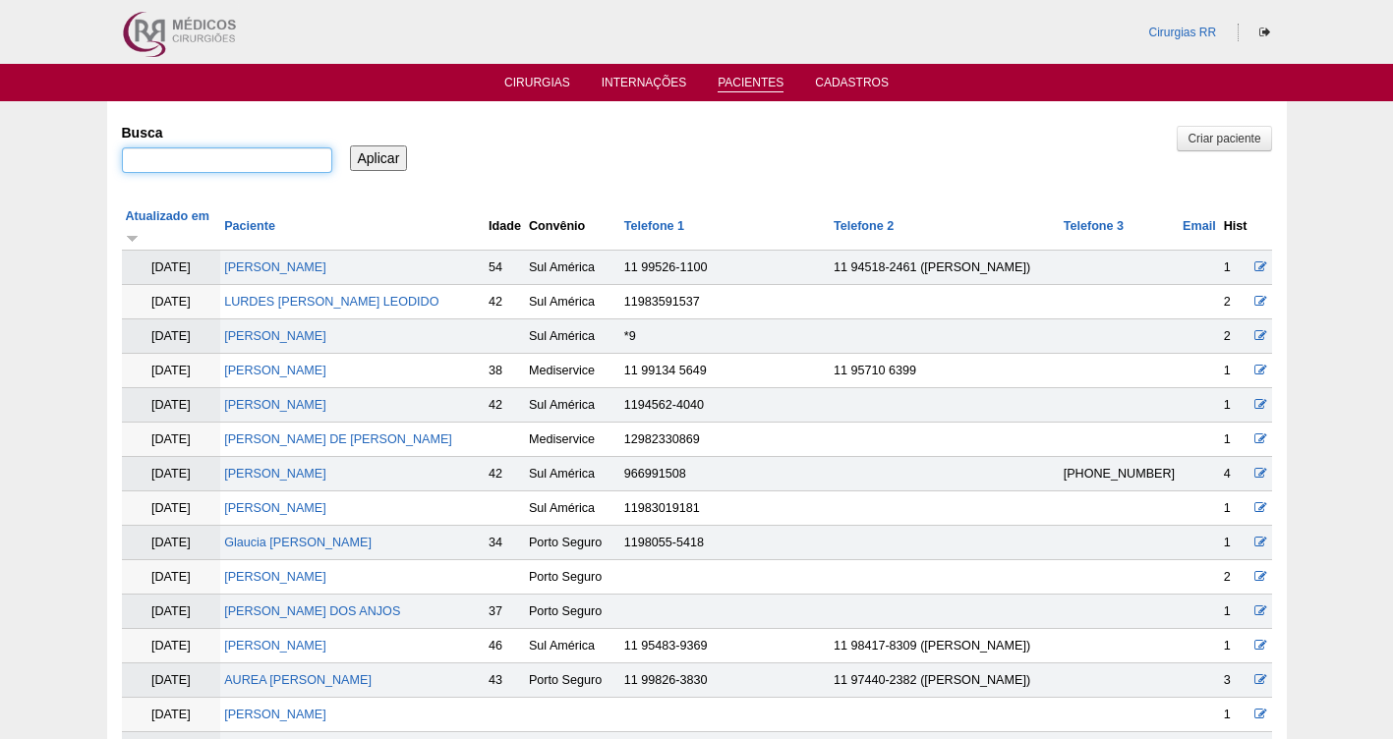
click at [193, 153] on input "Busca" at bounding box center [227, 160] width 210 height 26
paste input "[PERSON_NAME]"
type input "[PERSON_NAME]"
click at [381, 158] on input "Aplicar" at bounding box center [379, 158] width 58 height 26
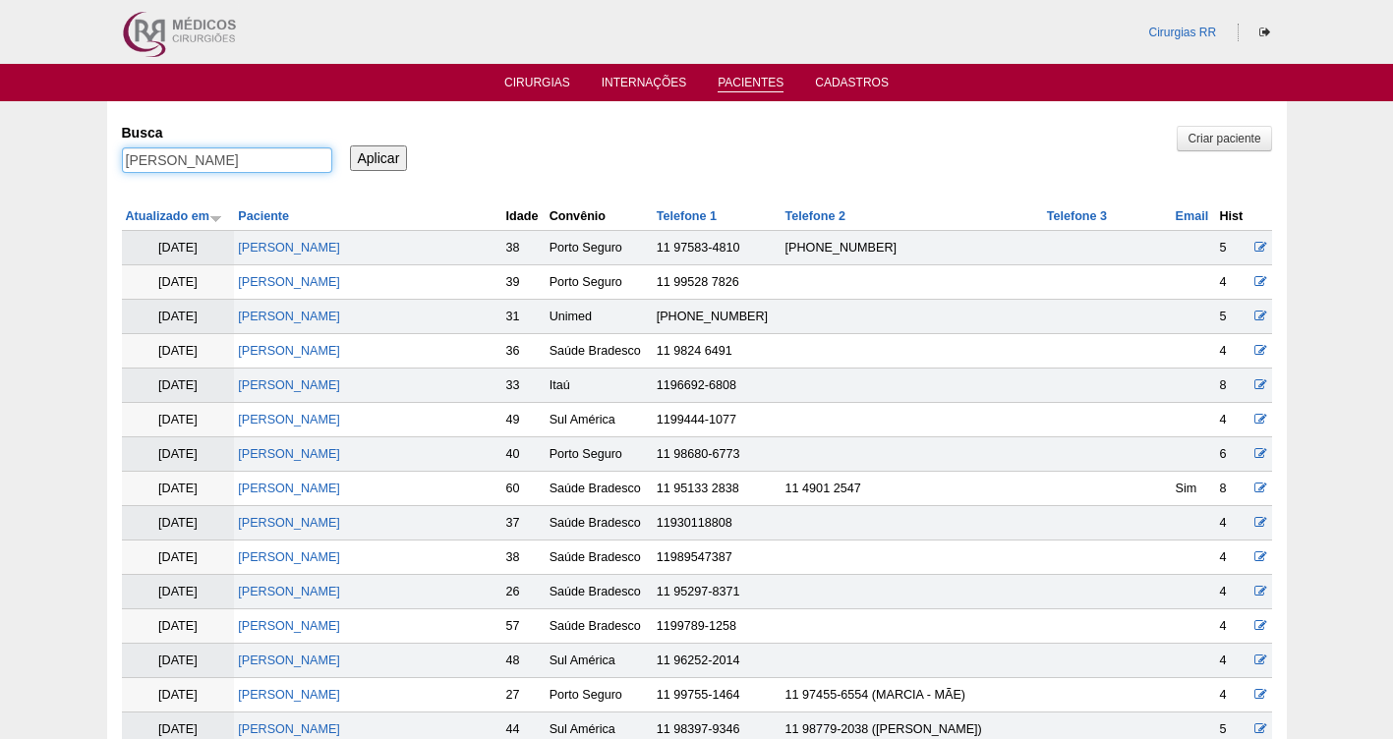
drag, startPoint x: 309, startPoint y: 155, endPoint x: 63, endPoint y: 118, distance: 248.5
paste input "Lurdes Julia de Santana Leodido"
type input "Lurdes Julia de Santana Leodido"
click at [374, 156] on input "Aplicar" at bounding box center [379, 158] width 58 height 26
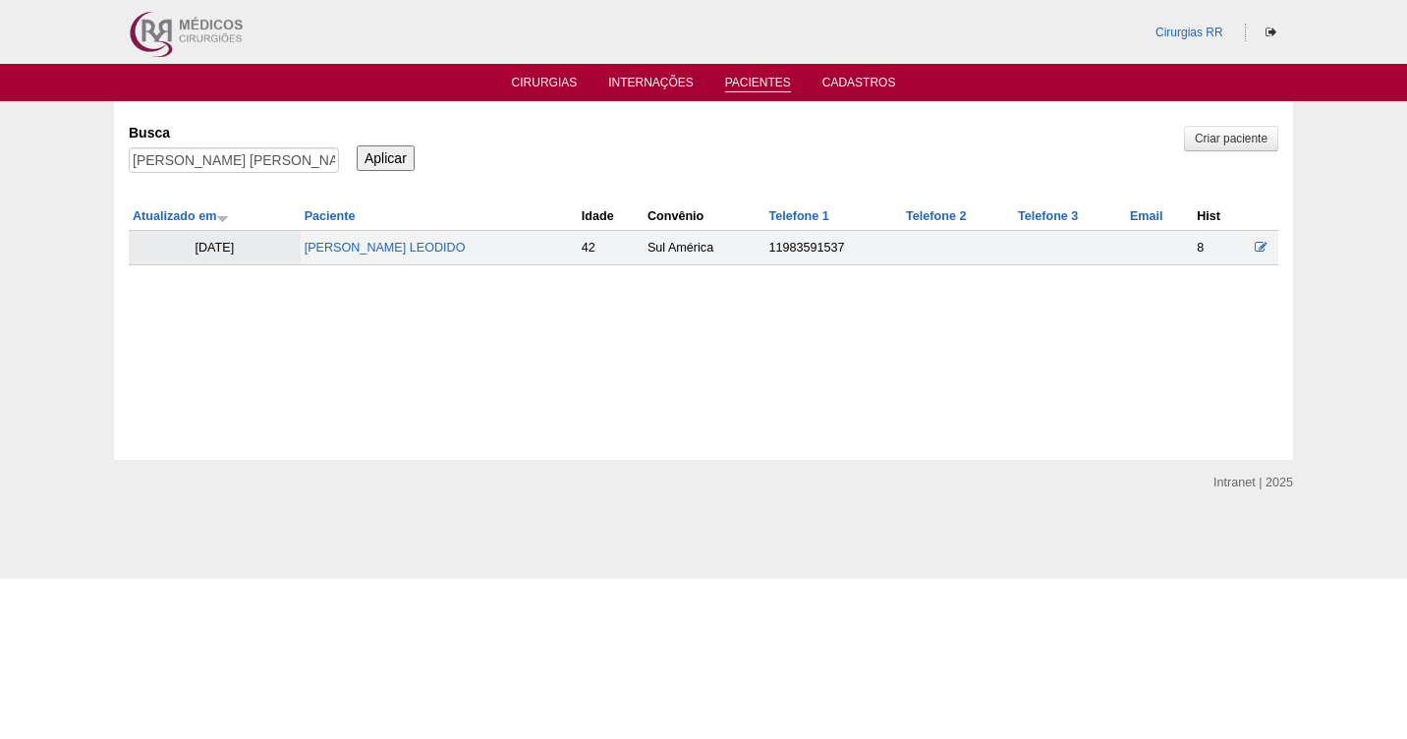
click at [389, 238] on td "[PERSON_NAME] LEODIDO" at bounding box center [439, 248] width 277 height 34
click at [377, 250] on link "LURDES [PERSON_NAME] LEODIDO" at bounding box center [385, 248] width 161 height 14
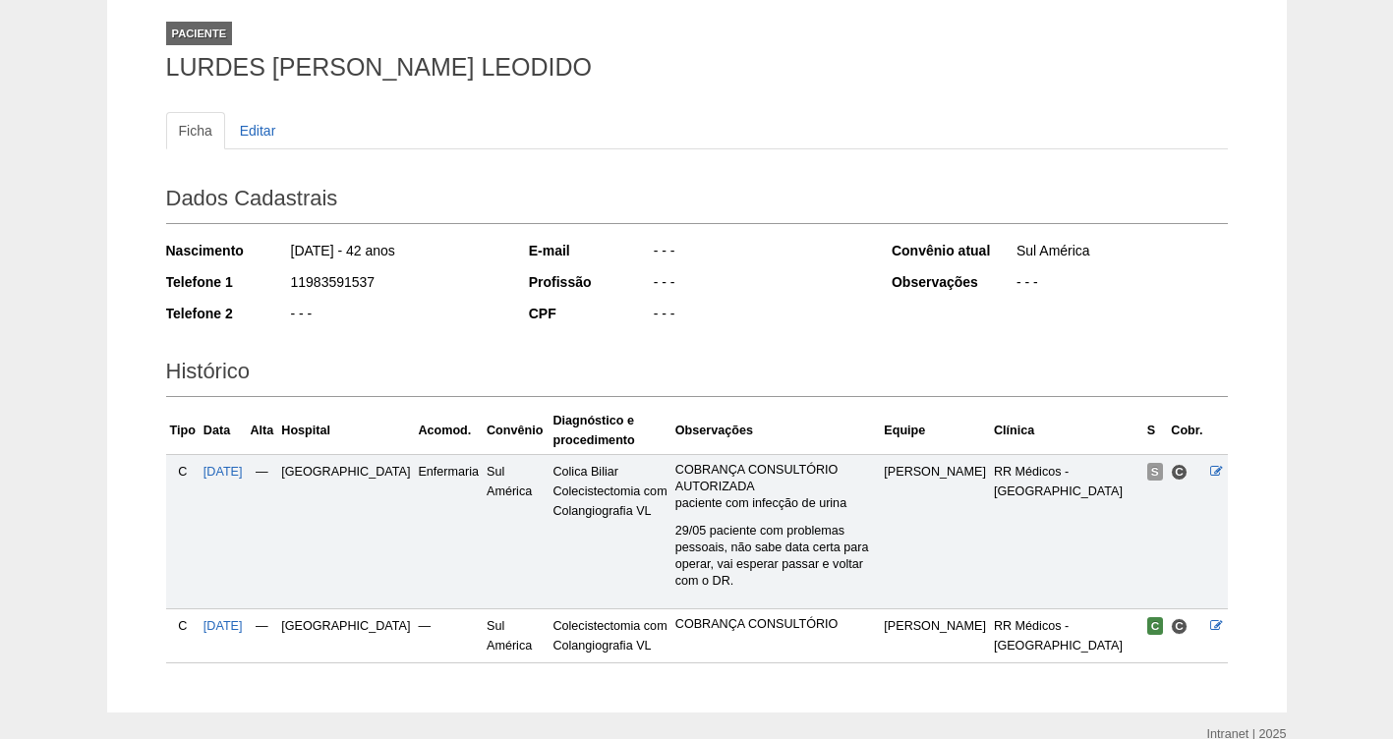
scroll to position [189, 0]
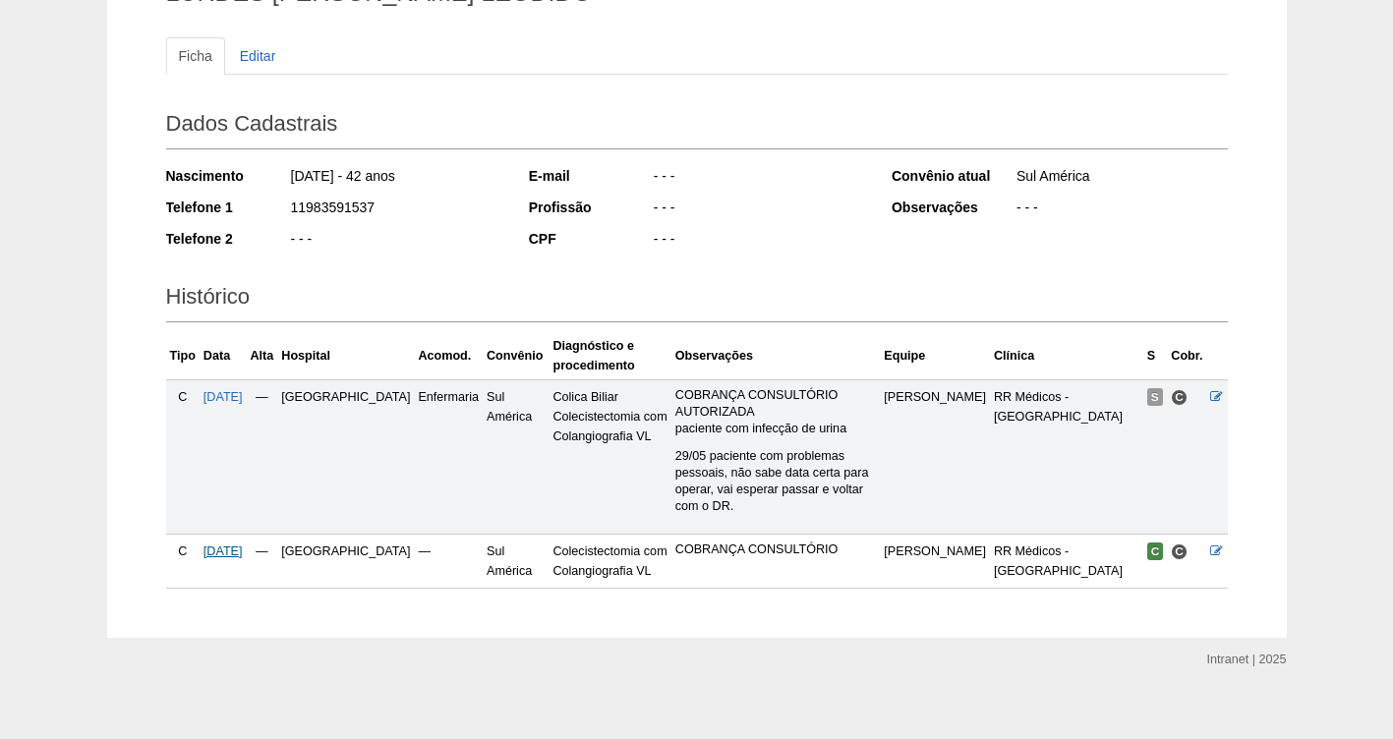
click at [225, 544] on span "[DATE]" at bounding box center [222, 551] width 39 height 14
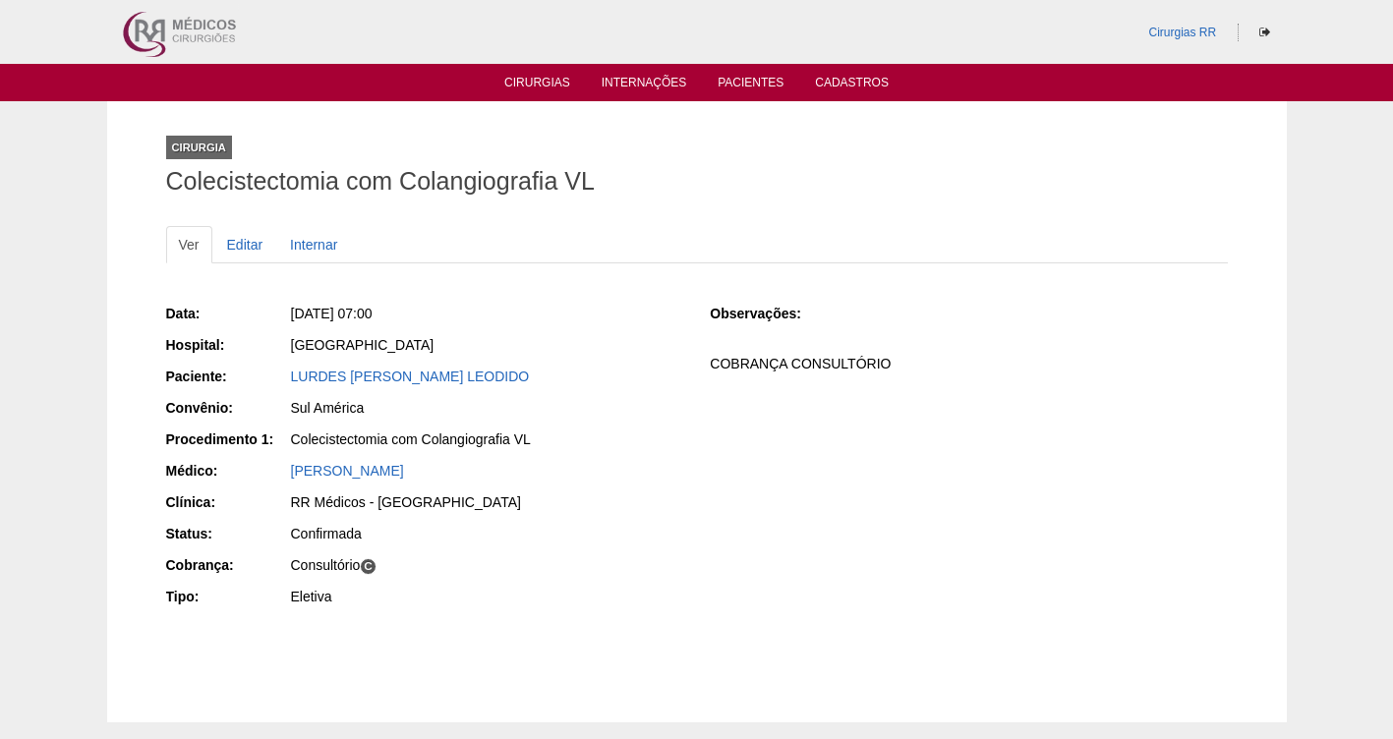
drag, startPoint x: 390, startPoint y: 311, endPoint x: 319, endPoint y: 308, distance: 70.8
click at [319, 308] on div "Qua, 08/10/2025 - 07:00" at bounding box center [487, 314] width 392 height 20
copy span "08/10/2025 - 07:00"
click at [761, 76] on link "Pacientes" at bounding box center [750, 84] width 66 height 17
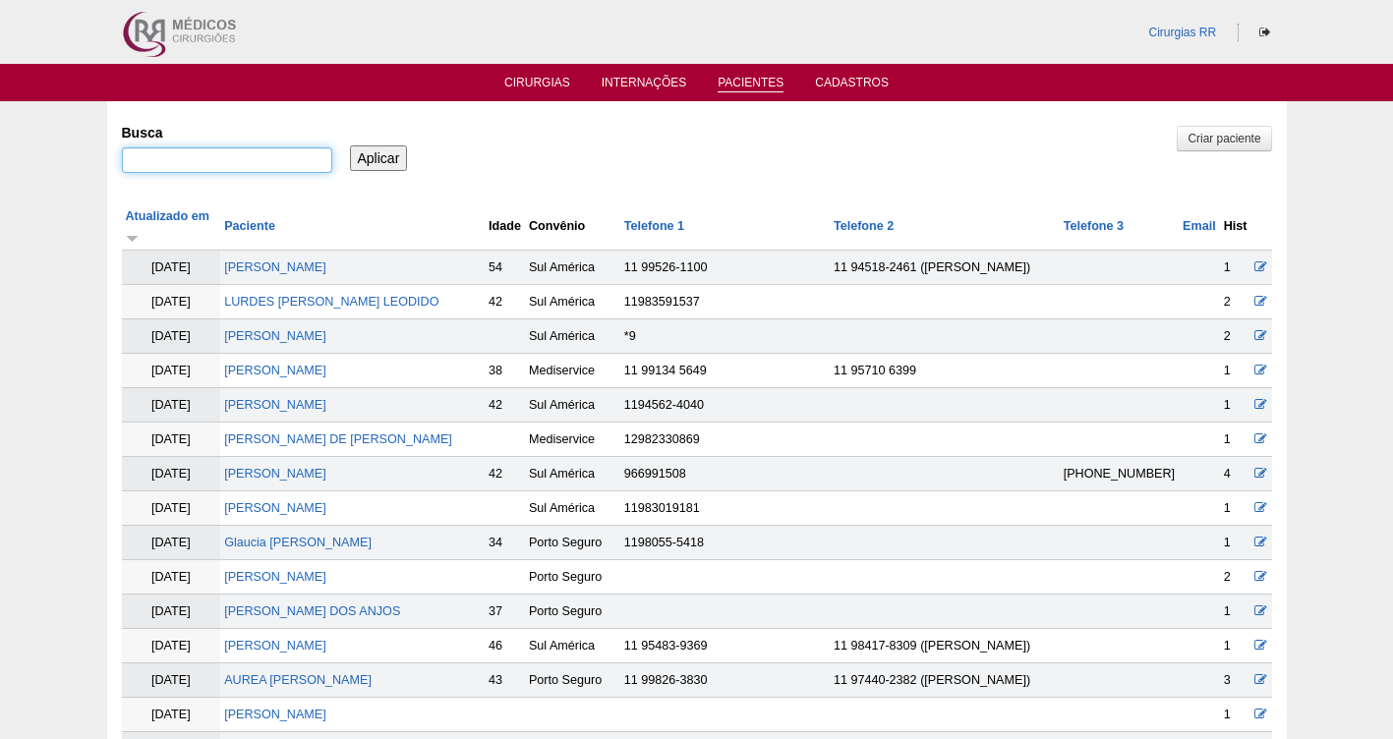
click at [215, 160] on input "Busca" at bounding box center [227, 160] width 210 height 26
paste input "Enoque Camara Pereira"
type input "Enoque Camara Pereira"
click at [381, 150] on input "Aplicar" at bounding box center [379, 158] width 58 height 26
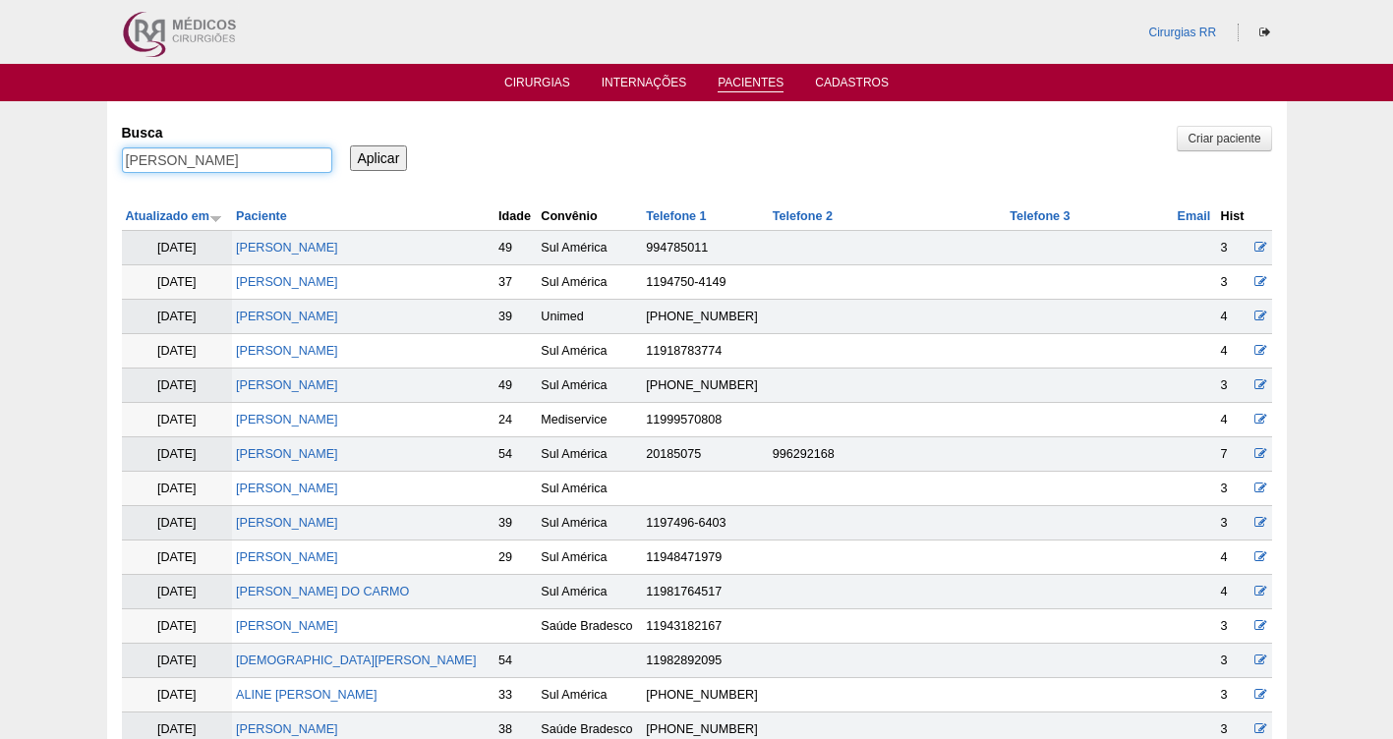
drag, startPoint x: 272, startPoint y: 159, endPoint x: -4, endPoint y: 151, distance: 276.3
paste input "[PERSON_NAME]"
type input "[PERSON_NAME]"
click at [374, 161] on input "Aplicar" at bounding box center [379, 158] width 58 height 26
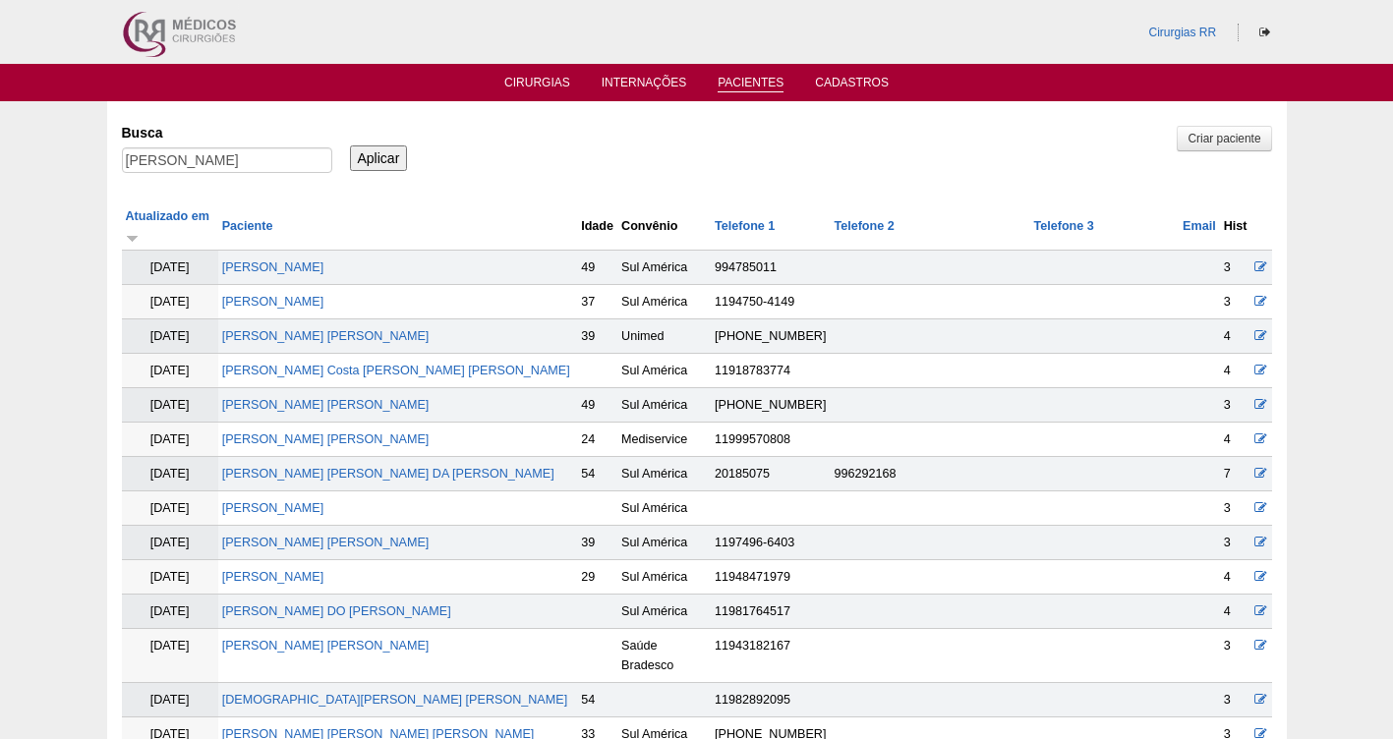
click at [373, 158] on input "Aplicar" at bounding box center [379, 158] width 58 height 26
